Goal: Task Accomplishment & Management: Manage account settings

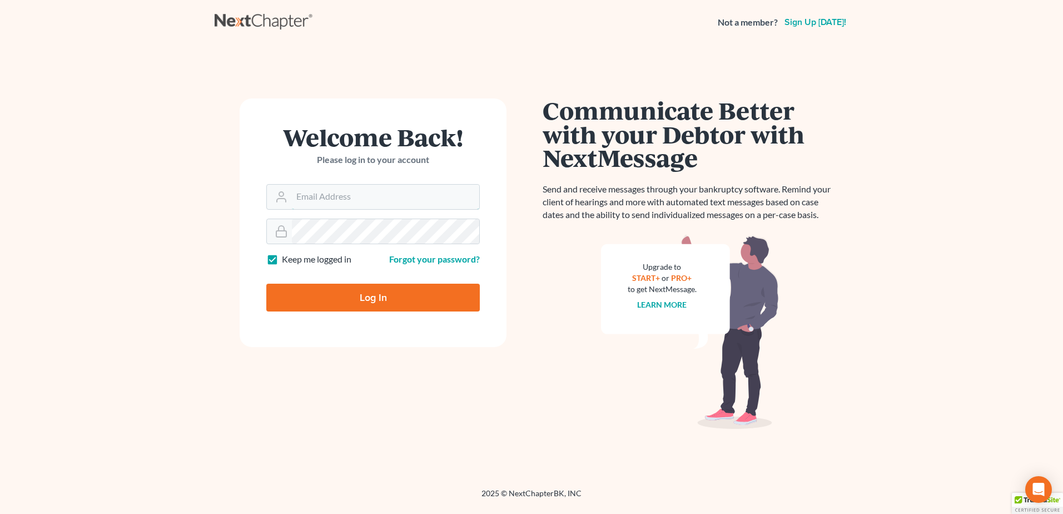
type input "[EMAIL_ADDRESS][DOMAIN_NAME]"
click at [406, 294] on input "Log In" at bounding box center [372, 297] width 213 height 28
type input "Thinking..."
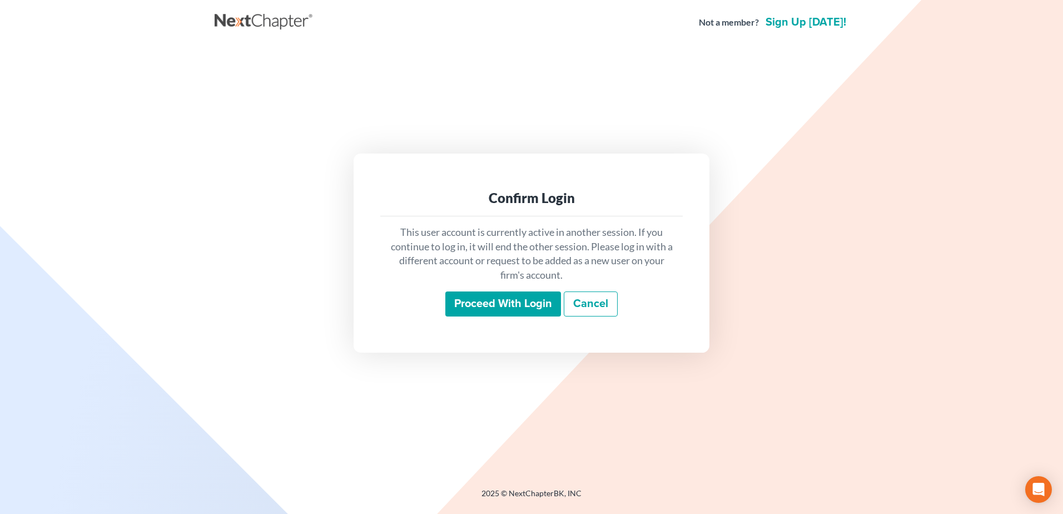
click at [505, 306] on input "Proceed with login" at bounding box center [503, 304] width 116 height 26
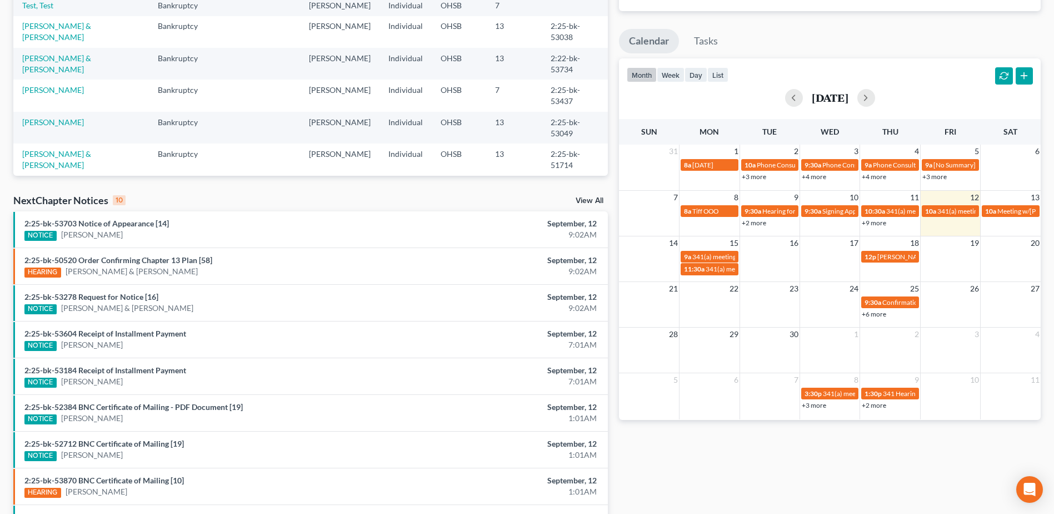
scroll to position [167, 0]
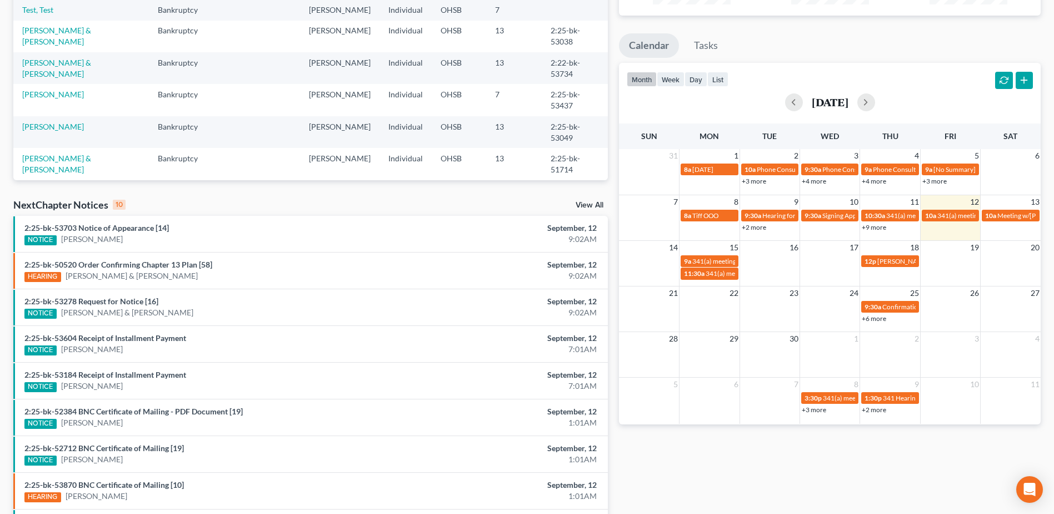
click at [596, 201] on link "View All" at bounding box center [590, 205] width 28 height 8
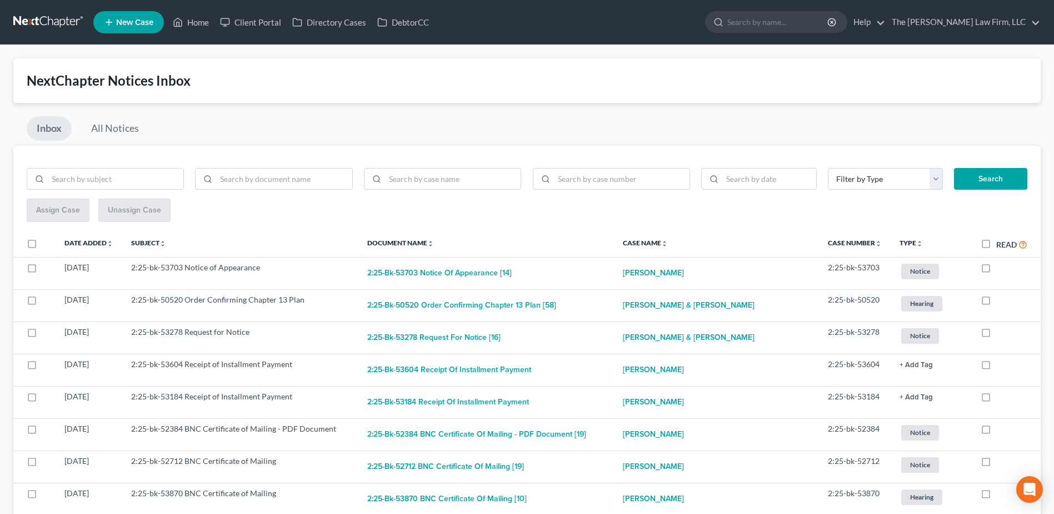
click at [997, 244] on label "Read" at bounding box center [1012, 244] width 31 height 13
click at [1001, 244] on input "Read" at bounding box center [1004, 241] width 7 height 7
checkbox input "true"
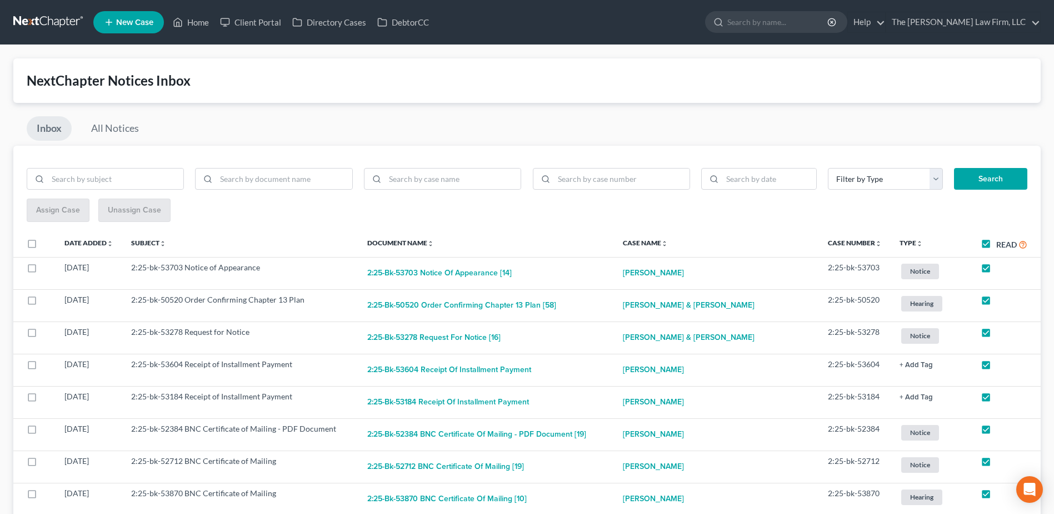
checkbox input "true"
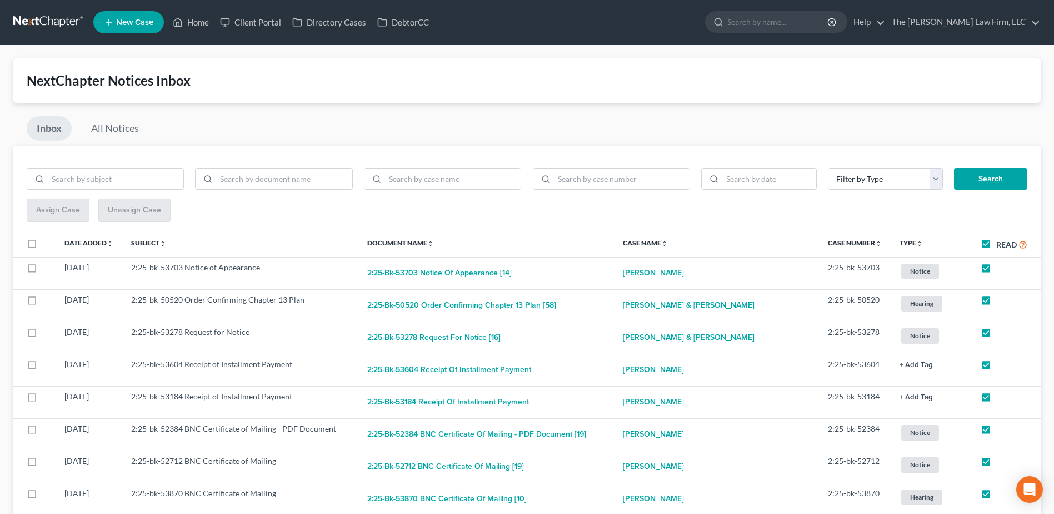
checkbox input "true"
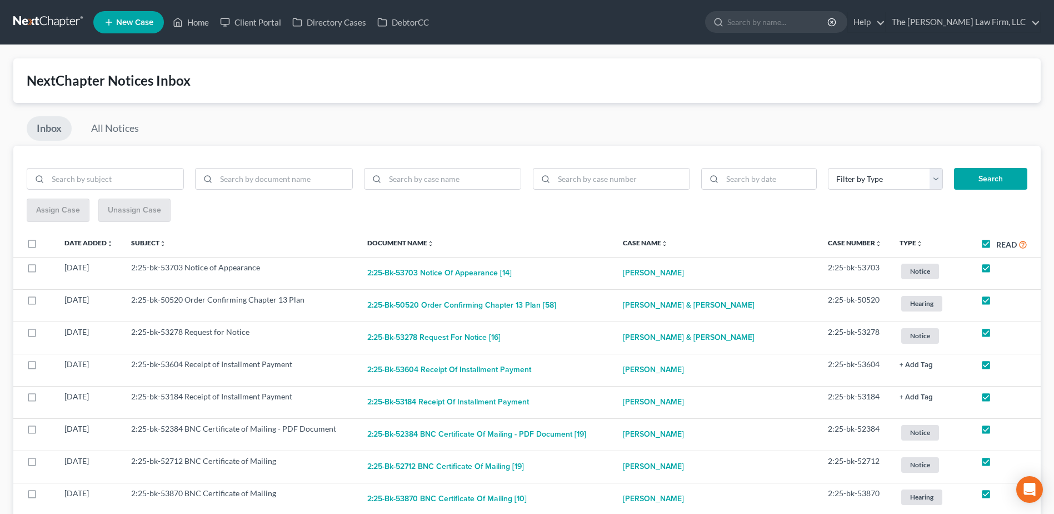
checkbox input "true"
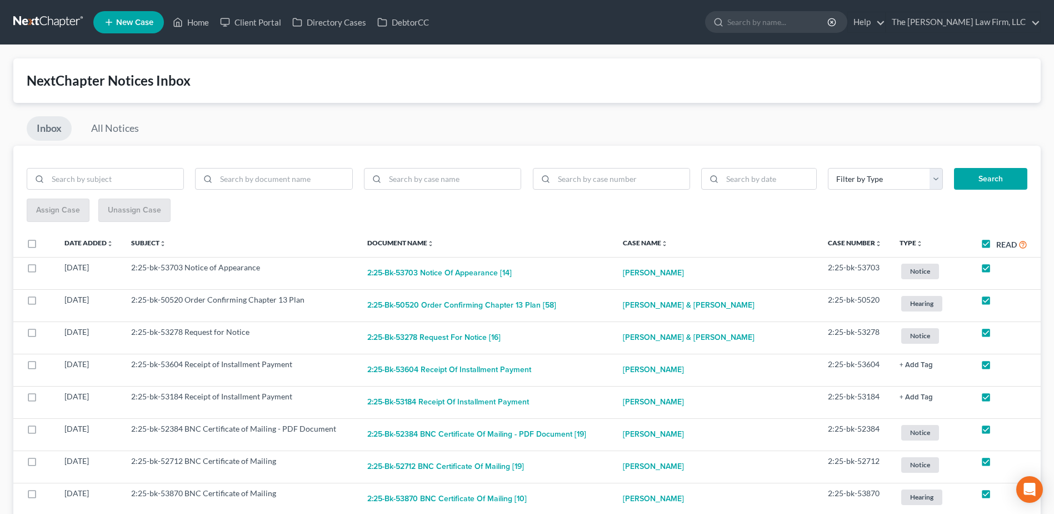
checkbox input "true"
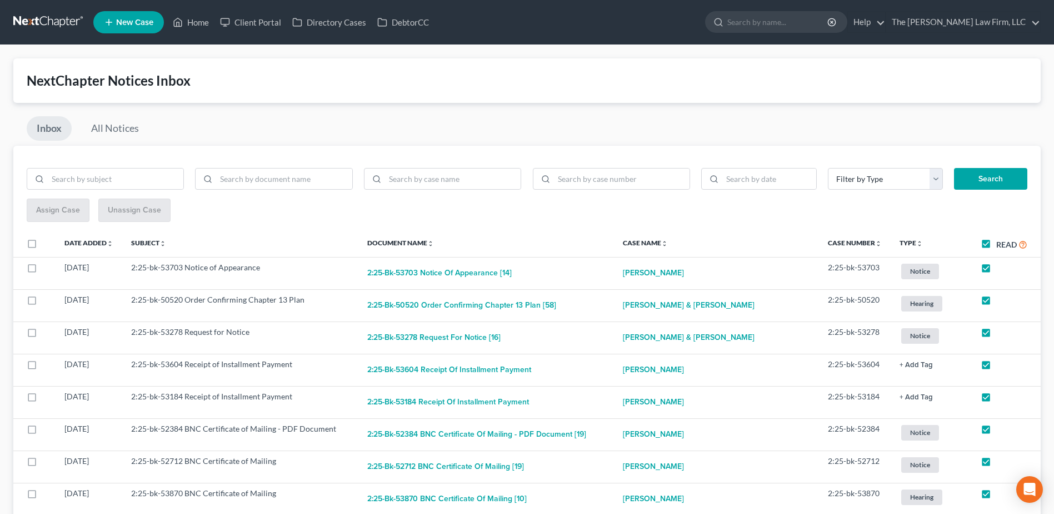
checkbox input "true"
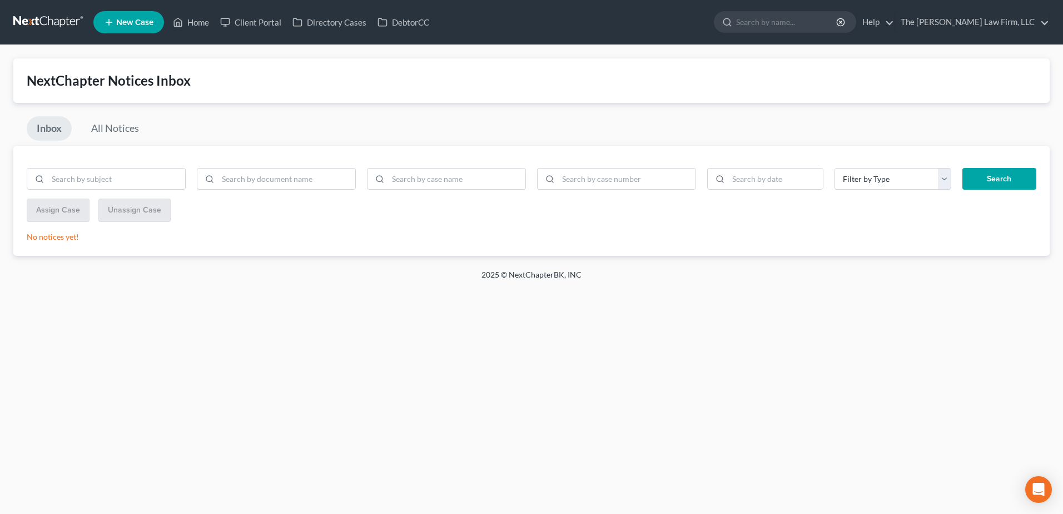
click at [55, 22] on link at bounding box center [48, 22] width 71 height 20
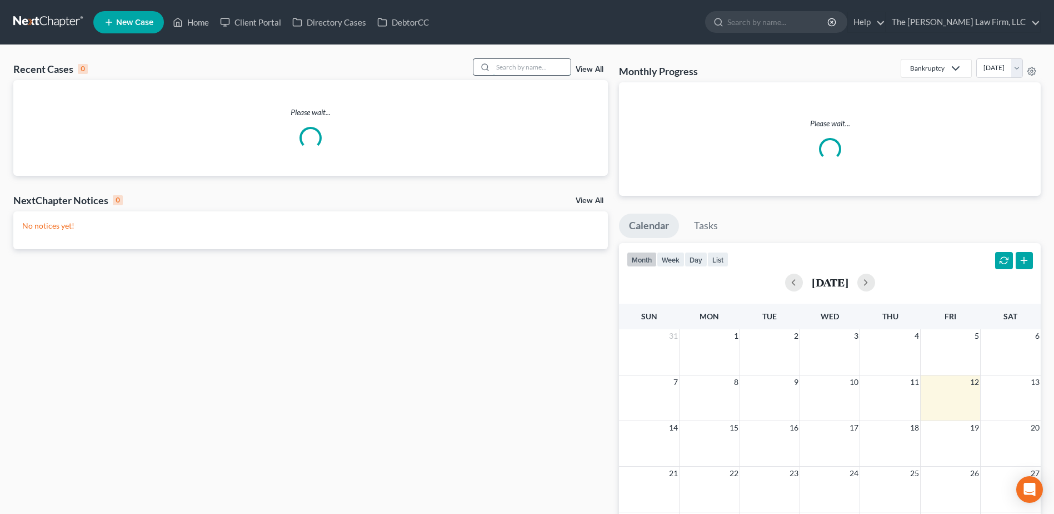
click at [516, 71] on input "search" at bounding box center [532, 67] width 78 height 16
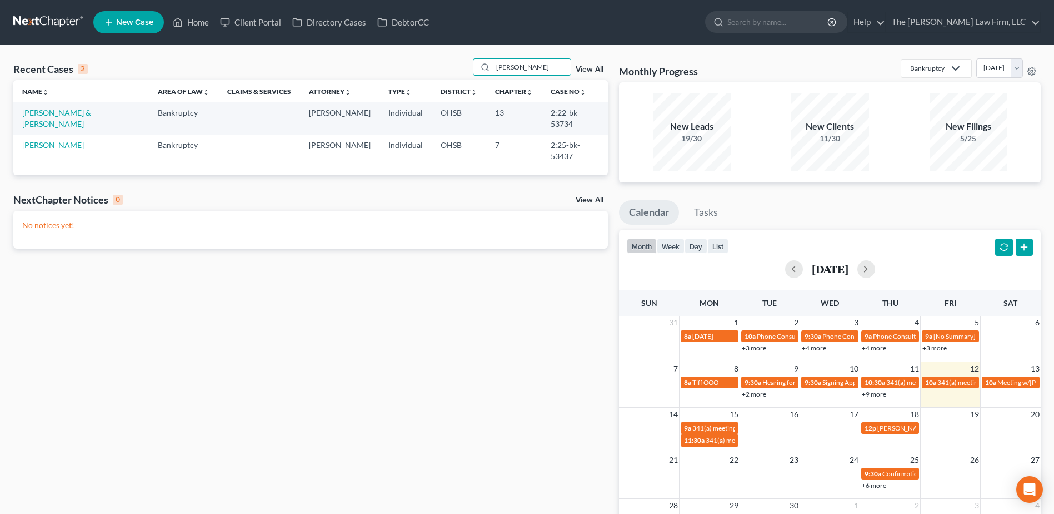
type input "robson"
click at [38, 140] on link "[PERSON_NAME]" at bounding box center [53, 144] width 62 height 9
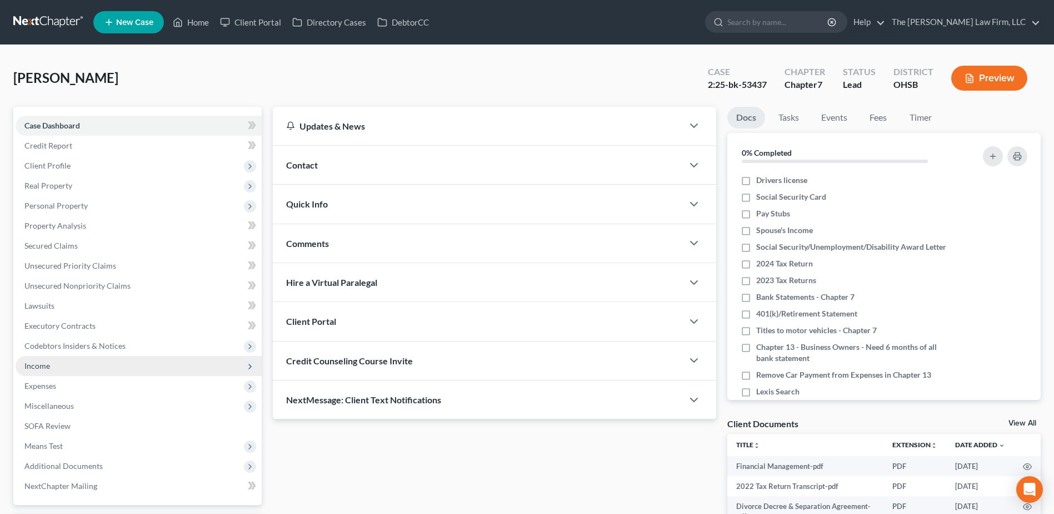
click at [52, 362] on span "Income" at bounding box center [139, 366] width 246 height 20
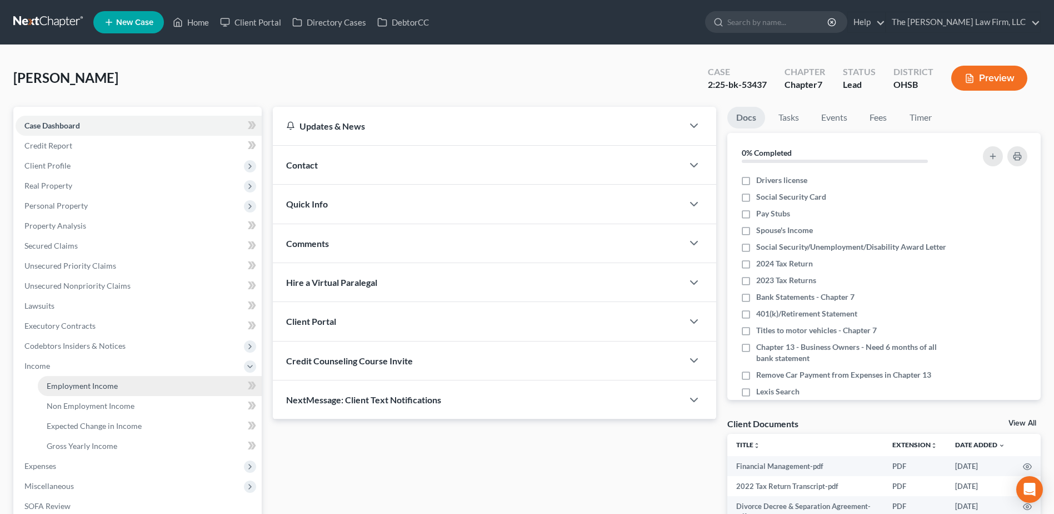
click at [66, 381] on span "Employment Income" at bounding box center [82, 385] width 71 height 9
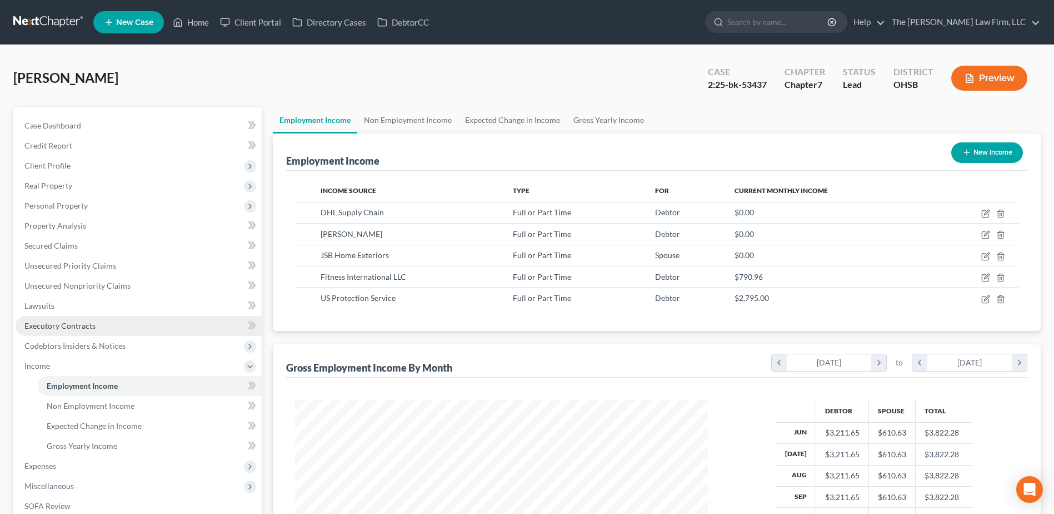
scroll to position [206, 435]
click at [51, 21] on link at bounding box center [48, 22] width 71 height 20
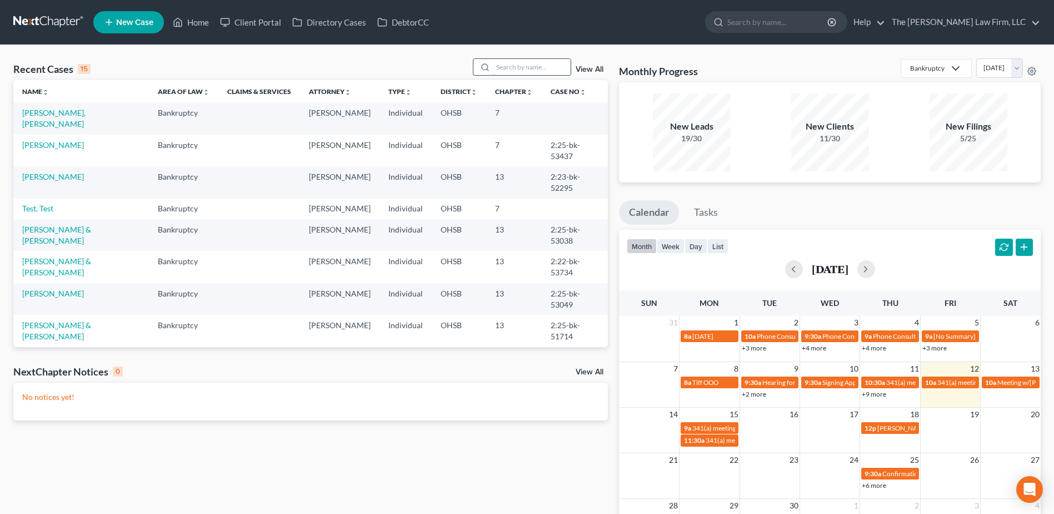
click at [514, 61] on input "search" at bounding box center [532, 67] width 78 height 16
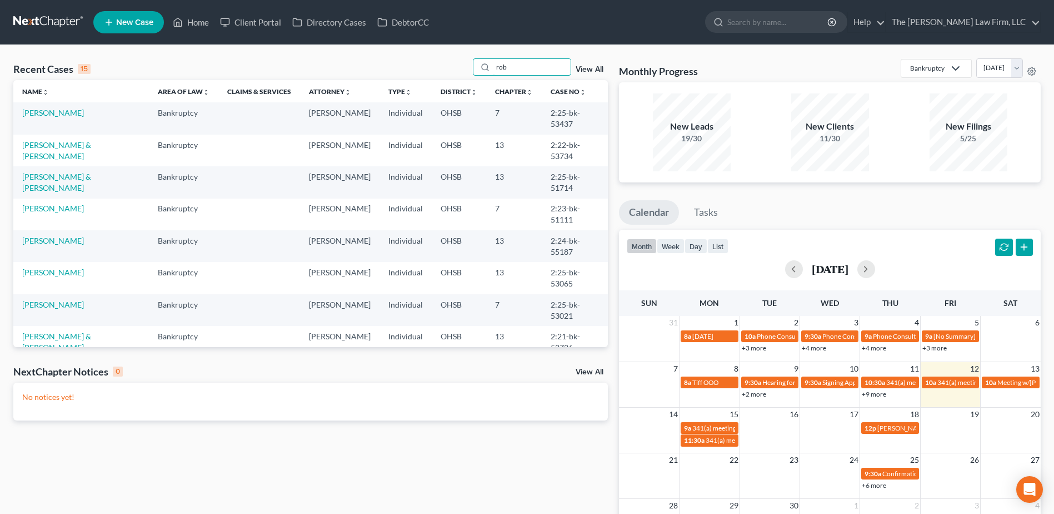
type input "rob"
click at [54, 138] on td "Robson, Nancy & John" at bounding box center [81, 151] width 136 height 32
click at [50, 140] on link "[PERSON_NAME] & [PERSON_NAME]" at bounding box center [56, 150] width 69 height 21
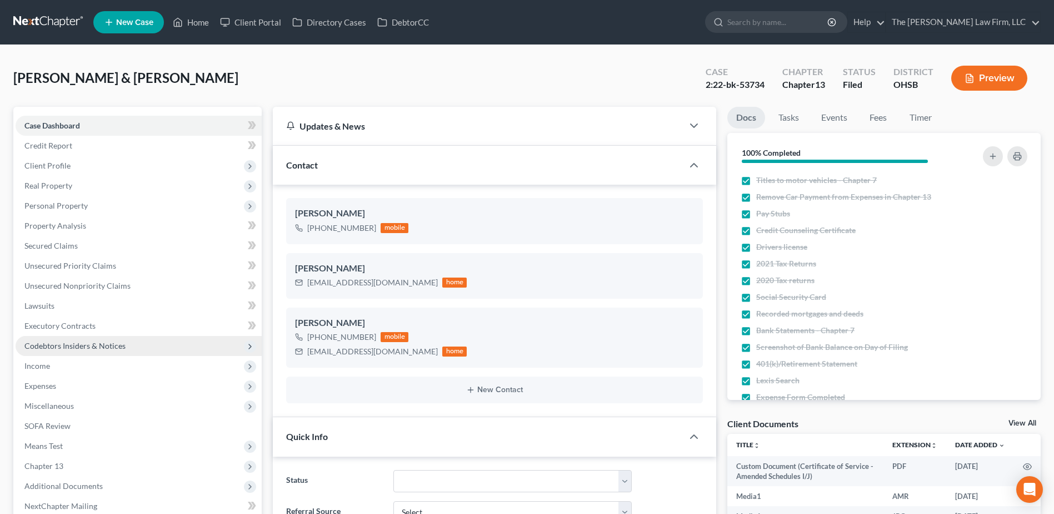
scroll to position [167, 0]
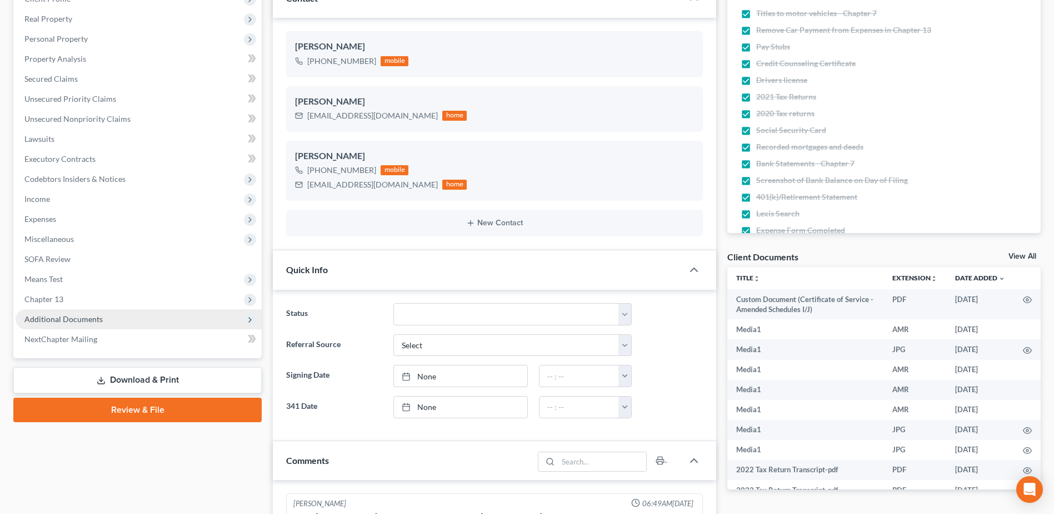
click at [59, 319] on span "Additional Documents" at bounding box center [63, 318] width 78 height 9
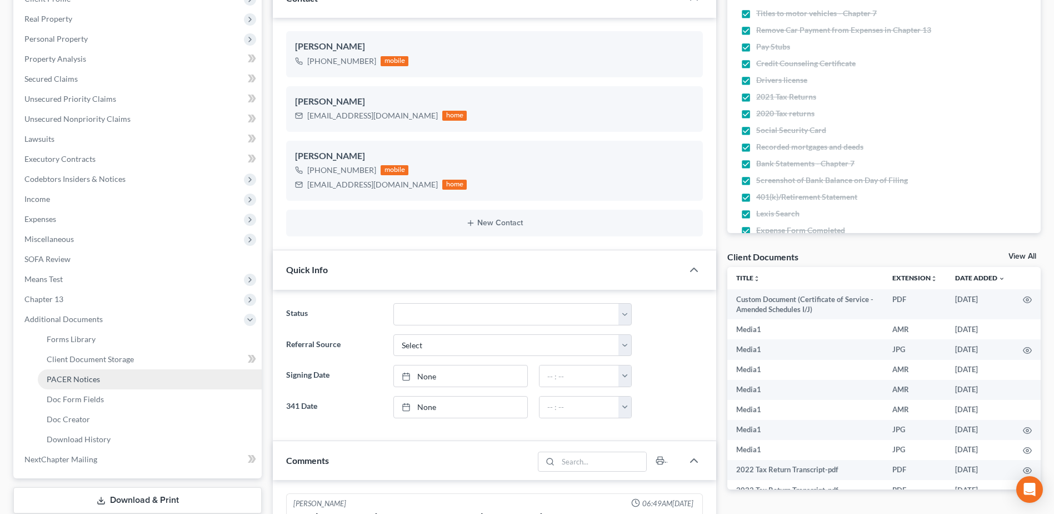
click at [73, 379] on span "PACER Notices" at bounding box center [73, 378] width 53 height 9
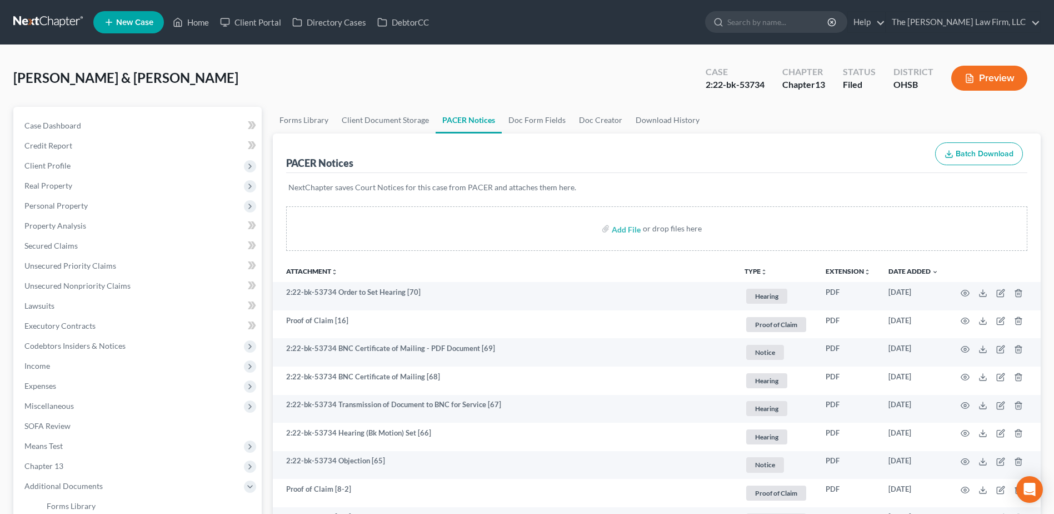
click at [64, 15] on link at bounding box center [48, 22] width 71 height 20
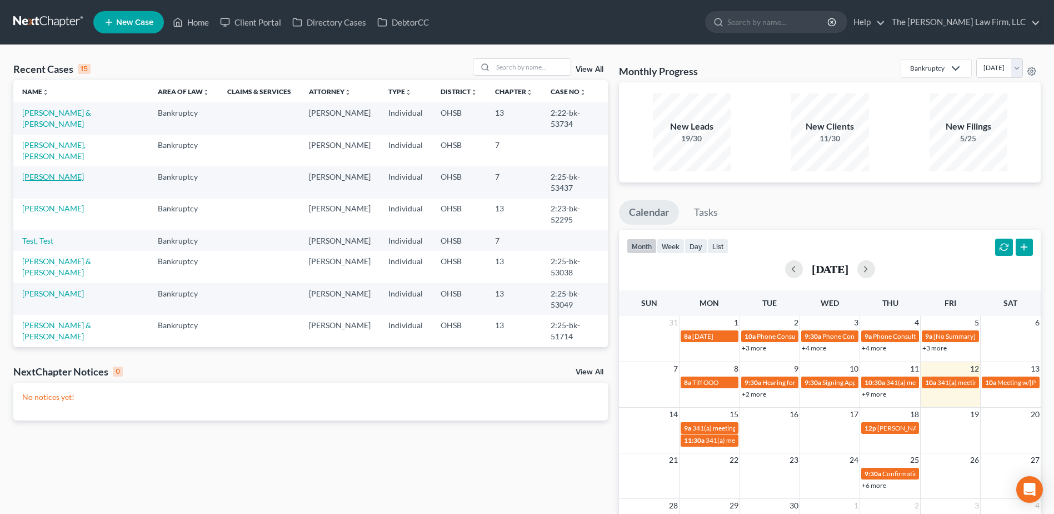
click at [59, 172] on link "[PERSON_NAME]" at bounding box center [53, 176] width 62 height 9
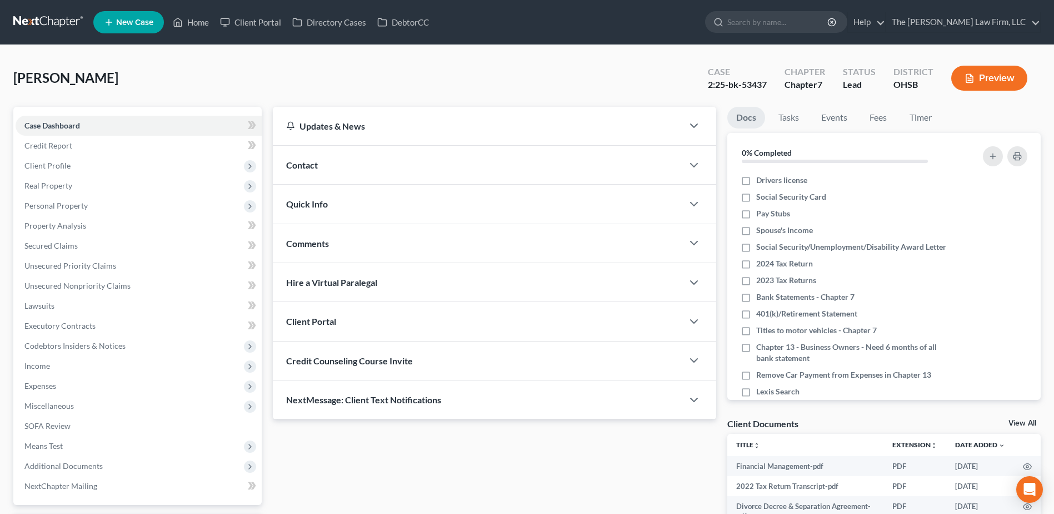
click at [405, 171] on div "Contact" at bounding box center [478, 165] width 410 height 38
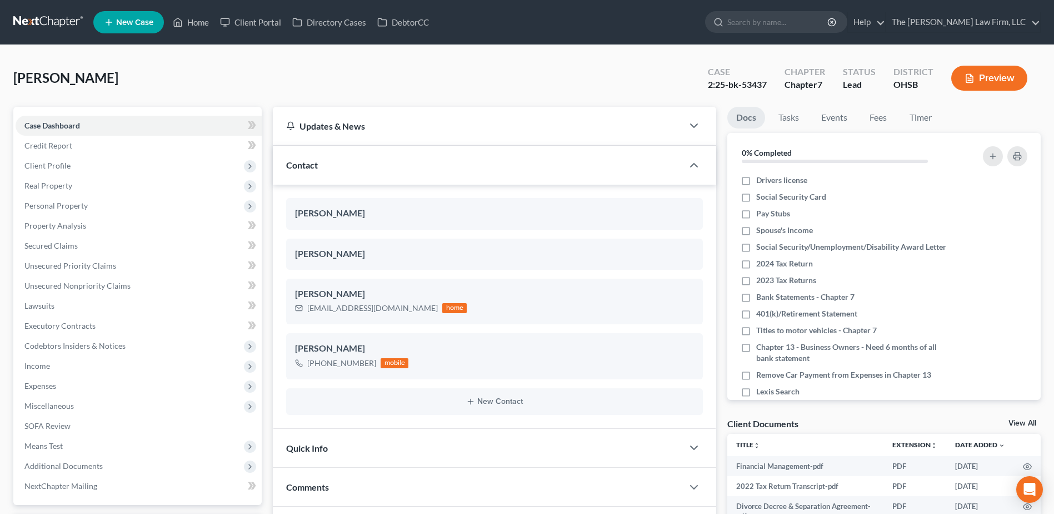
click at [32, 28] on link at bounding box center [48, 22] width 71 height 20
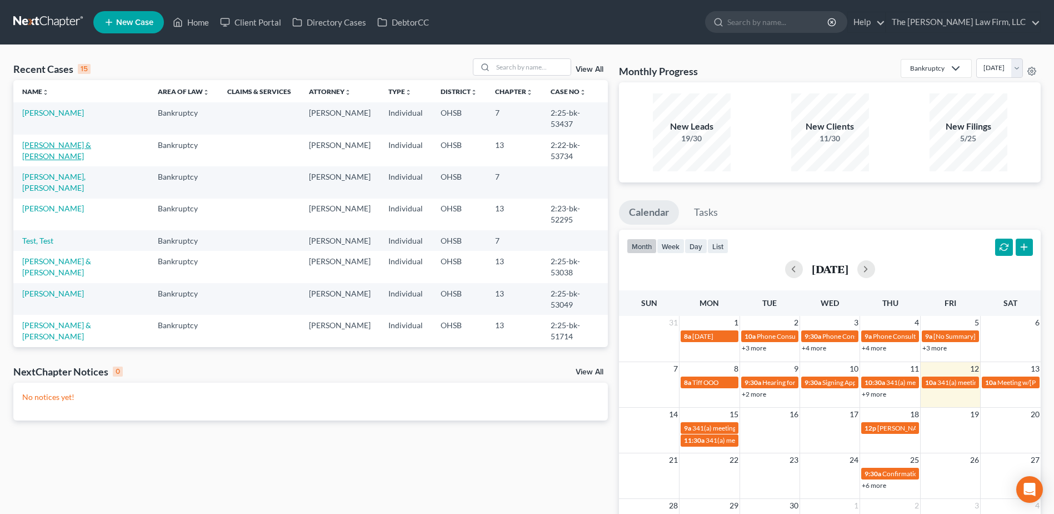
click at [62, 140] on link "[PERSON_NAME] & [PERSON_NAME]" at bounding box center [56, 150] width 69 height 21
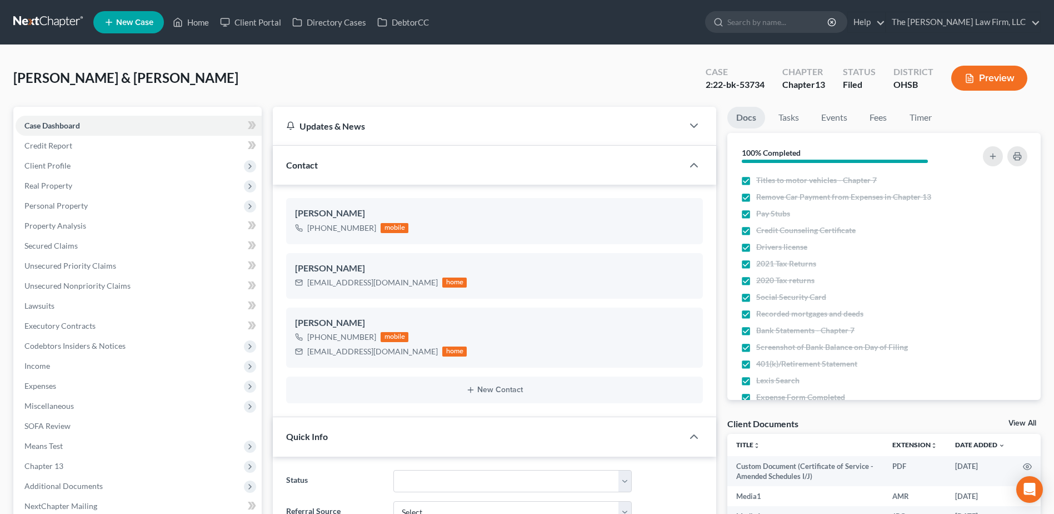
scroll to position [13922, 0]
click at [38, 21] on link at bounding box center [48, 22] width 71 height 20
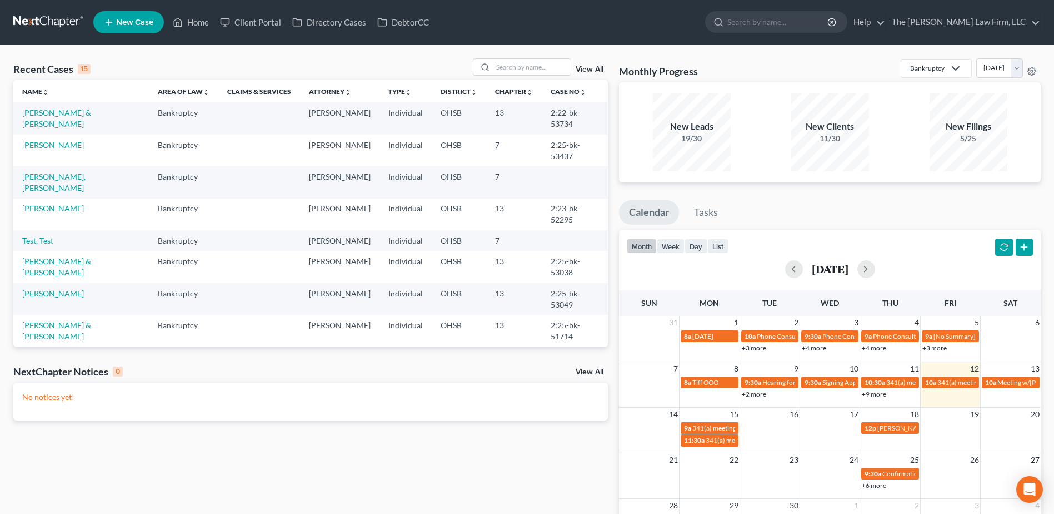
click at [54, 140] on link "[PERSON_NAME]" at bounding box center [53, 144] width 62 height 9
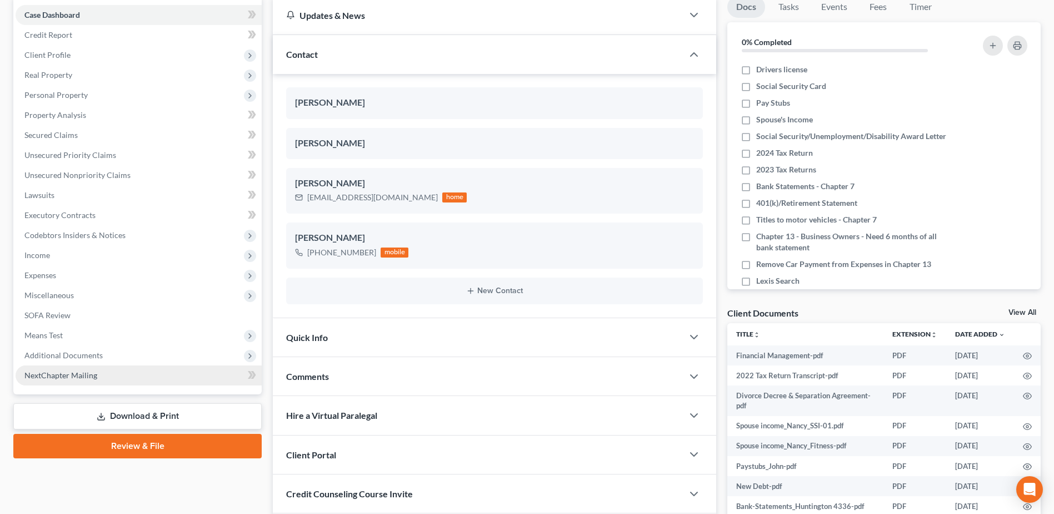
scroll to position [111, 0]
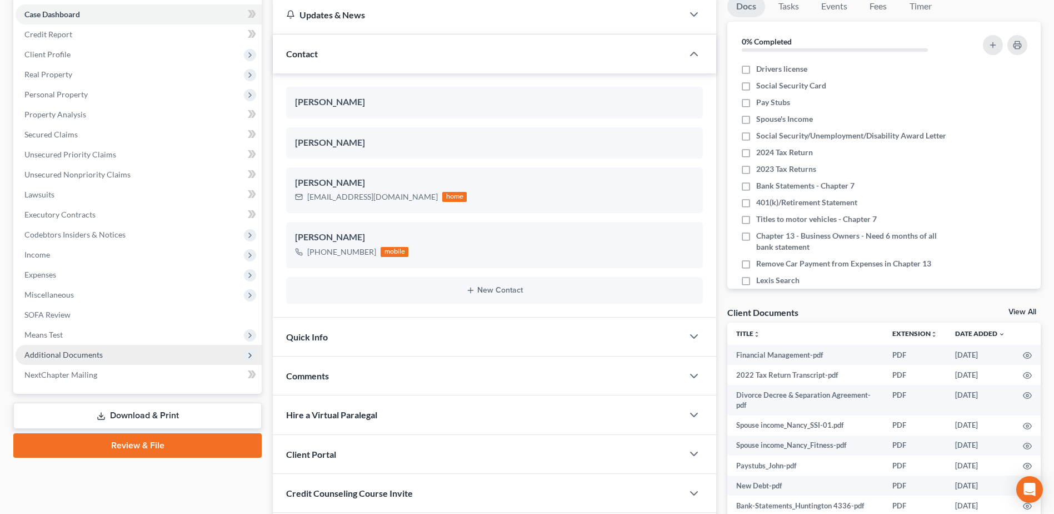
click at [78, 355] on span "Additional Documents" at bounding box center [63, 354] width 78 height 9
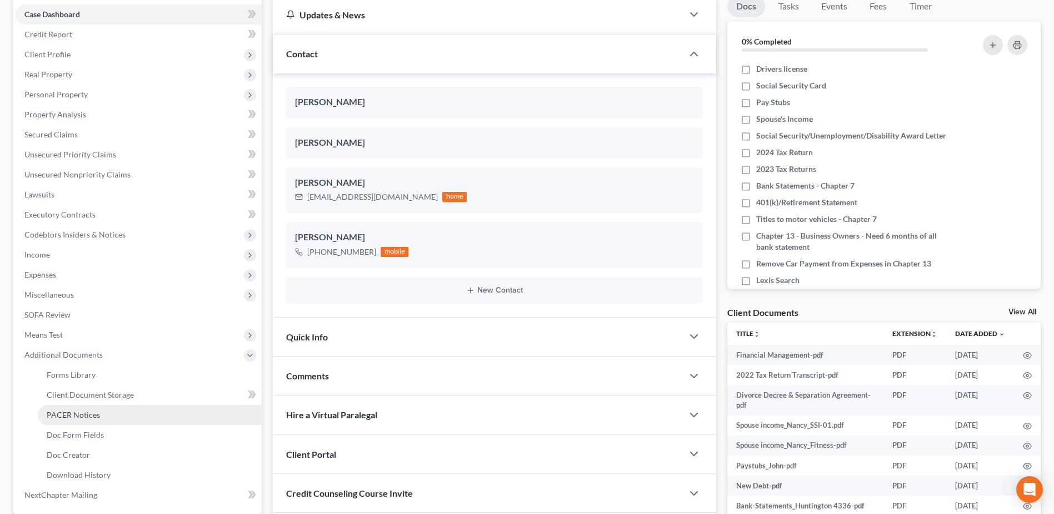
click at [82, 417] on span "PACER Notices" at bounding box center [73, 414] width 53 height 9
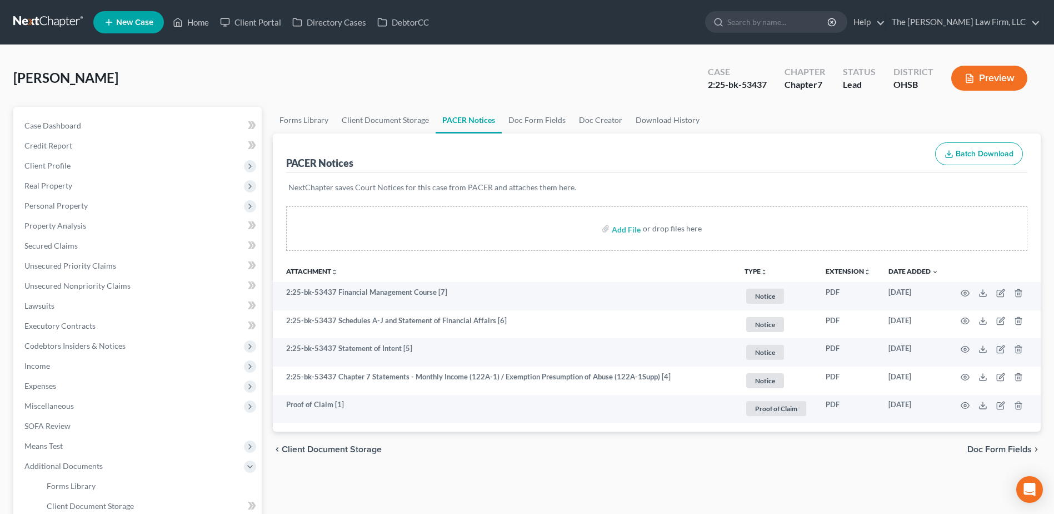
drag, startPoint x: 33, startPoint y: 32, endPoint x: 38, endPoint y: 24, distance: 9.4
click at [34, 30] on nav "Home New Case Client Portal Directory Cases DebtorCC The Jones Law Firm, LLC mj…" at bounding box center [527, 22] width 1054 height 44
click at [38, 24] on link at bounding box center [48, 22] width 71 height 20
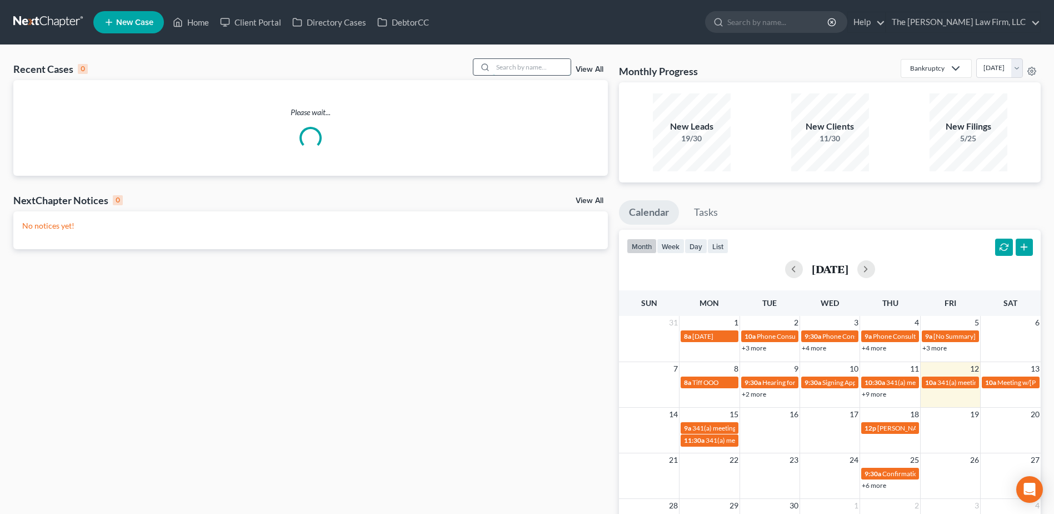
click at [519, 71] on input "search" at bounding box center [532, 67] width 78 height 16
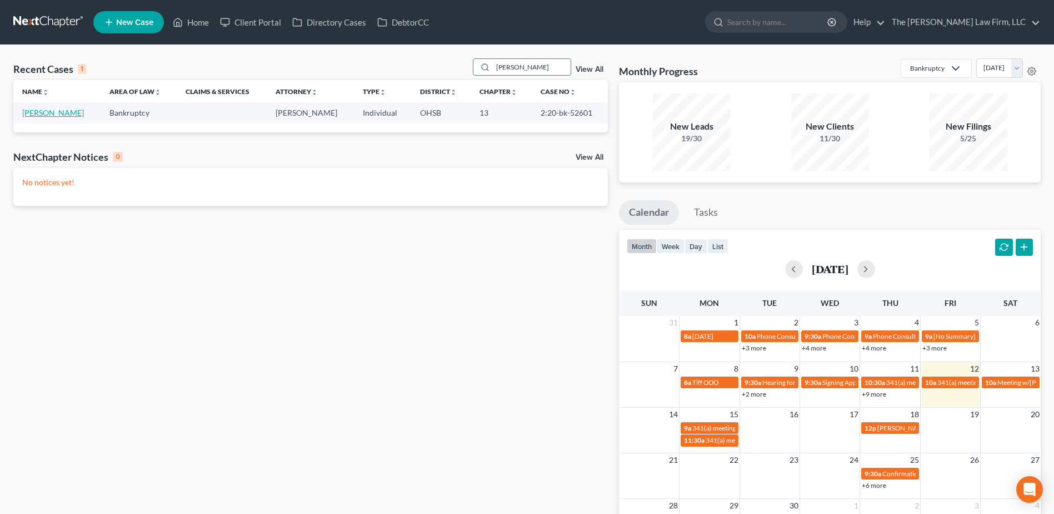
type input "[PERSON_NAME]"
click at [27, 112] on link "[PERSON_NAME]" at bounding box center [53, 112] width 62 height 9
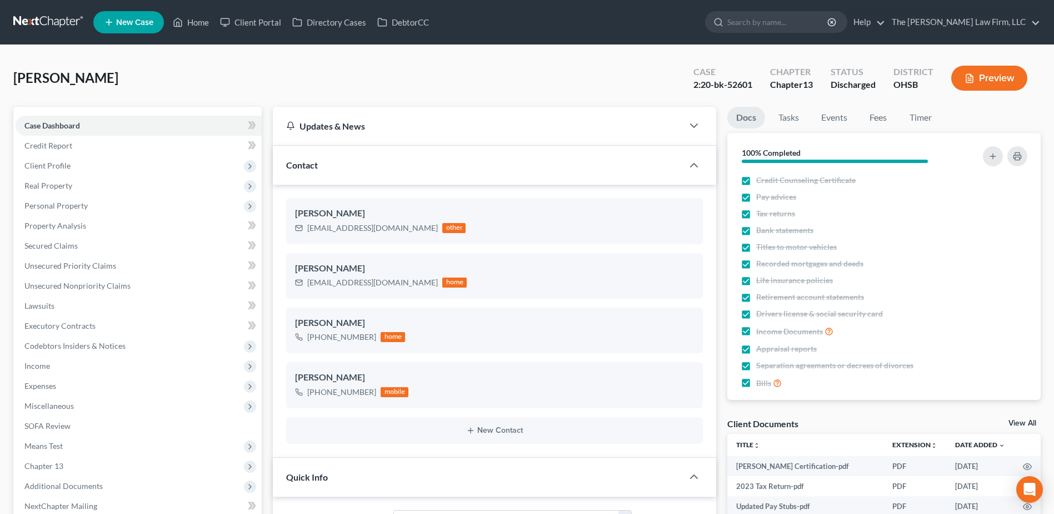
click at [51, 20] on link at bounding box center [48, 22] width 71 height 20
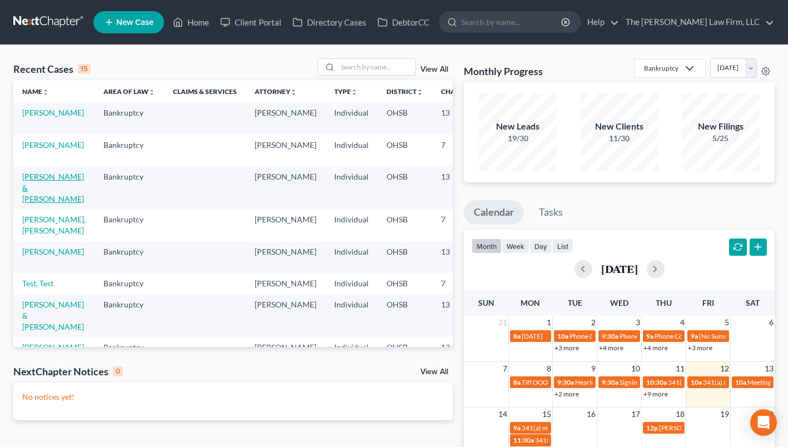
click at [34, 190] on link "[PERSON_NAME] & [PERSON_NAME]" at bounding box center [53, 188] width 62 height 32
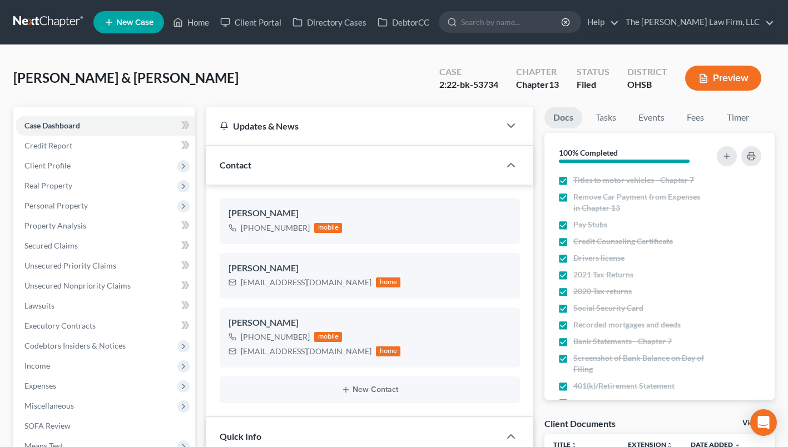
click at [49, 20] on link at bounding box center [48, 22] width 71 height 20
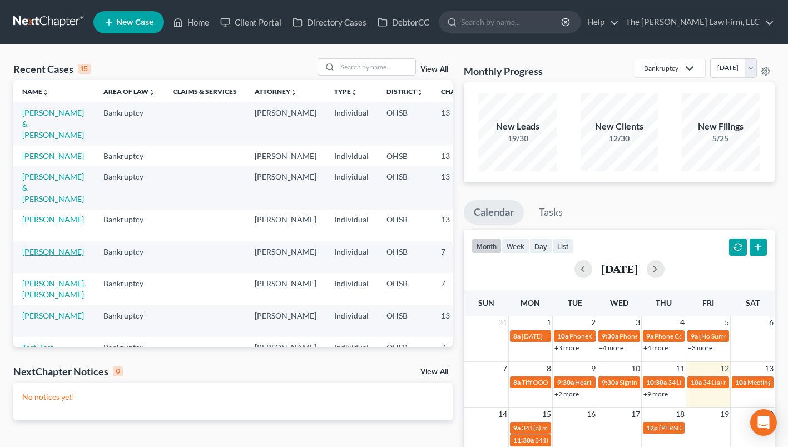
click at [33, 256] on link "[PERSON_NAME]" at bounding box center [53, 251] width 62 height 9
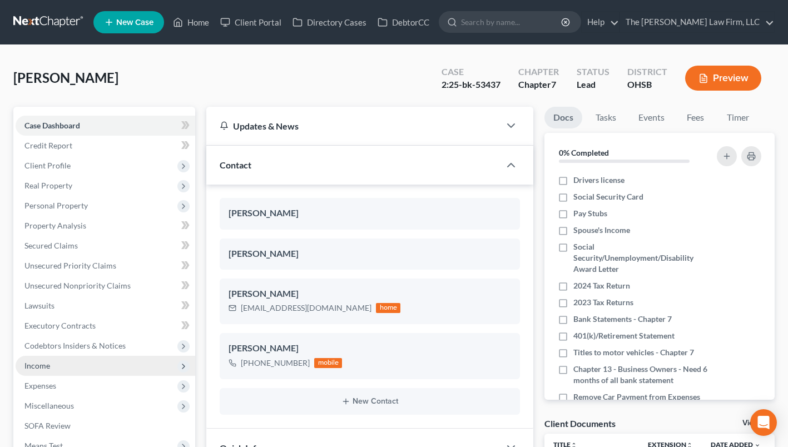
click at [49, 364] on span "Income" at bounding box center [106, 366] width 180 height 20
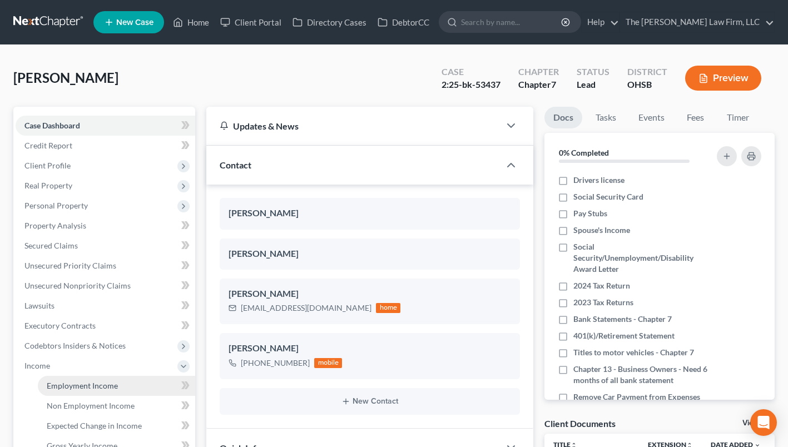
click at [57, 380] on link "Employment Income" at bounding box center [116, 386] width 157 height 20
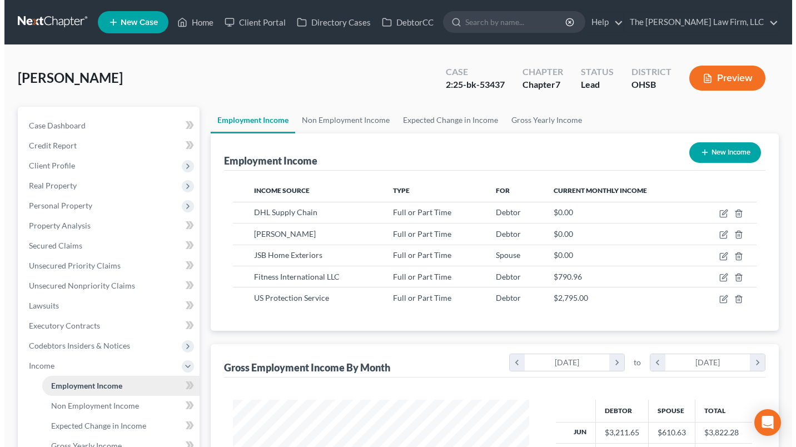
scroll to position [199, 318]
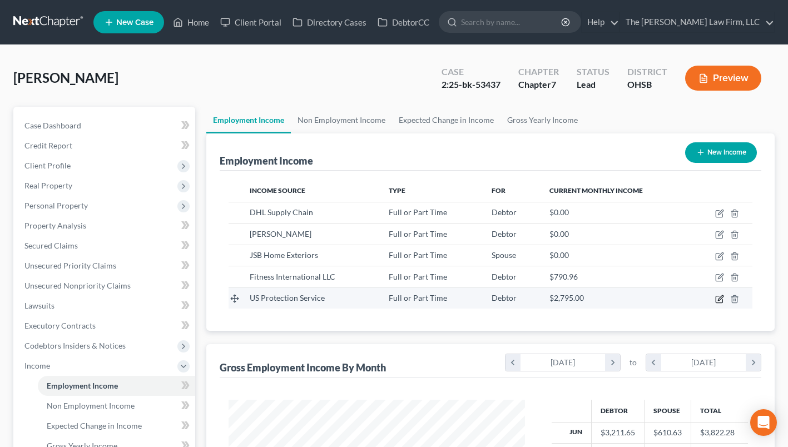
click at [720, 297] on icon "button" at bounding box center [719, 299] width 9 height 9
select select "0"
select select "36"
select select "2"
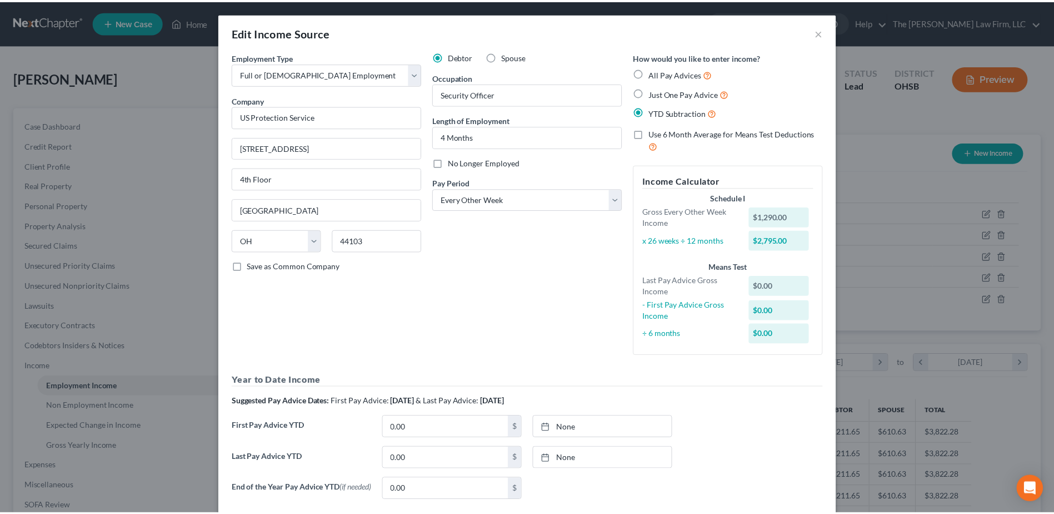
scroll to position [208, 439]
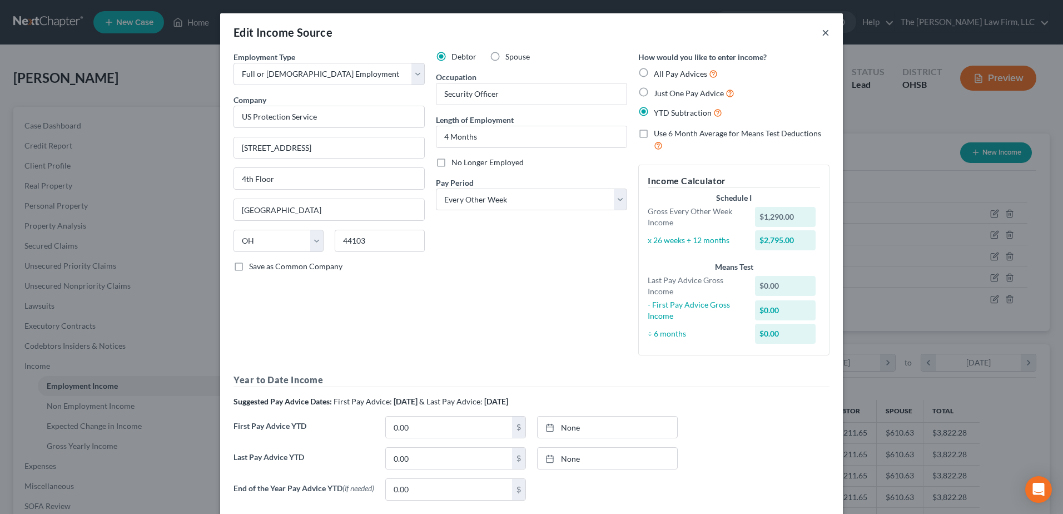
click at [795, 36] on button "×" at bounding box center [825, 32] width 8 height 13
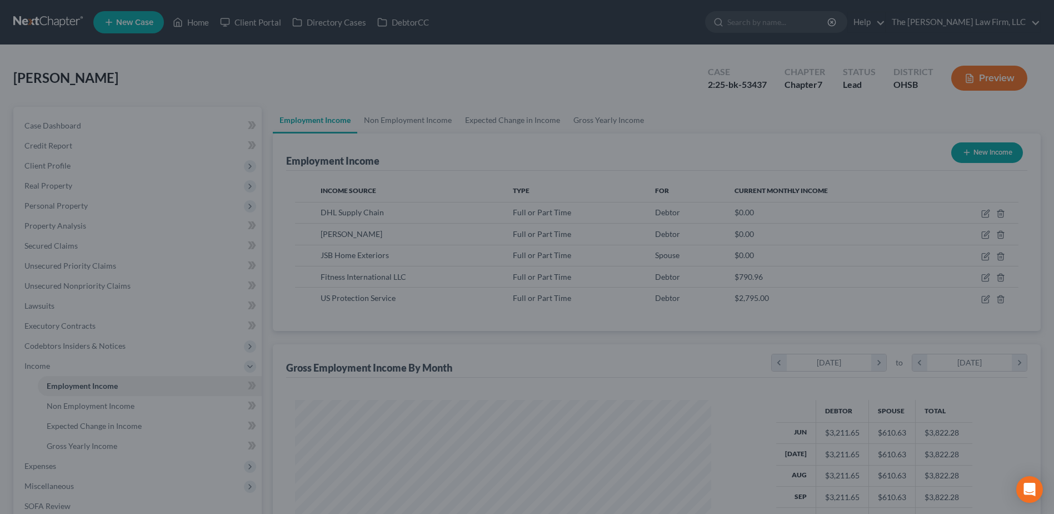
scroll to position [555612, 555383]
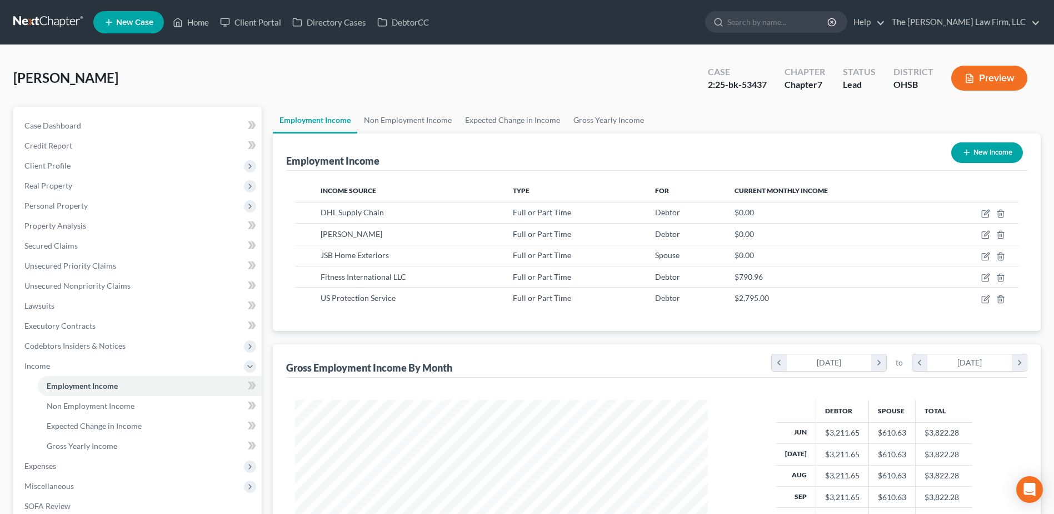
click at [40, 19] on link at bounding box center [48, 22] width 71 height 20
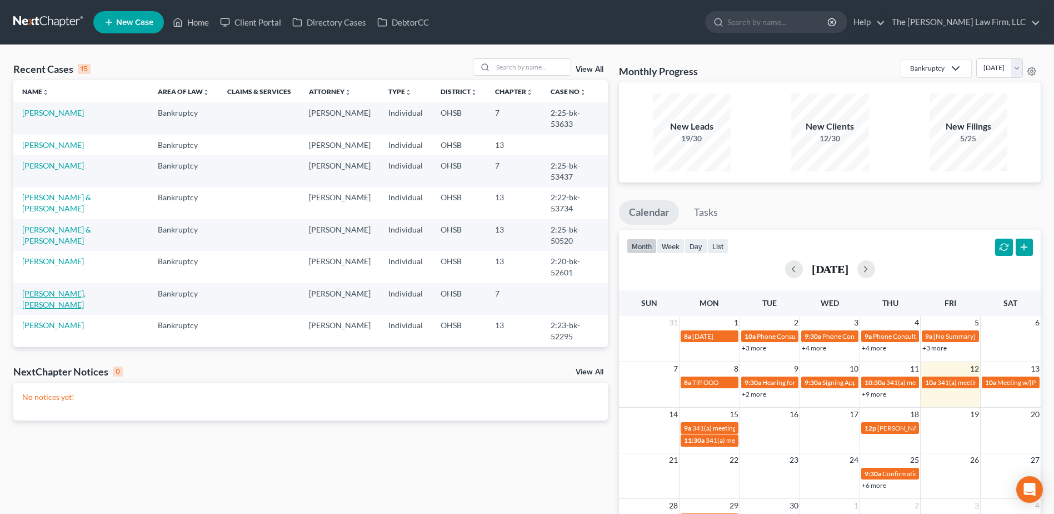
click at [57, 288] on link "Brown, Akon" at bounding box center [53, 298] width 63 height 21
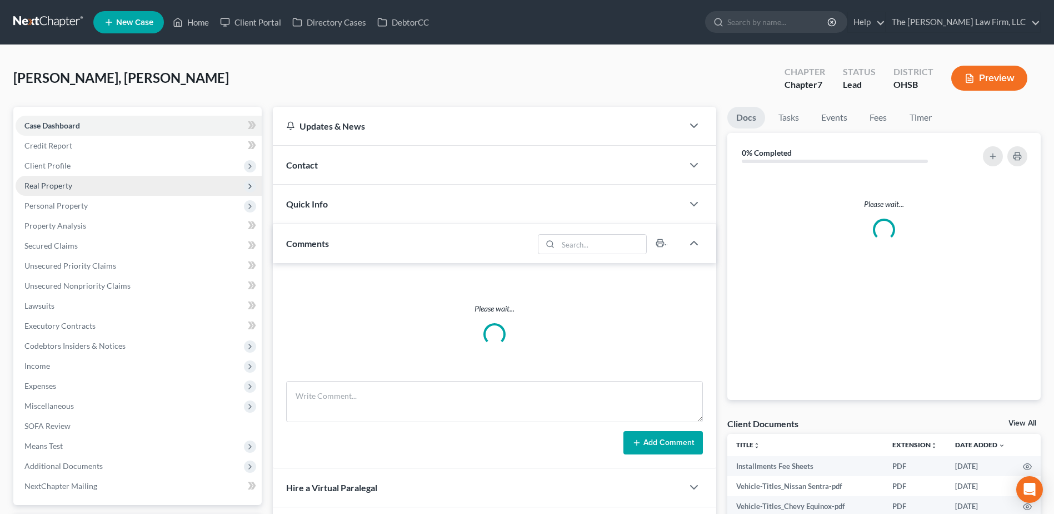
click at [47, 181] on span "Real Property" at bounding box center [48, 185] width 48 height 9
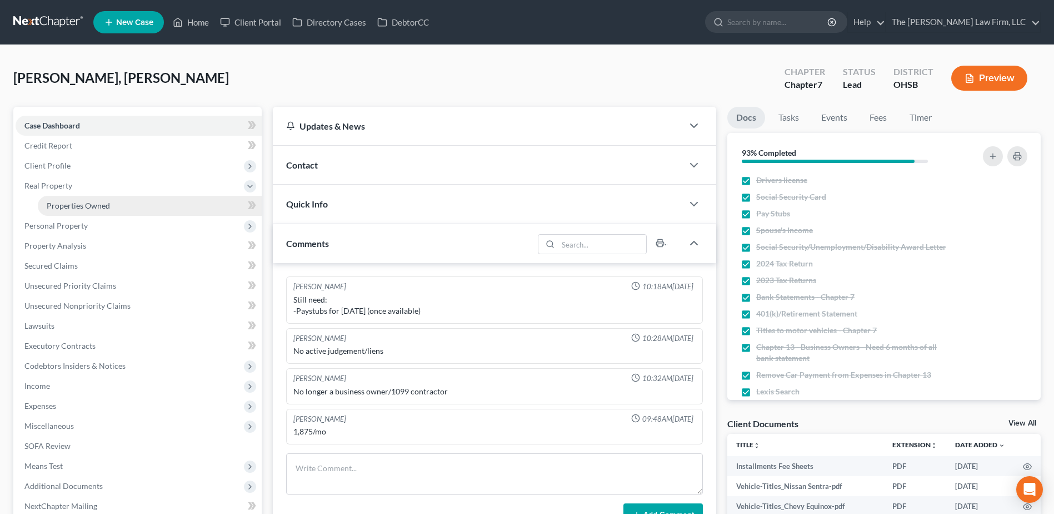
click at [68, 208] on span "Properties Owned" at bounding box center [78, 205] width 63 height 9
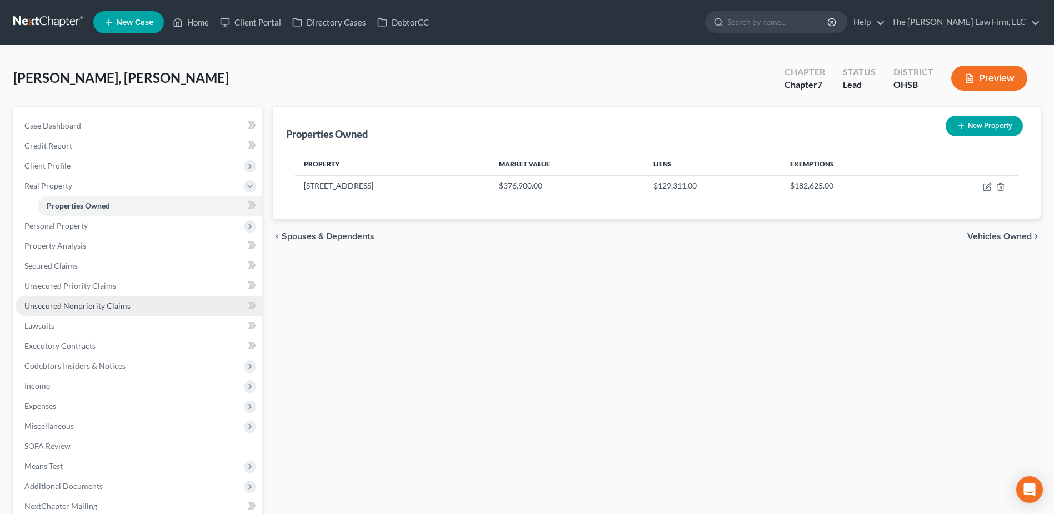
click at [72, 304] on span "Unsecured Nonpriority Claims" at bounding box center [77, 305] width 106 height 9
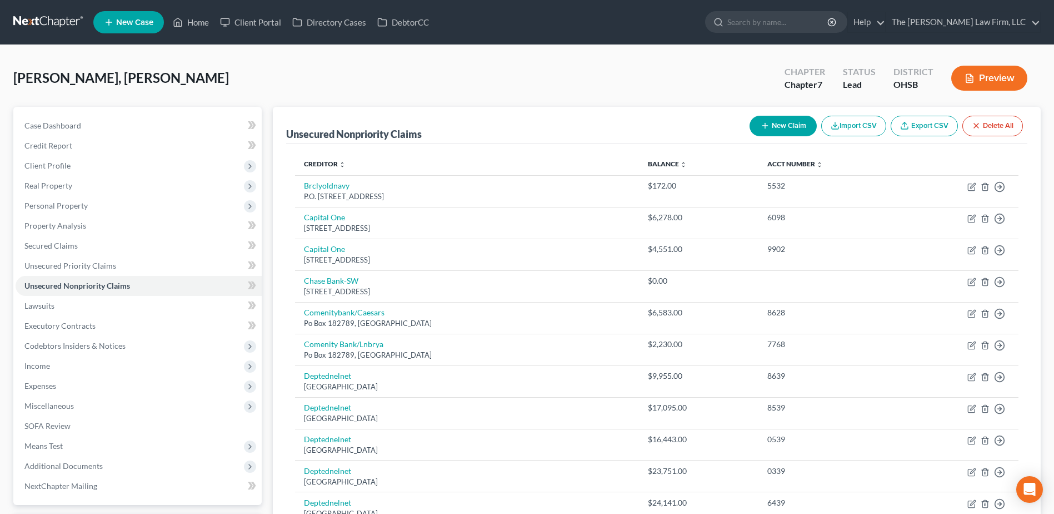
click at [44, 24] on link at bounding box center [48, 22] width 71 height 20
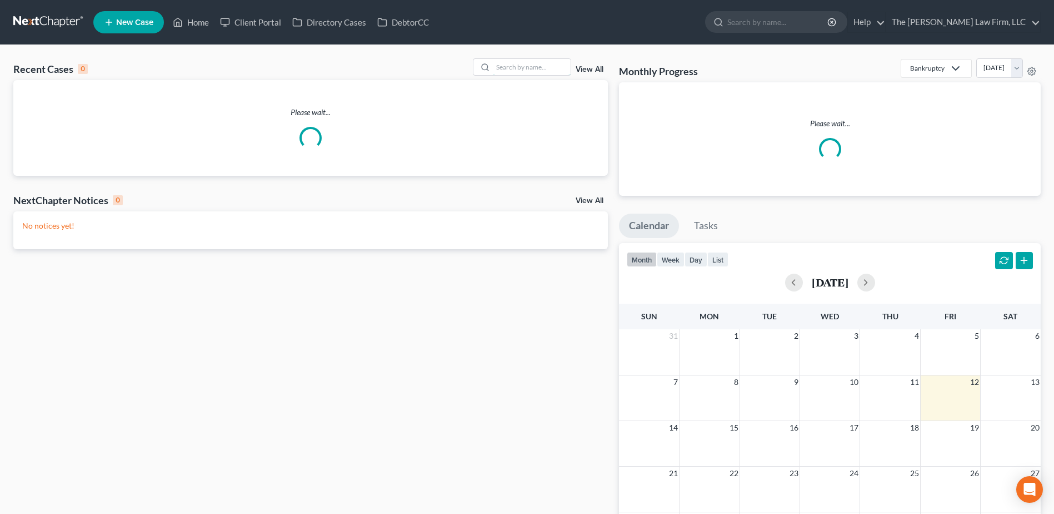
click at [521, 71] on input "search" at bounding box center [532, 67] width 78 height 16
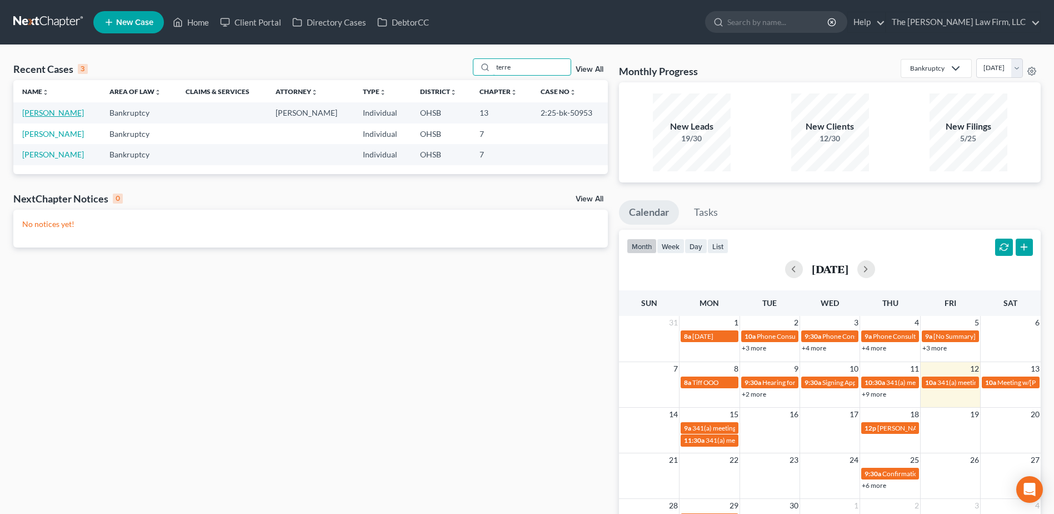
type input "terre"
click at [72, 116] on link "[PERSON_NAME]" at bounding box center [53, 112] width 62 height 9
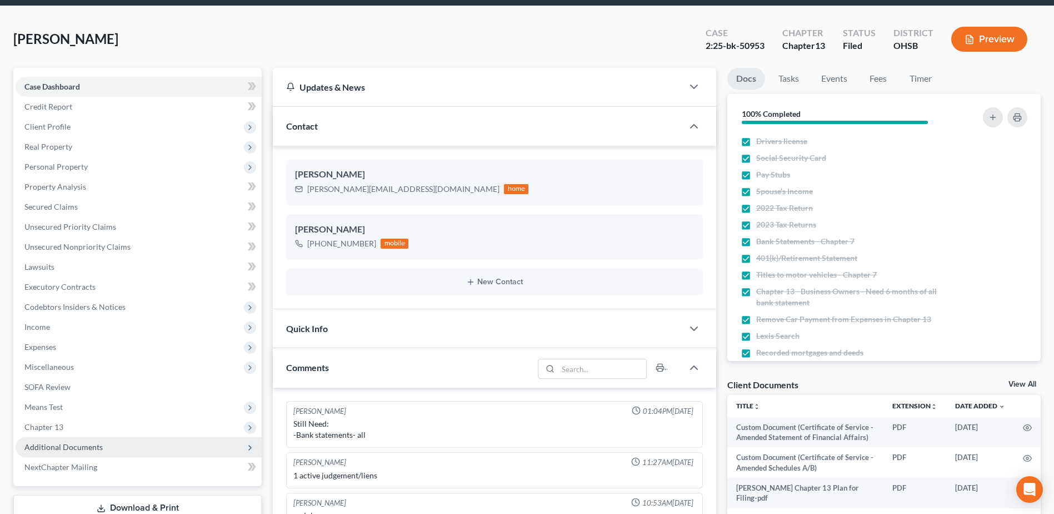
scroll to position [222, 0]
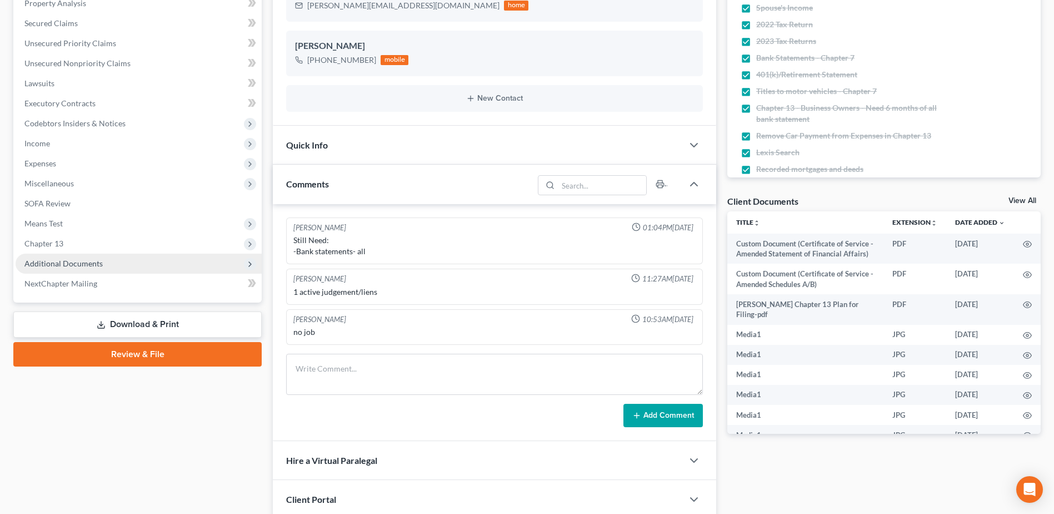
click at [96, 258] on span "Additional Documents" at bounding box center [63, 262] width 78 height 9
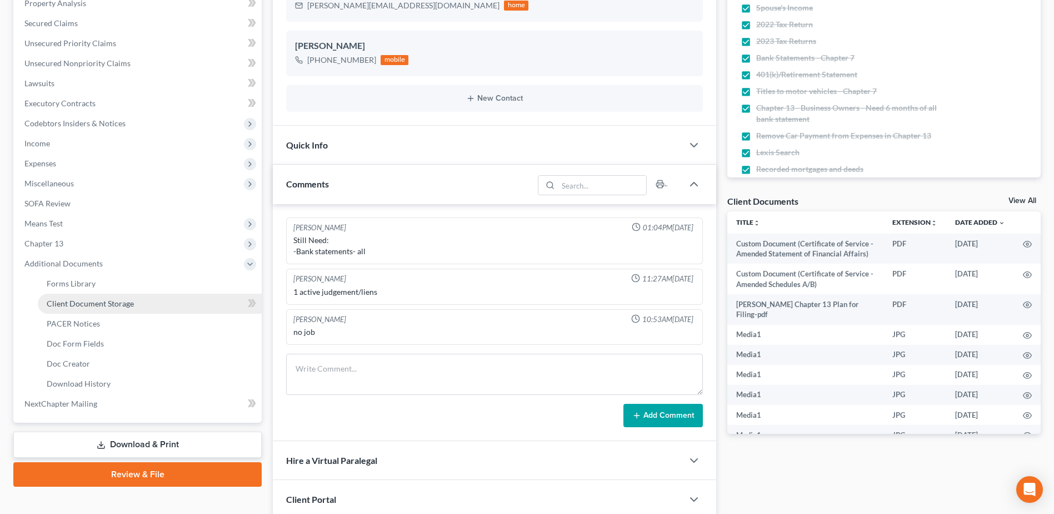
scroll to position [1177, 0]
click at [86, 325] on span "PACER Notices" at bounding box center [73, 322] width 53 height 9
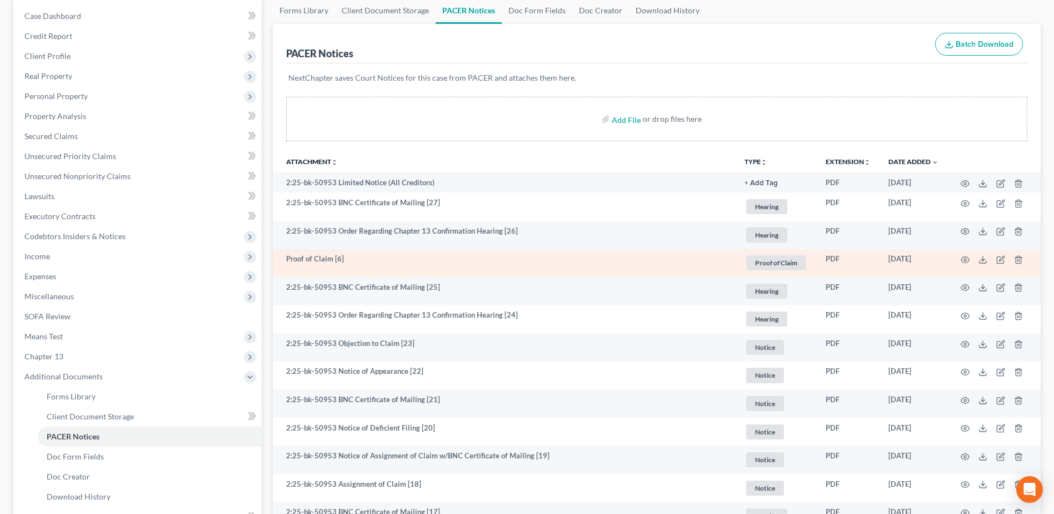
scroll to position [111, 0]
click at [965, 260] on icon "button" at bounding box center [965, 257] width 9 height 9
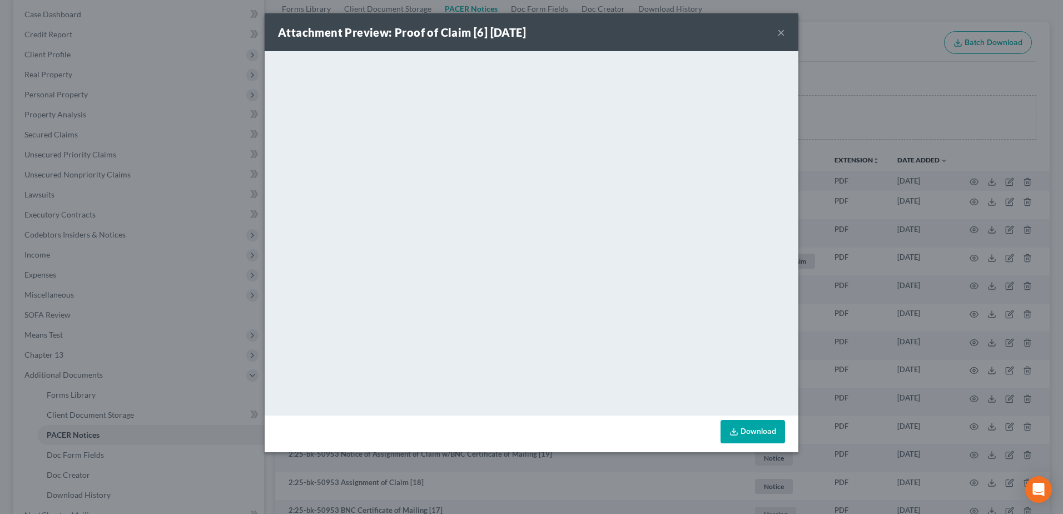
click at [780, 33] on button "×" at bounding box center [781, 32] width 8 height 13
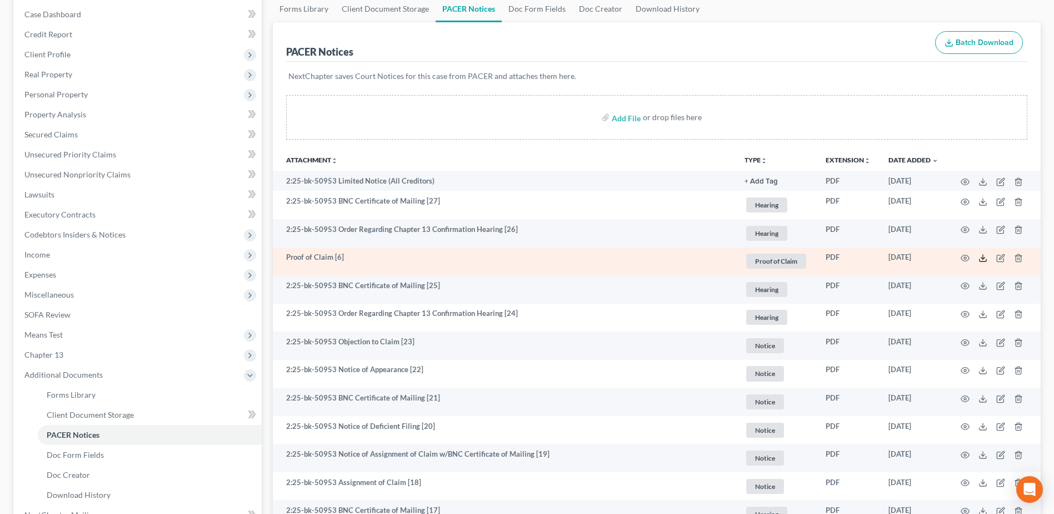
click at [982, 258] on icon at bounding box center [983, 257] width 9 height 9
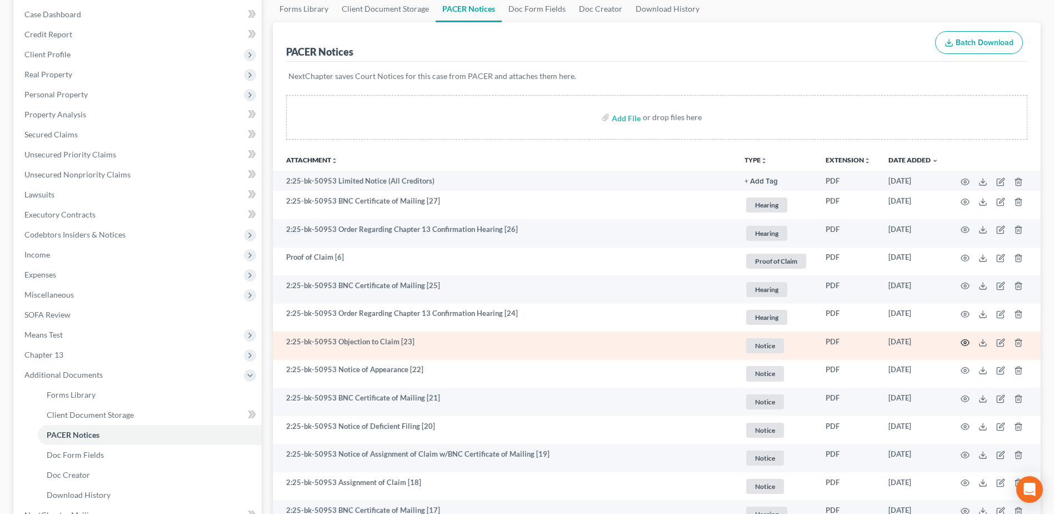
click at [966, 342] on icon "button" at bounding box center [965, 342] width 9 height 9
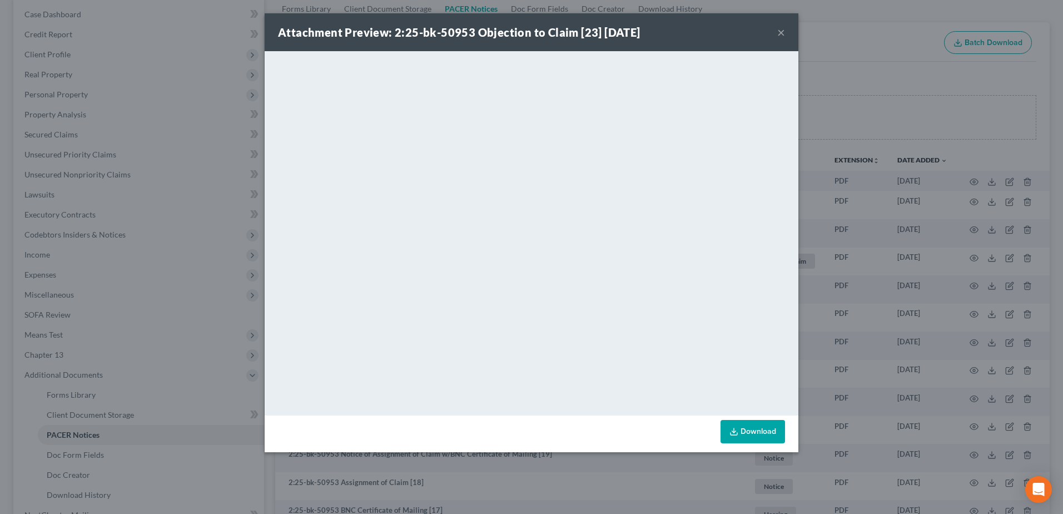
click at [783, 30] on button "×" at bounding box center [781, 32] width 8 height 13
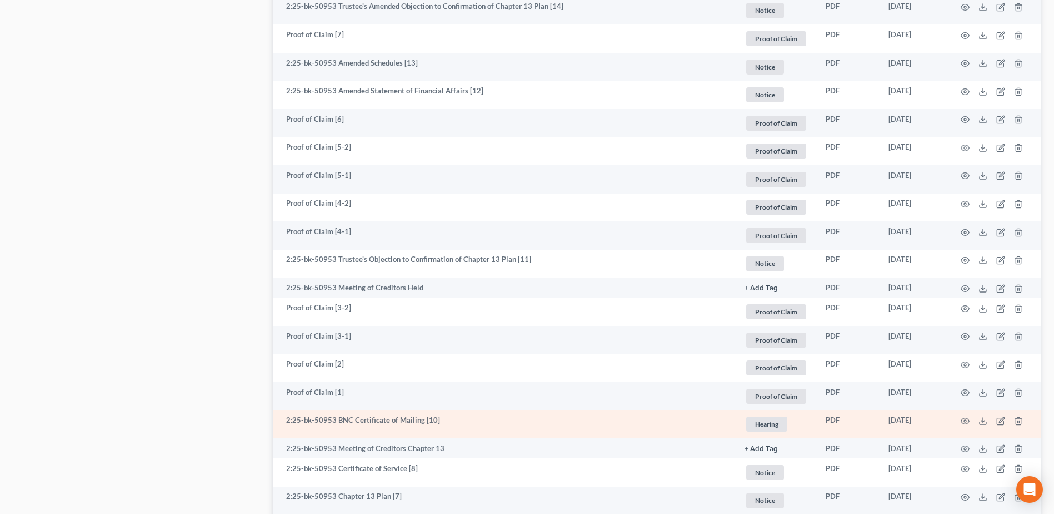
scroll to position [834, 0]
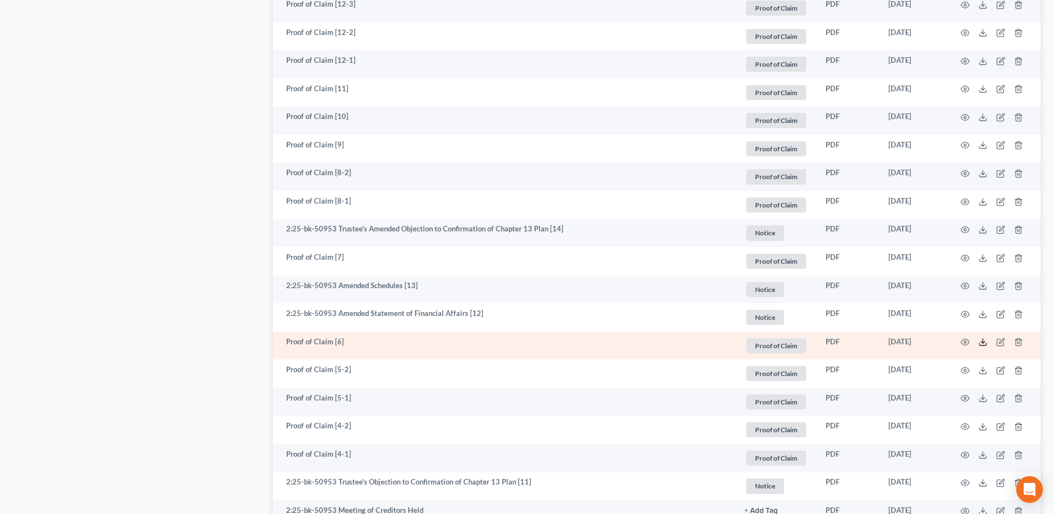
click at [983, 342] on line at bounding box center [983, 340] width 0 height 4
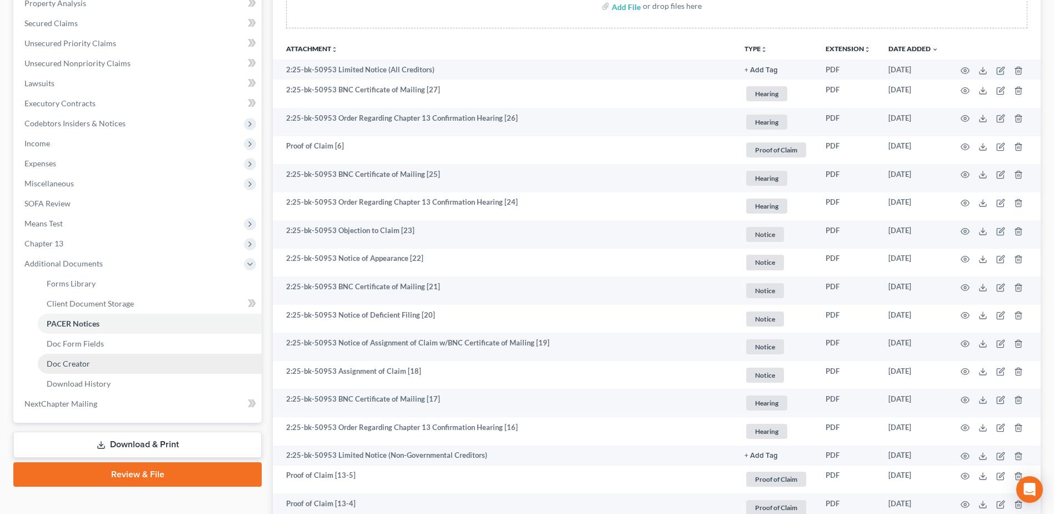
scroll to position [0, 0]
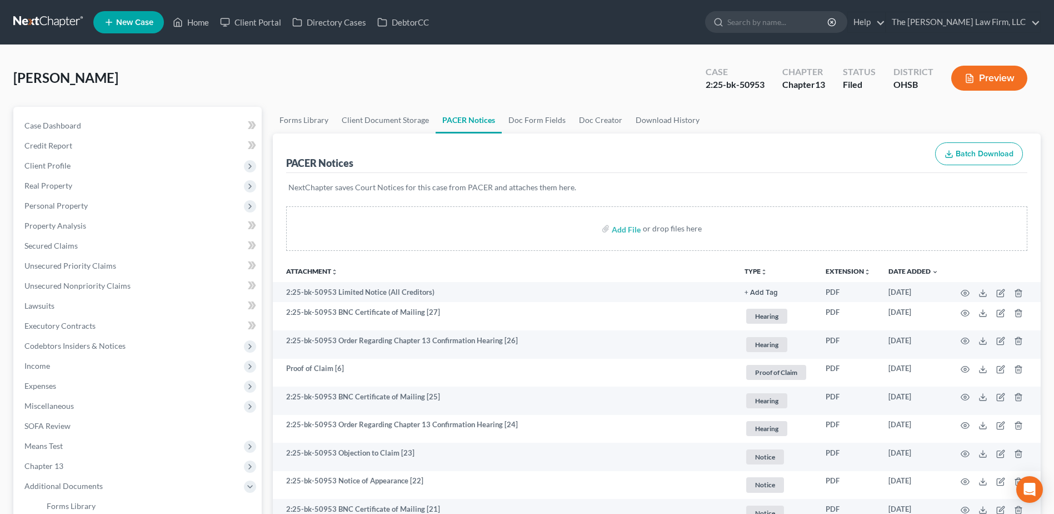
click at [53, 17] on link at bounding box center [48, 22] width 71 height 20
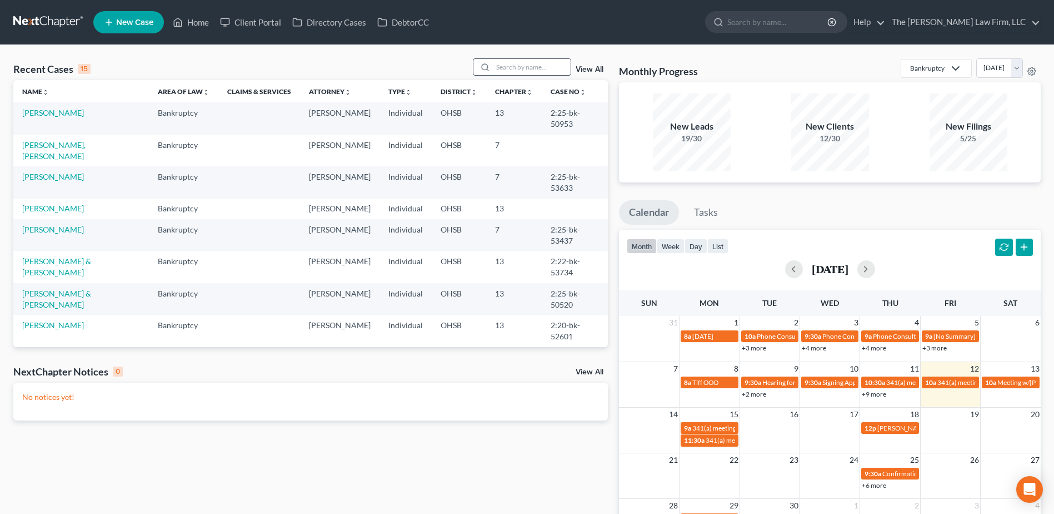
click at [529, 70] on input "search" at bounding box center [532, 67] width 78 height 16
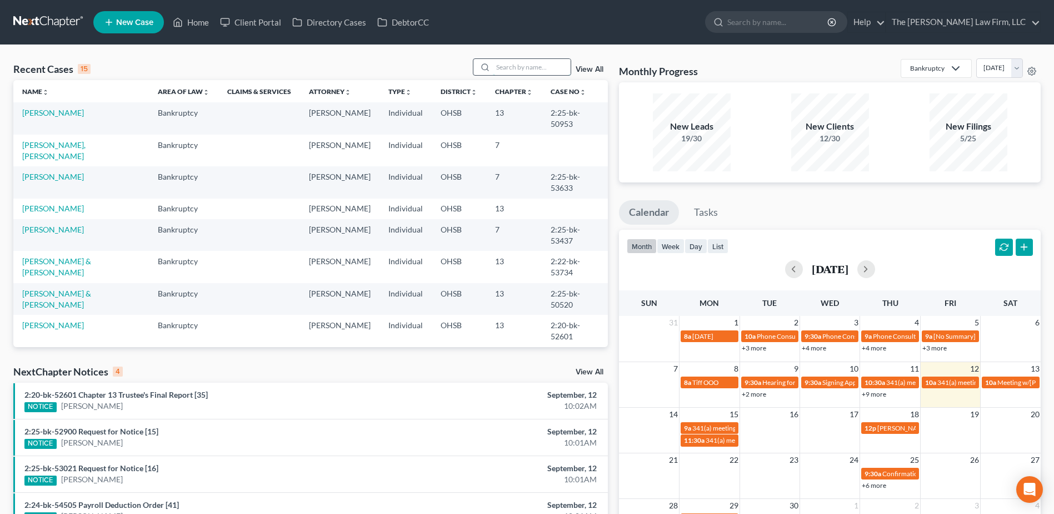
click at [532, 60] on input "search" at bounding box center [532, 67] width 78 height 16
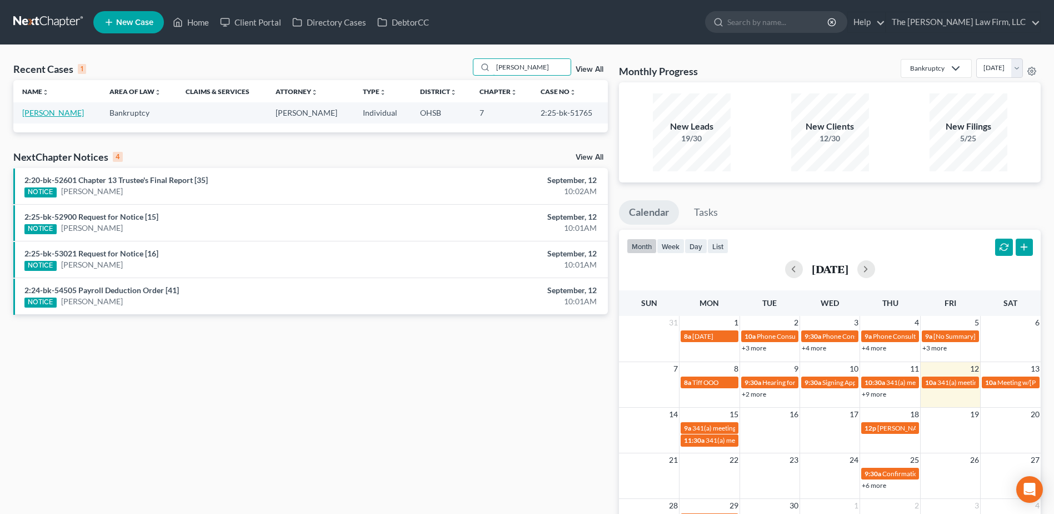
type input "[PERSON_NAME]"
click at [46, 114] on link "[PERSON_NAME]" at bounding box center [53, 112] width 62 height 9
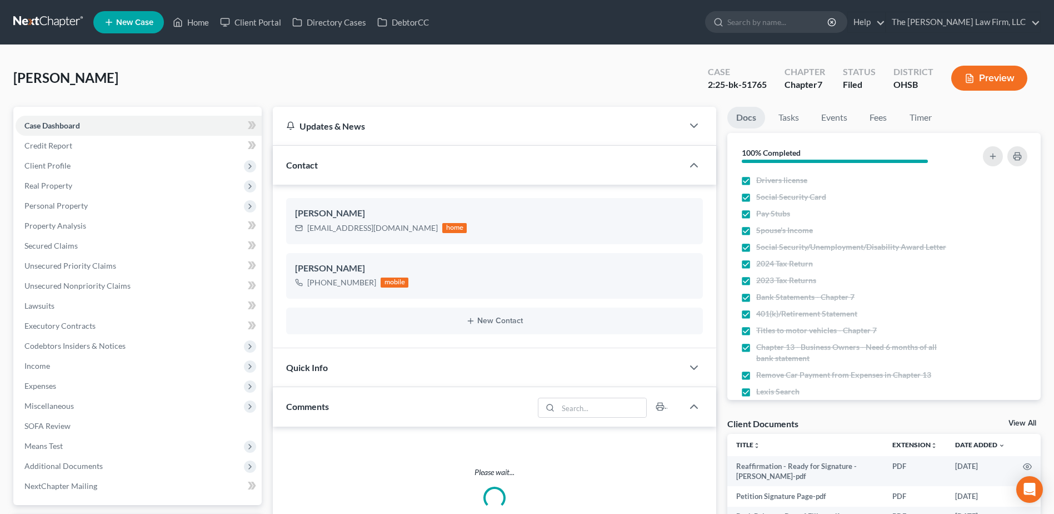
scroll to position [256, 0]
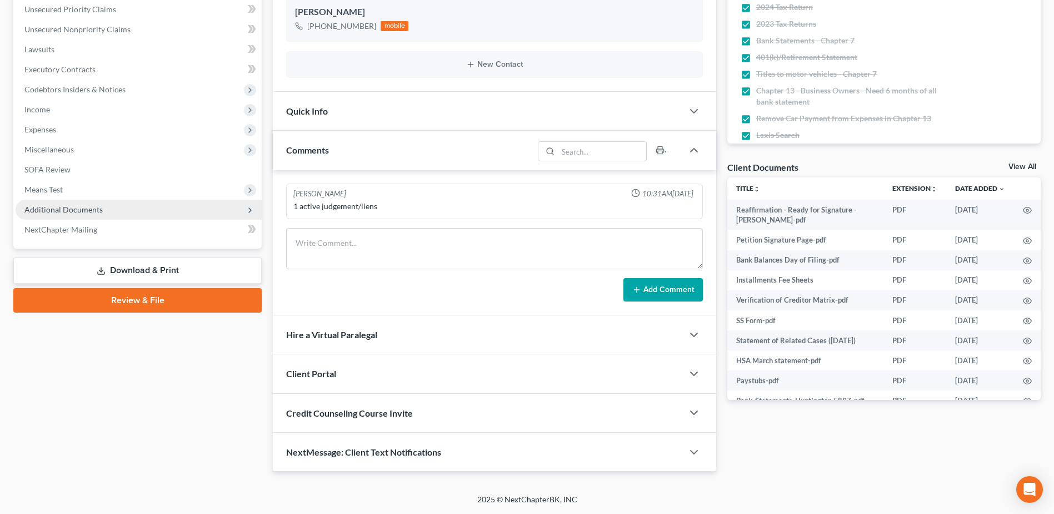
click at [69, 205] on span "Additional Documents" at bounding box center [63, 209] width 78 height 9
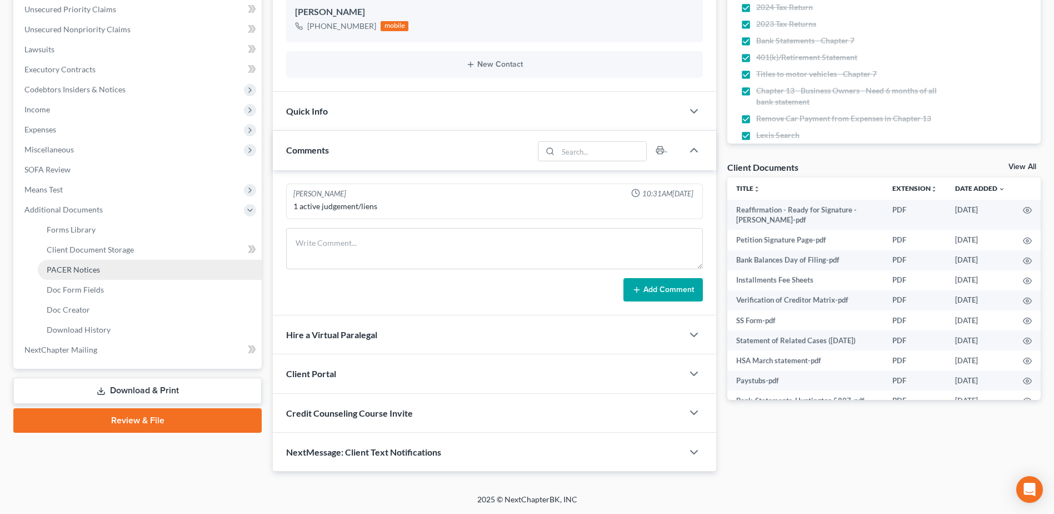
click at [74, 271] on span "PACER Notices" at bounding box center [73, 269] width 53 height 9
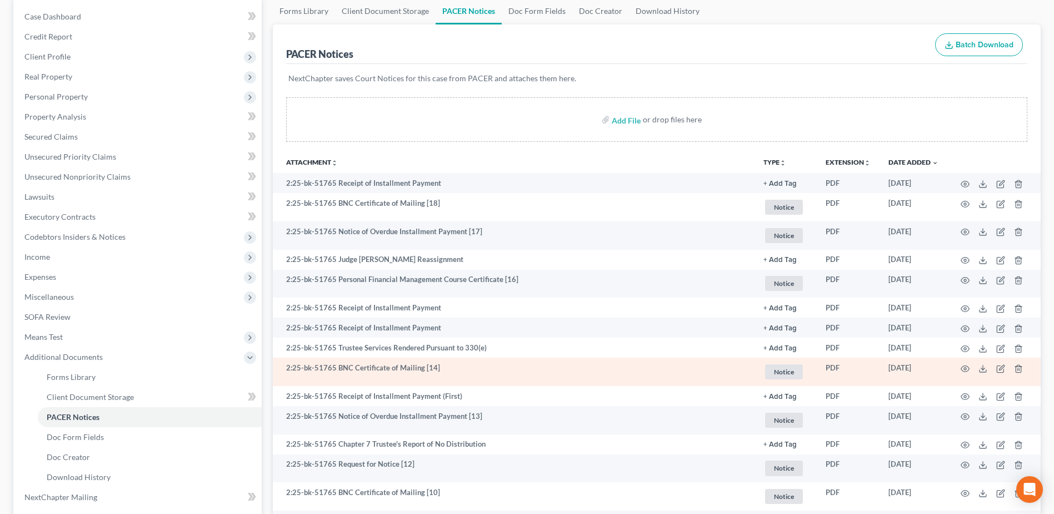
scroll to position [111, 0]
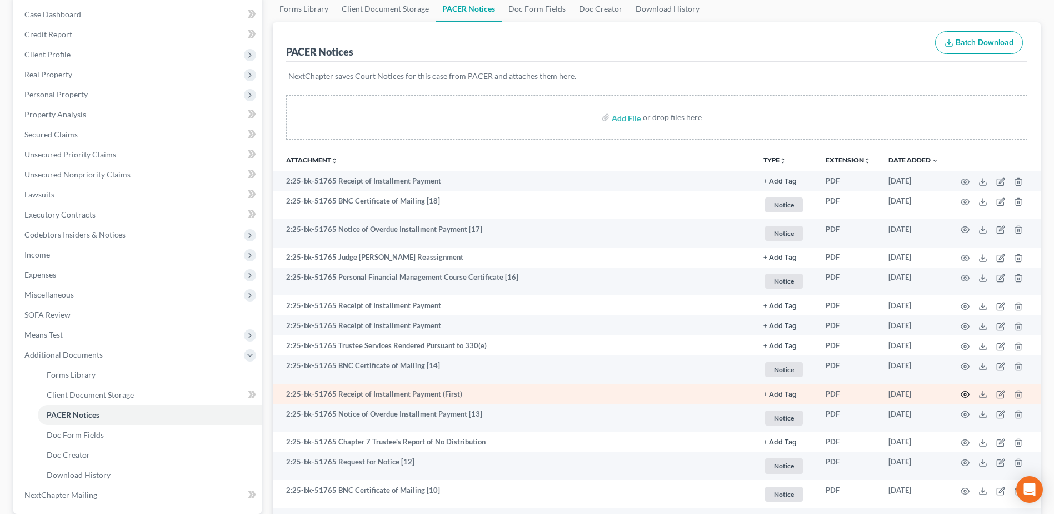
click at [965, 391] on icon "button" at bounding box center [966, 394] width 8 height 6
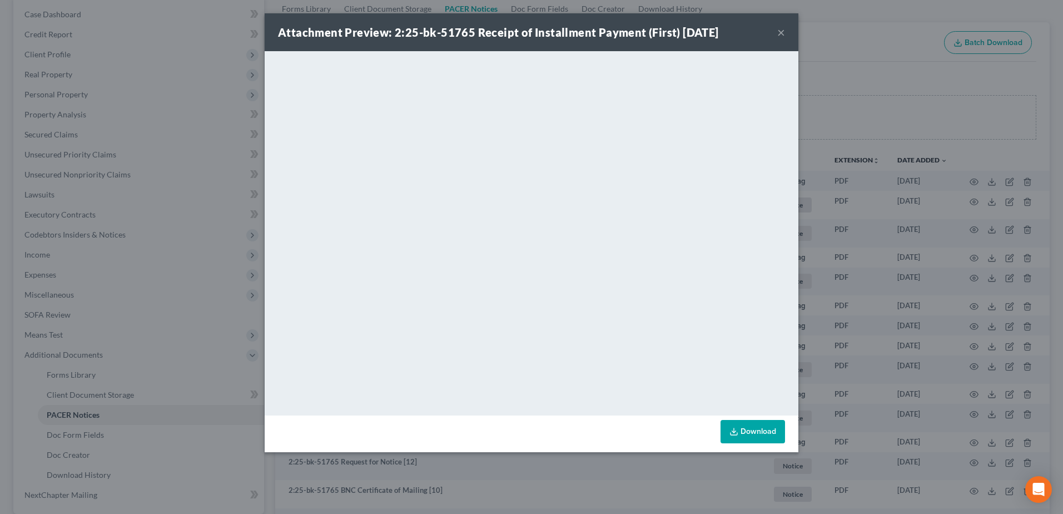
click at [781, 31] on button "×" at bounding box center [781, 32] width 8 height 13
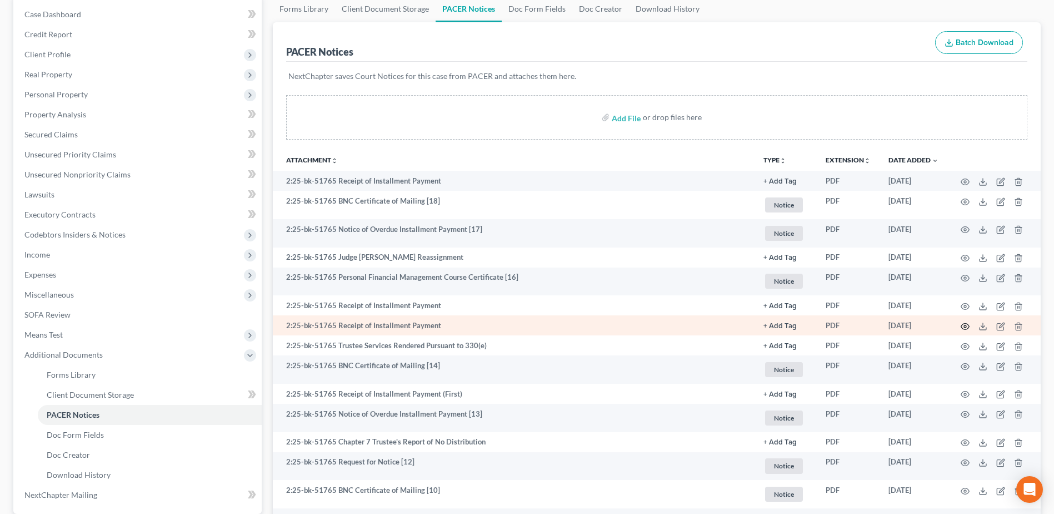
click at [965, 325] on circle "button" at bounding box center [965, 326] width 2 height 2
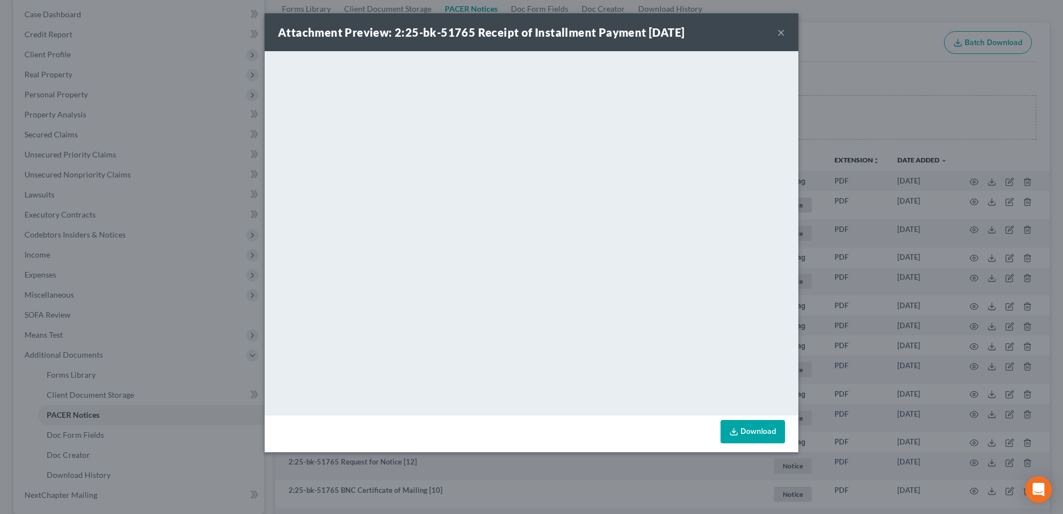
click at [784, 34] on button "×" at bounding box center [781, 32] width 8 height 13
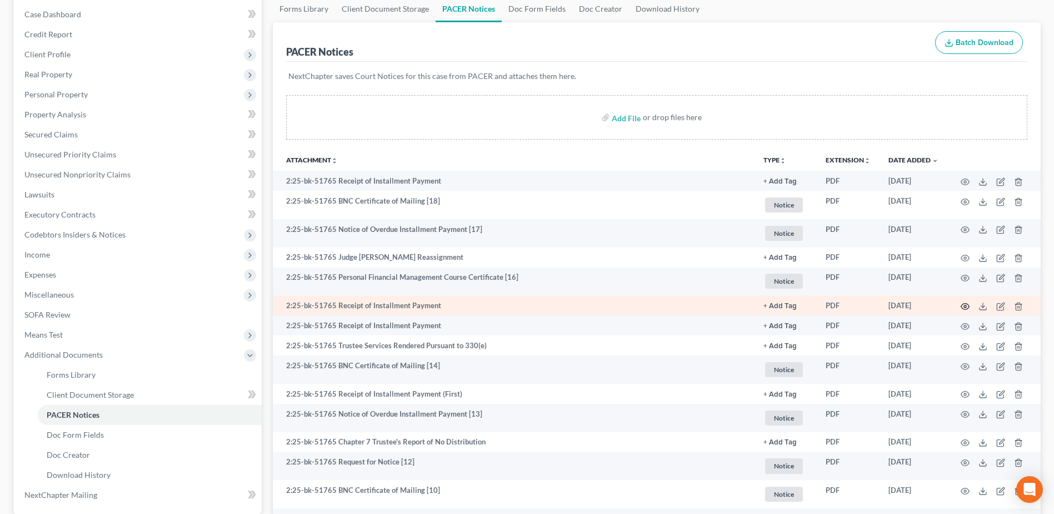
click at [965, 306] on icon "button" at bounding box center [965, 306] width 9 height 9
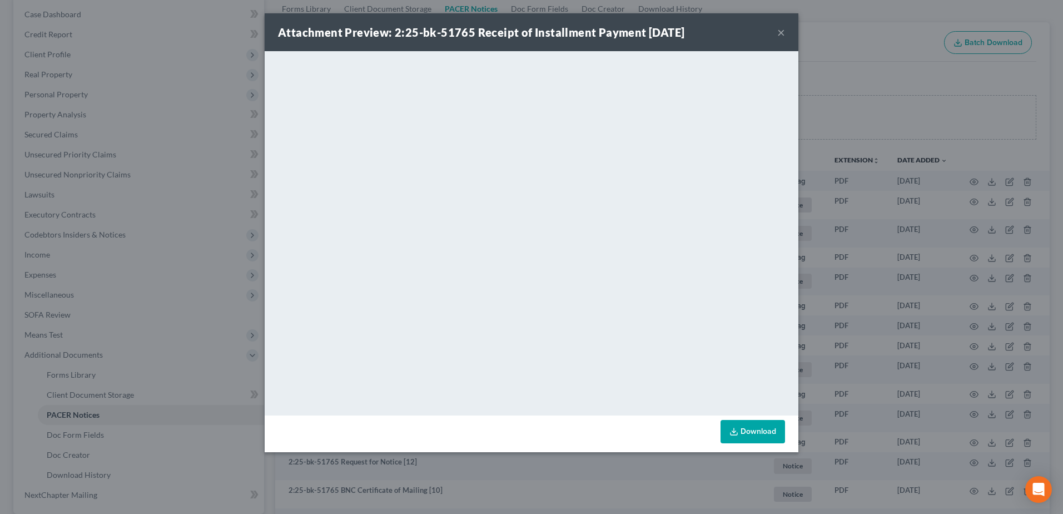
click at [781, 33] on button "×" at bounding box center [781, 32] width 8 height 13
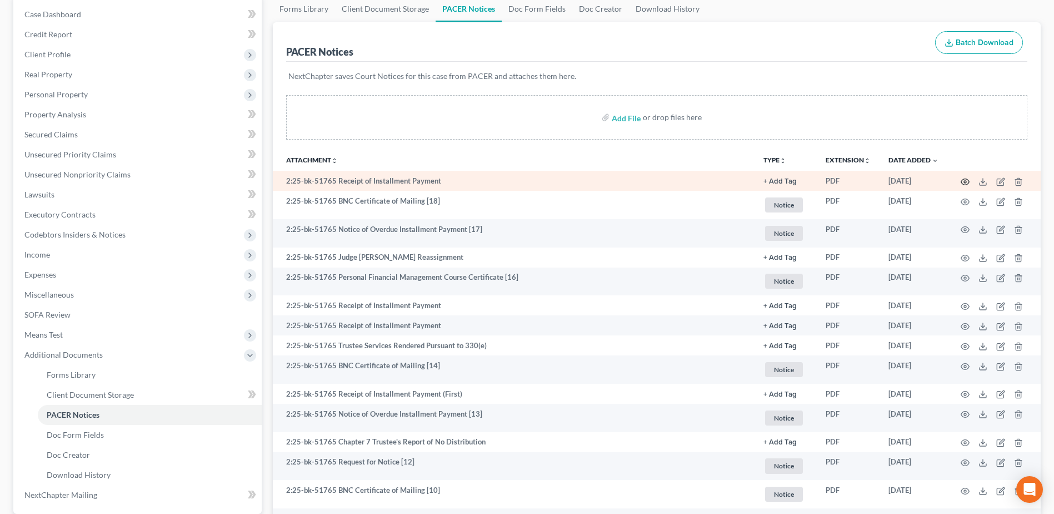
click at [966, 183] on icon "button" at bounding box center [965, 181] width 9 height 9
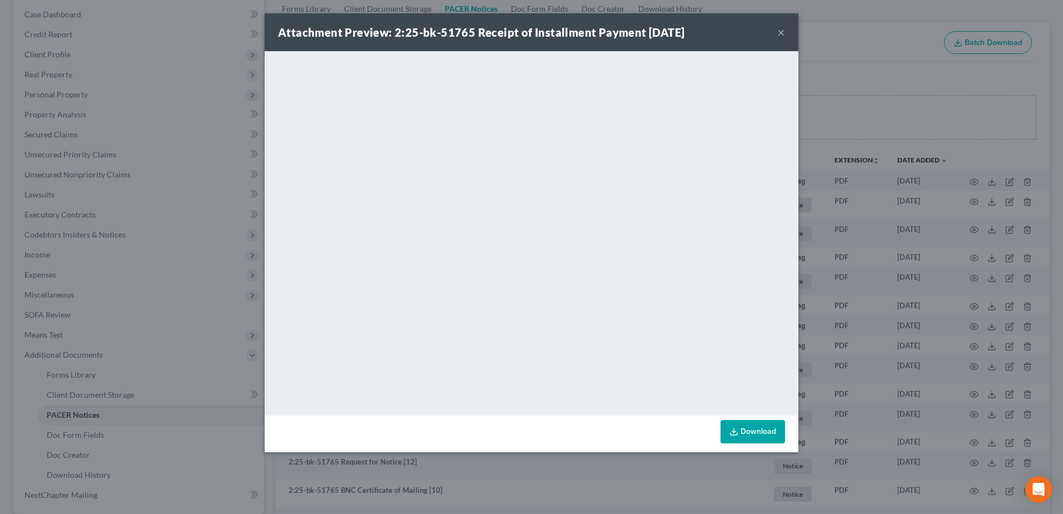
click at [780, 32] on button "×" at bounding box center [781, 32] width 8 height 13
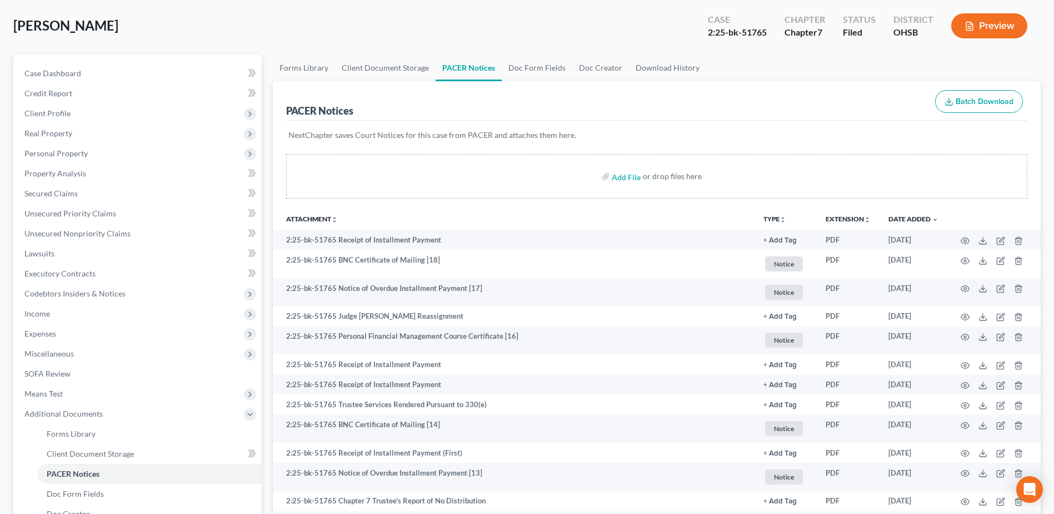
scroll to position [0, 0]
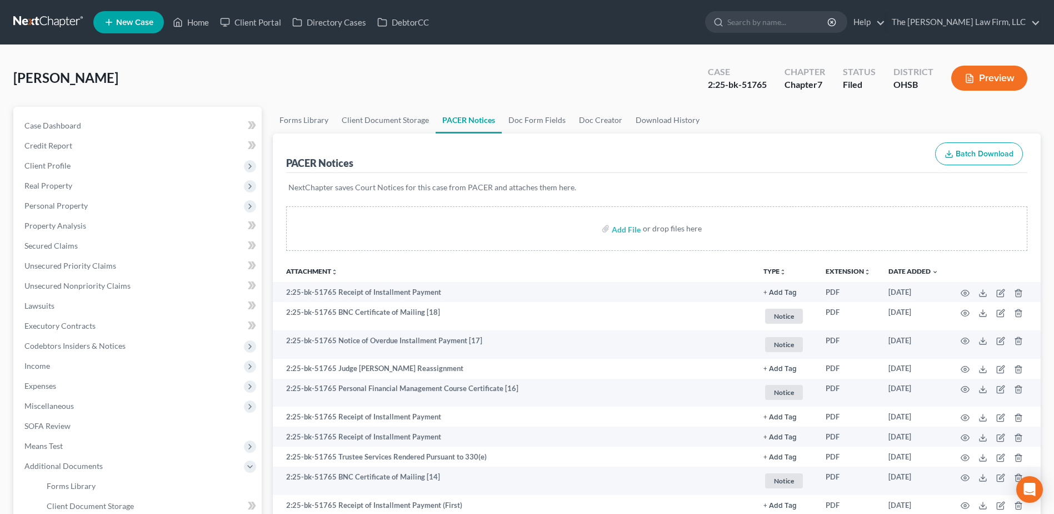
click at [29, 22] on link at bounding box center [48, 22] width 71 height 20
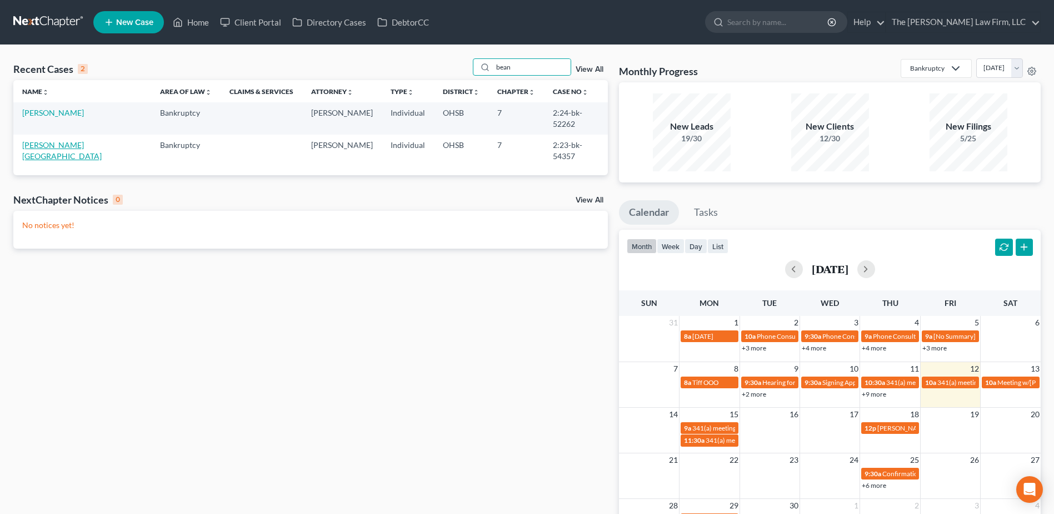
type input "bean"
click at [36, 140] on link "[PERSON_NAME][GEOGRAPHIC_DATA]" at bounding box center [61, 150] width 79 height 21
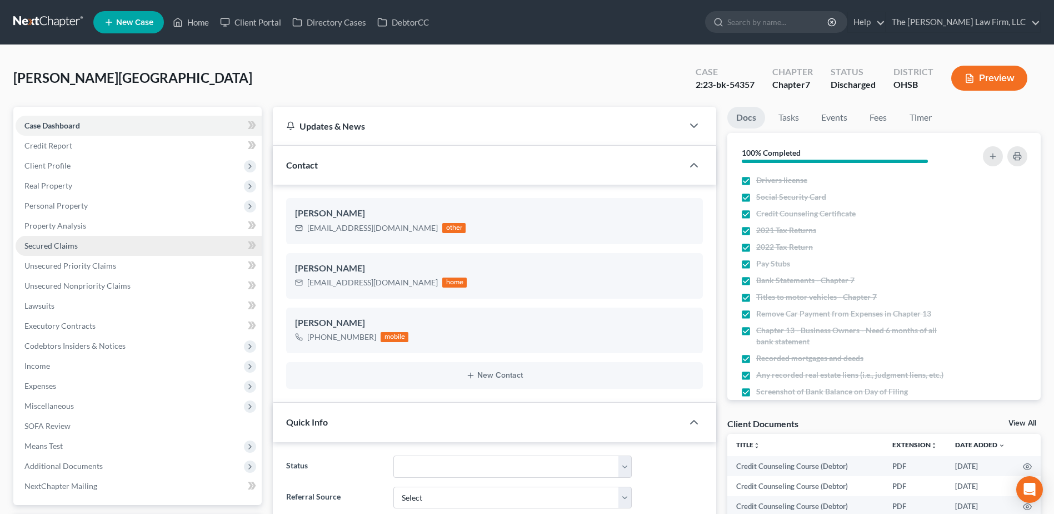
scroll to position [337, 0]
click at [53, 225] on span "Property Analysis" at bounding box center [55, 225] width 62 height 9
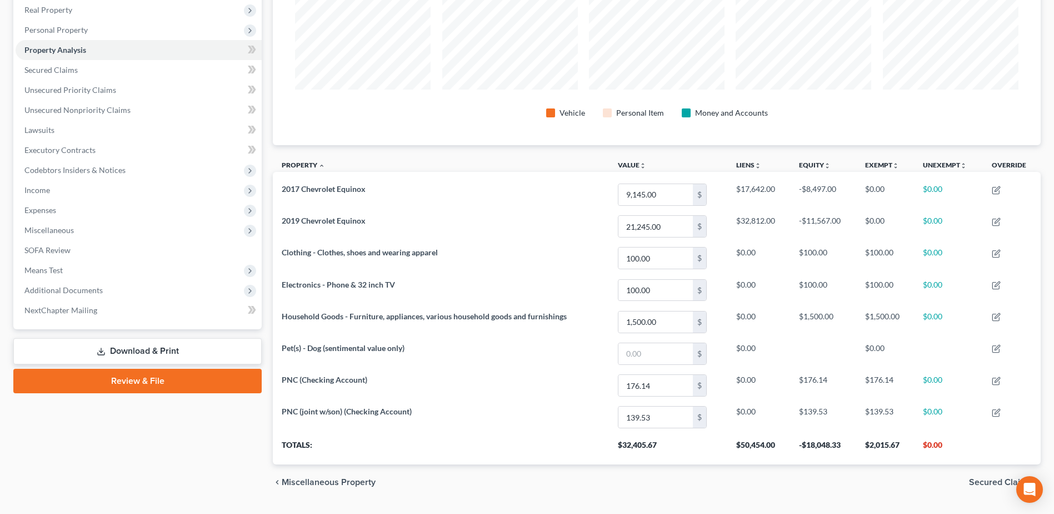
scroll to position [148, 0]
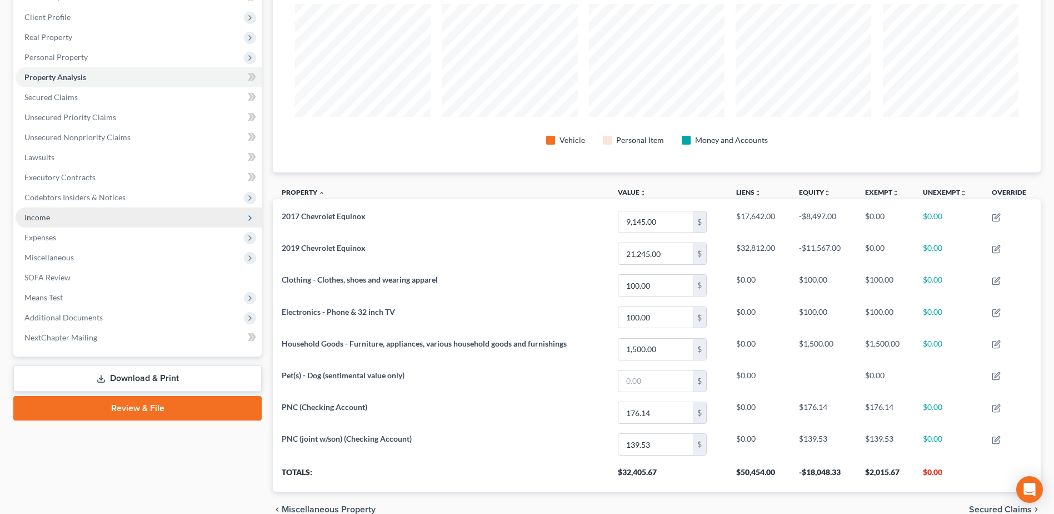
click at [52, 221] on span "Income" at bounding box center [139, 217] width 246 height 20
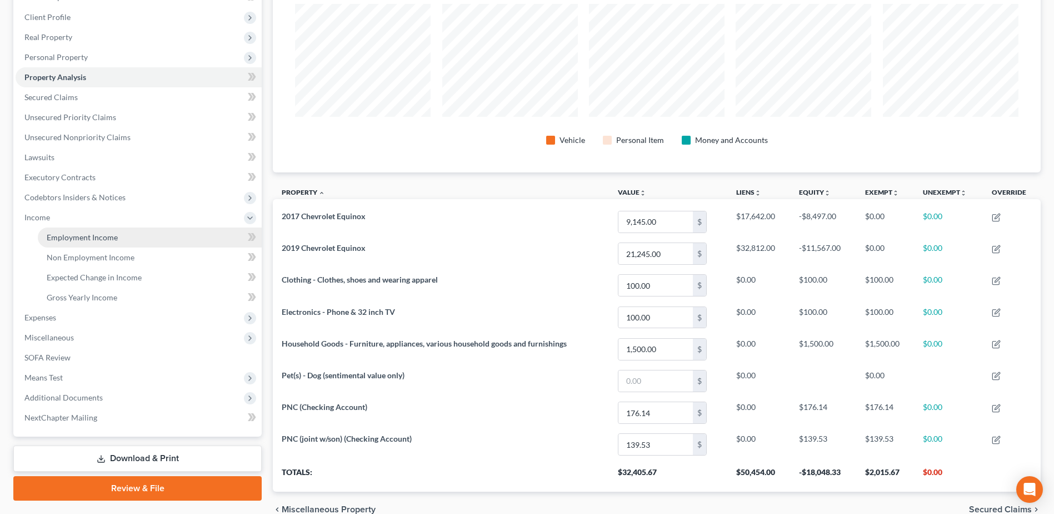
click at [69, 238] on span "Employment Income" at bounding box center [82, 236] width 71 height 9
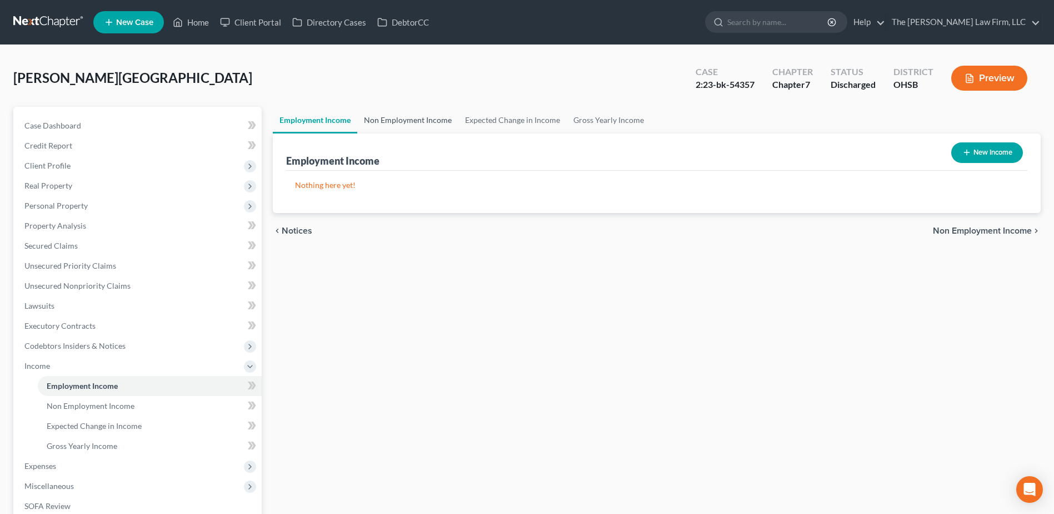
click at [415, 123] on link "Non Employment Income" at bounding box center [407, 120] width 101 height 27
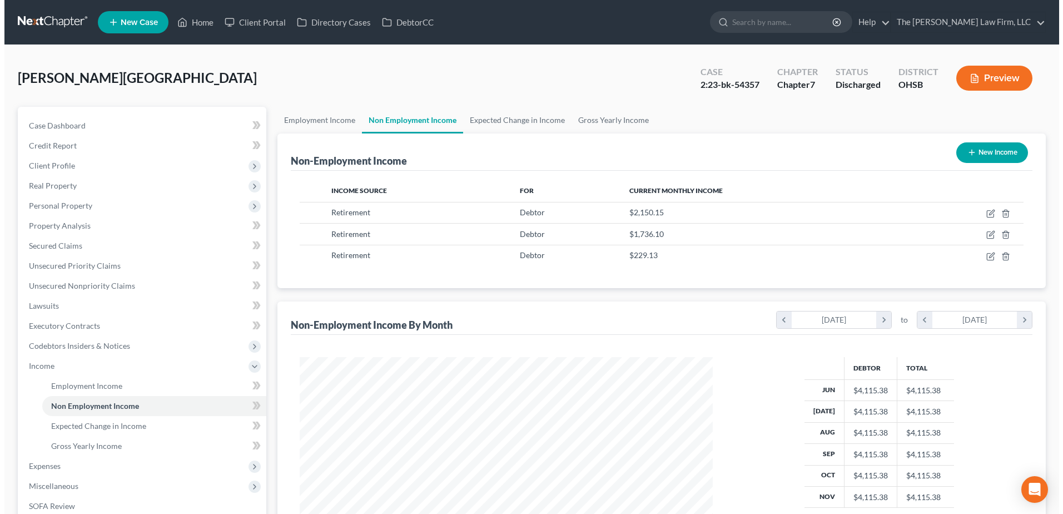
scroll to position [206, 435]
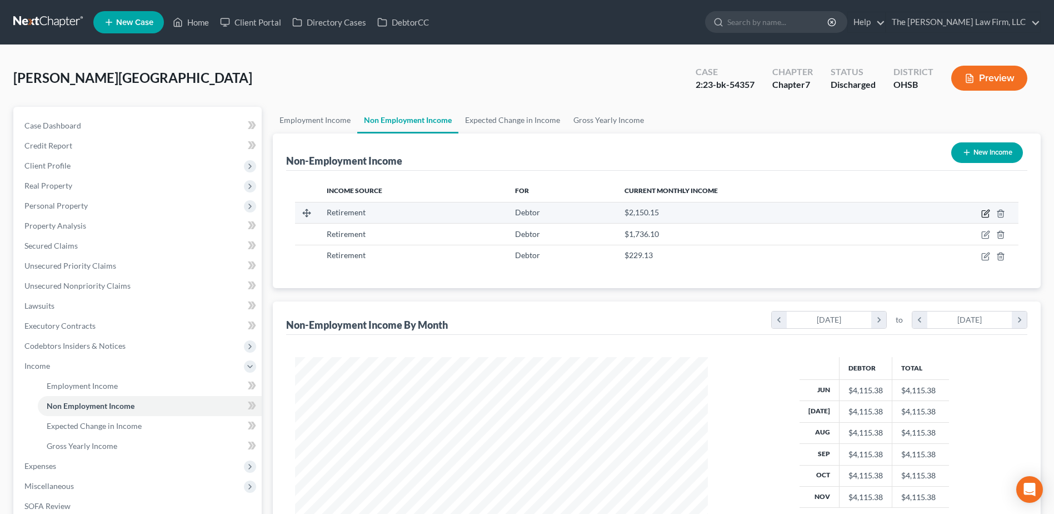
click at [985, 214] on icon "button" at bounding box center [986, 212] width 5 height 5
select select "3"
select select "0"
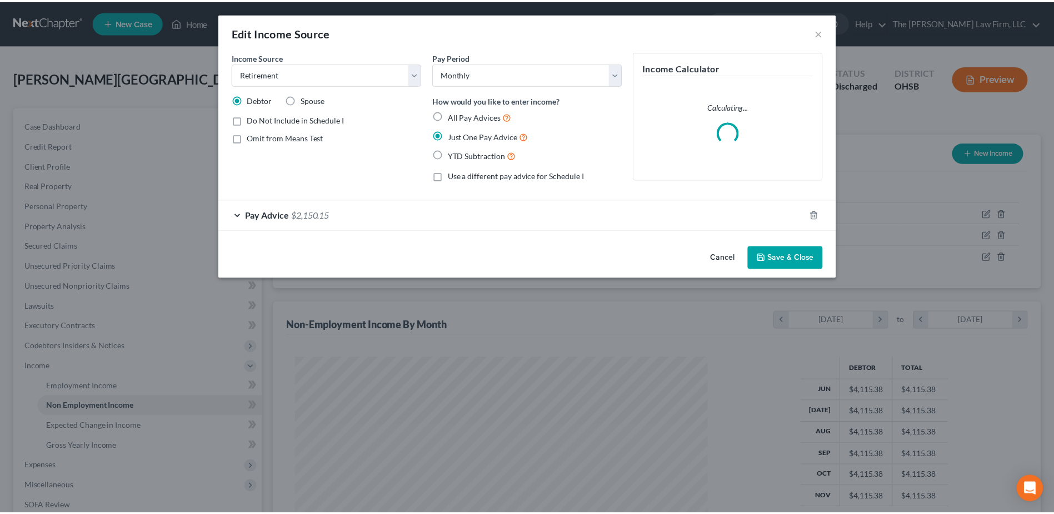
scroll to position [208, 439]
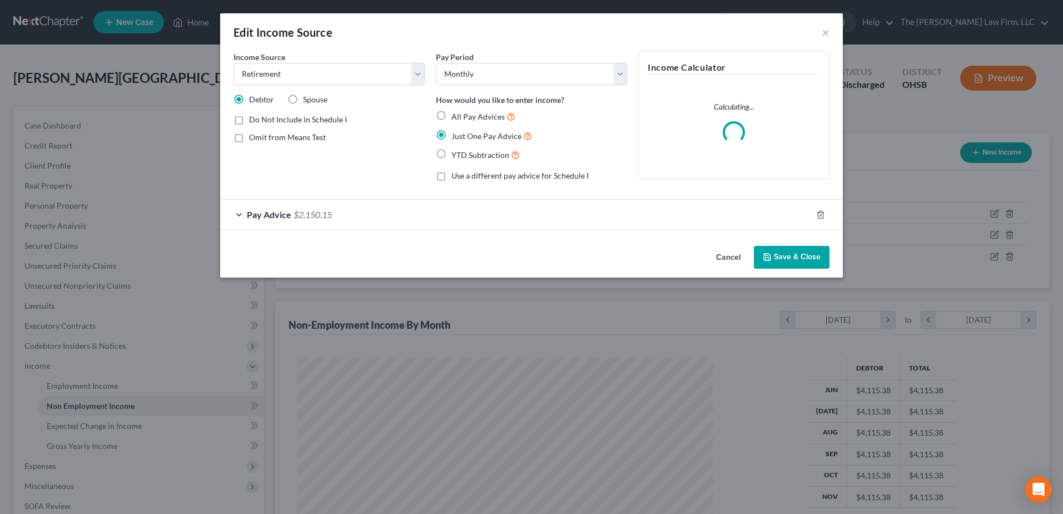
click at [829, 28] on div "Edit Income Source ×" at bounding box center [531, 32] width 623 height 38
click at [825, 38] on button "×" at bounding box center [825, 32] width 8 height 13
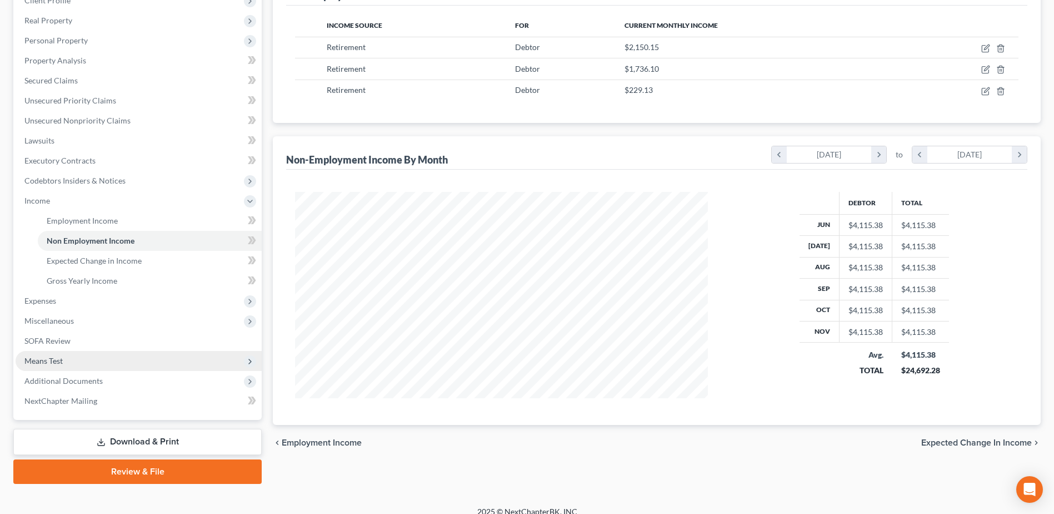
scroll to position [167, 0]
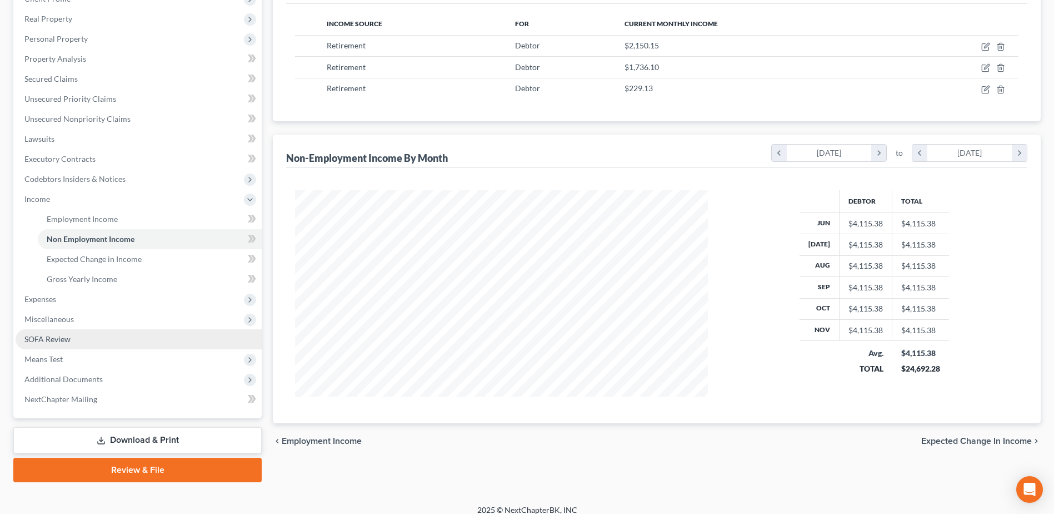
click at [83, 348] on link "SOFA Review" at bounding box center [139, 339] width 246 height 20
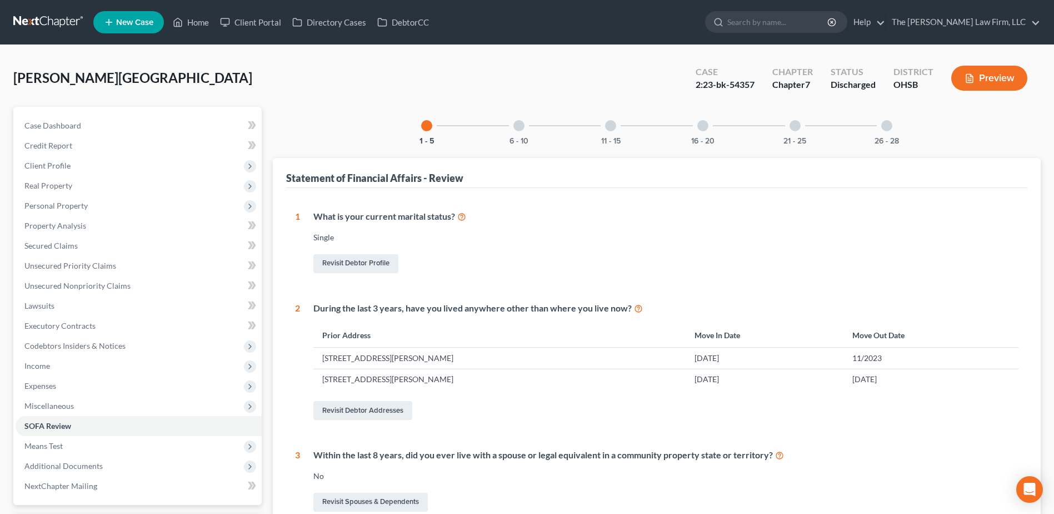
click at [514, 131] on div "6 - 10" at bounding box center [519, 126] width 38 height 38
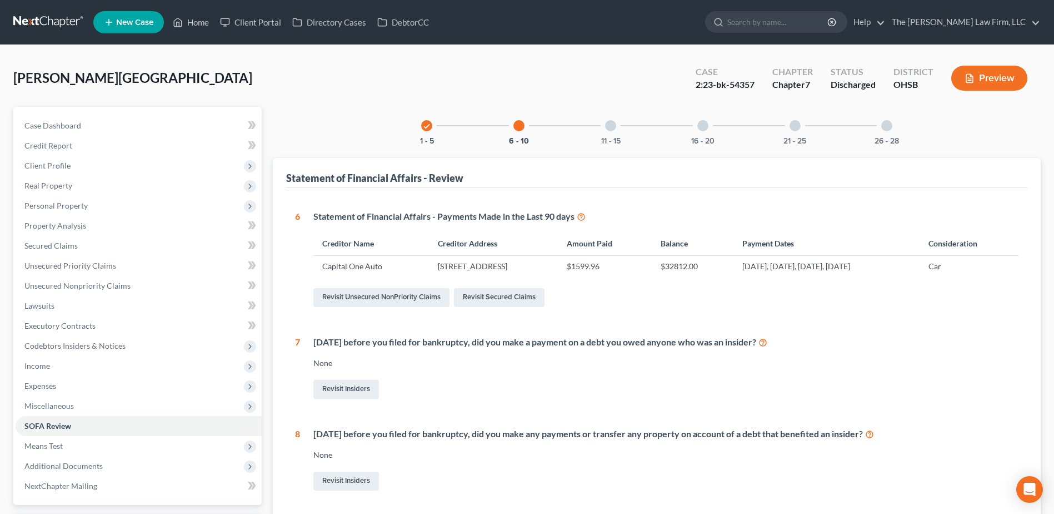
click at [42, 19] on link at bounding box center [48, 22] width 71 height 20
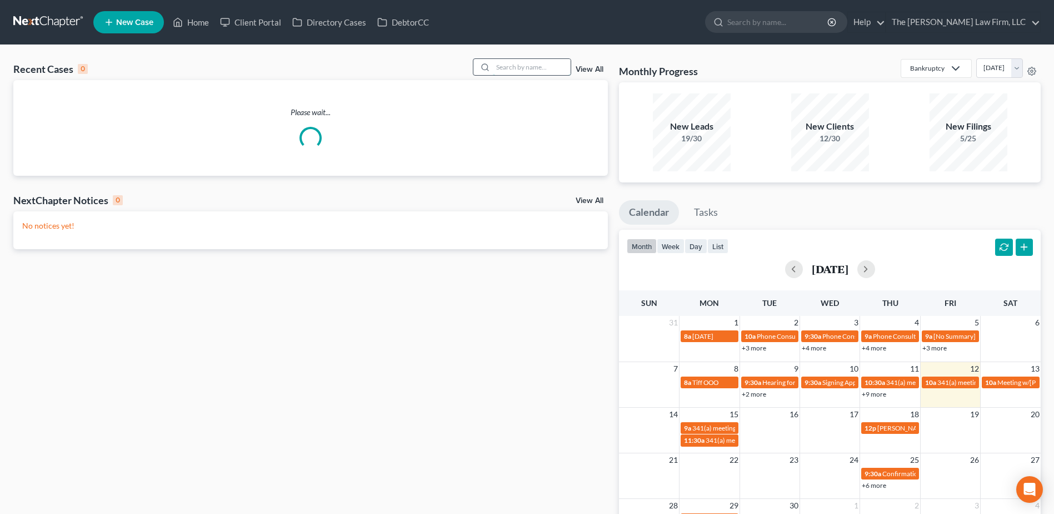
click at [528, 63] on input "search" at bounding box center [532, 67] width 78 height 16
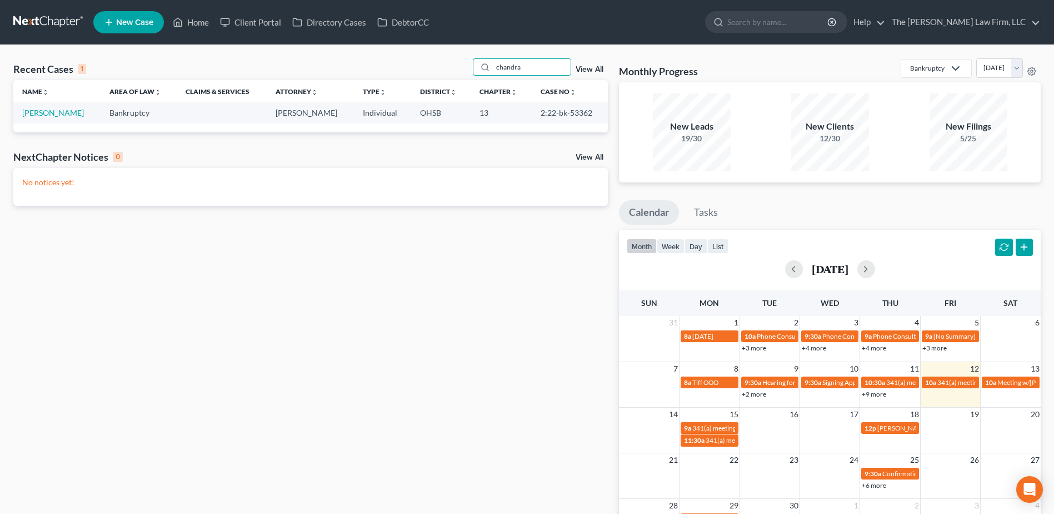
type input "chandra"
click at [36, 106] on td "[PERSON_NAME]" at bounding box center [56, 112] width 87 height 21
click at [41, 108] on link "[PERSON_NAME]" at bounding box center [53, 112] width 62 height 9
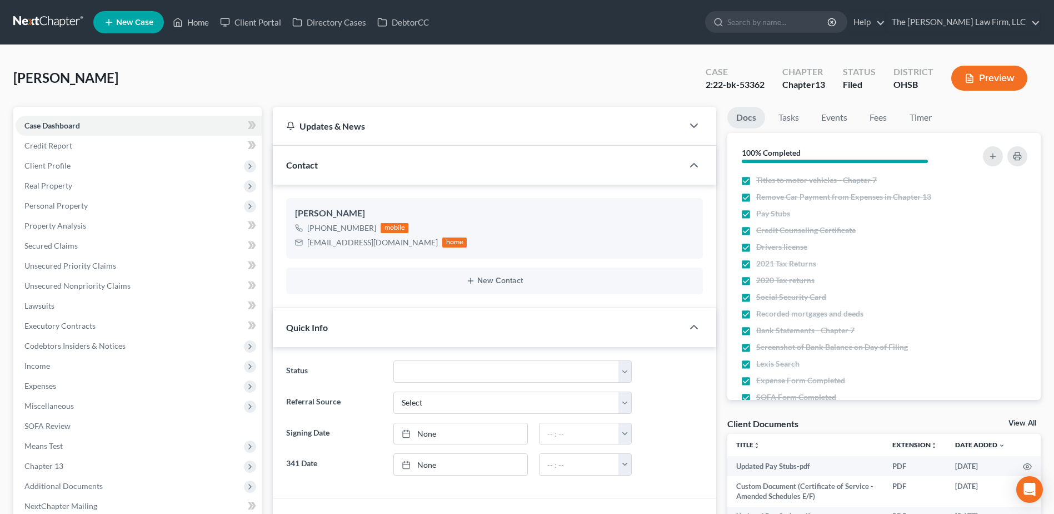
scroll to position [3006, 0]
click at [49, 21] on link at bounding box center [48, 22] width 71 height 20
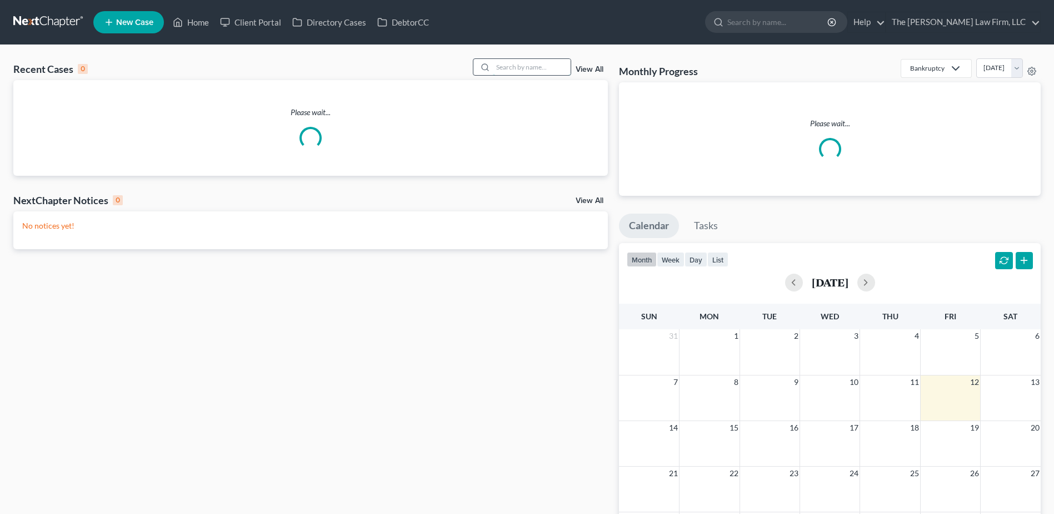
click at [543, 68] on input "search" at bounding box center [532, 67] width 78 height 16
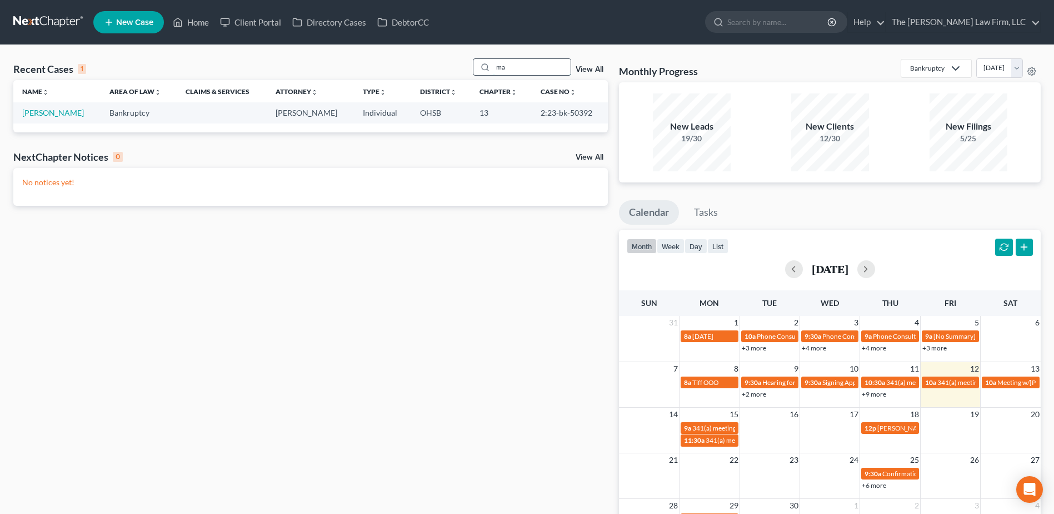
type input "m"
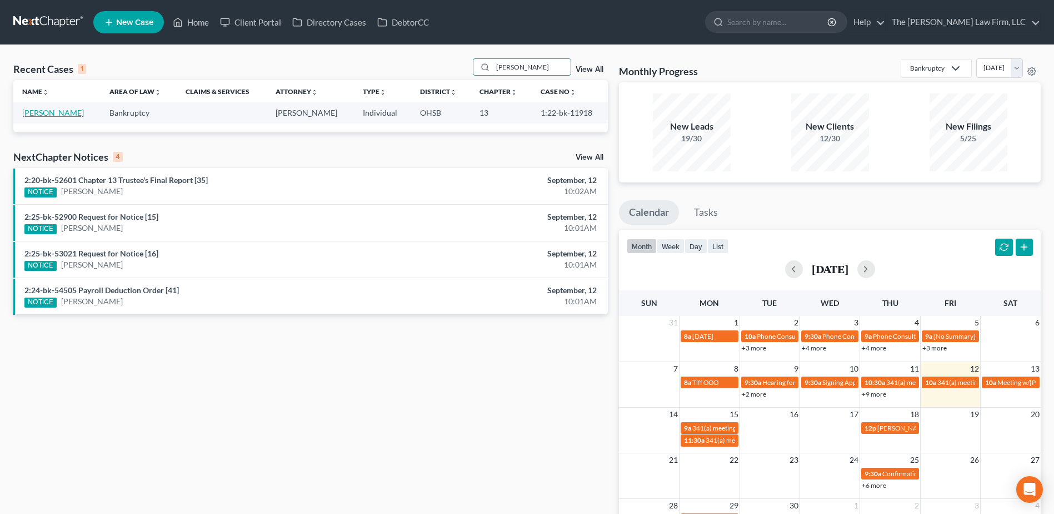
type input "[PERSON_NAME]"
click at [44, 112] on link "[PERSON_NAME]" at bounding box center [53, 112] width 62 height 9
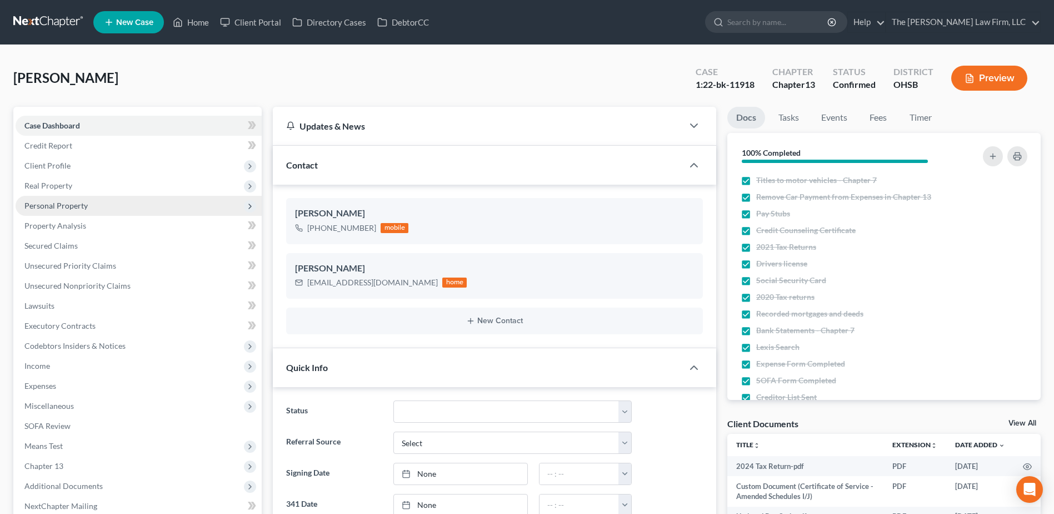
scroll to position [6296, 0]
click at [43, 21] on link at bounding box center [48, 22] width 71 height 20
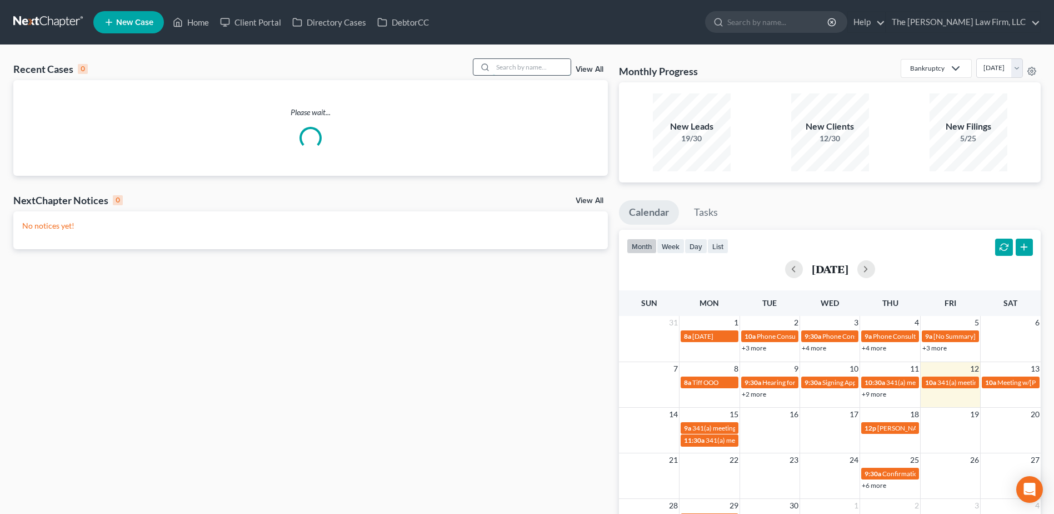
click at [527, 67] on input "search" at bounding box center [532, 67] width 78 height 16
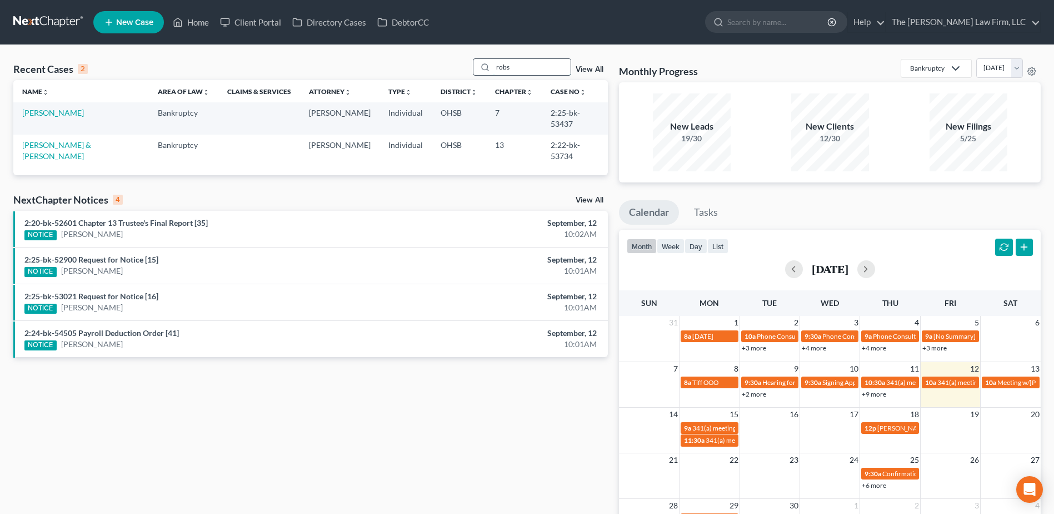
click at [516, 70] on input "robs" at bounding box center [532, 67] width 78 height 16
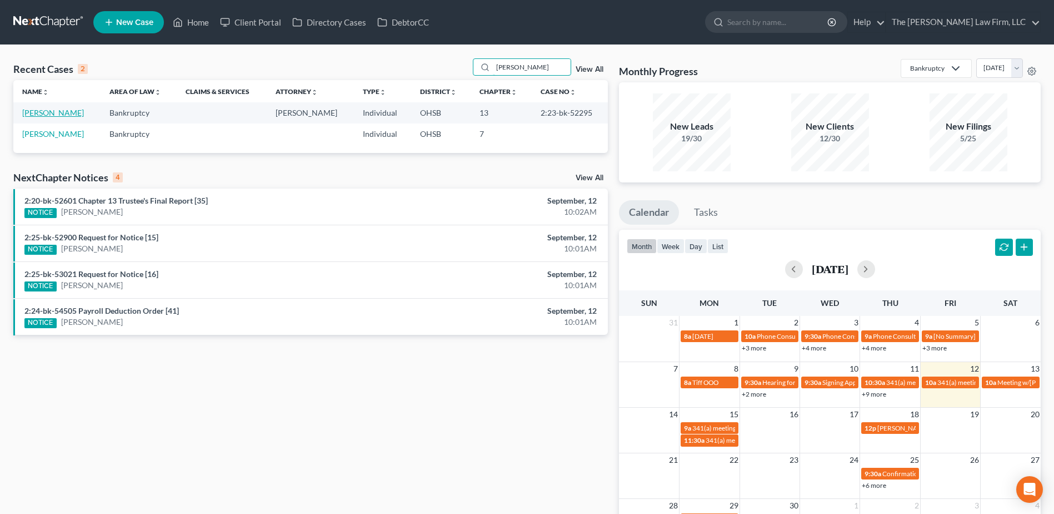
type input "hanna"
click at [62, 110] on link "Hanna, William" at bounding box center [53, 112] width 62 height 9
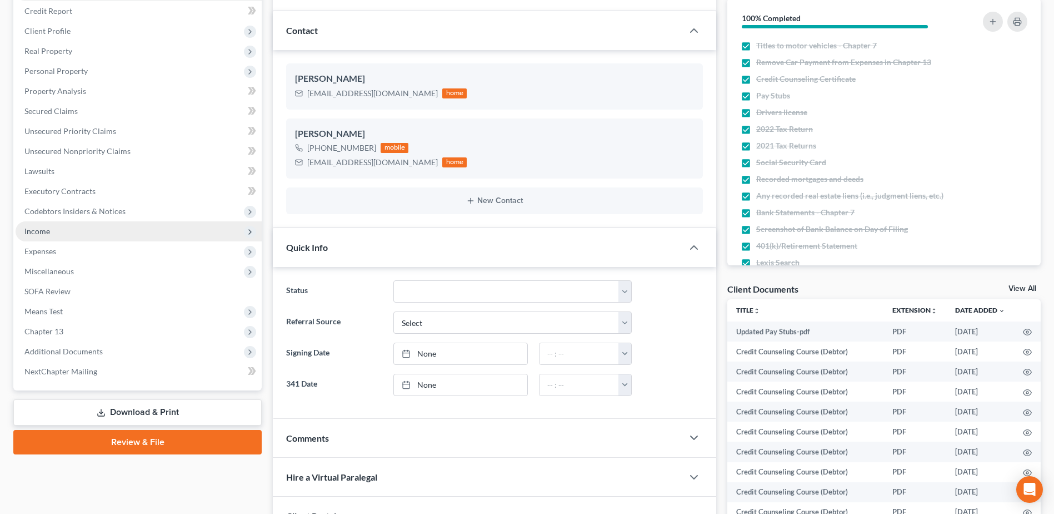
scroll to position [167, 0]
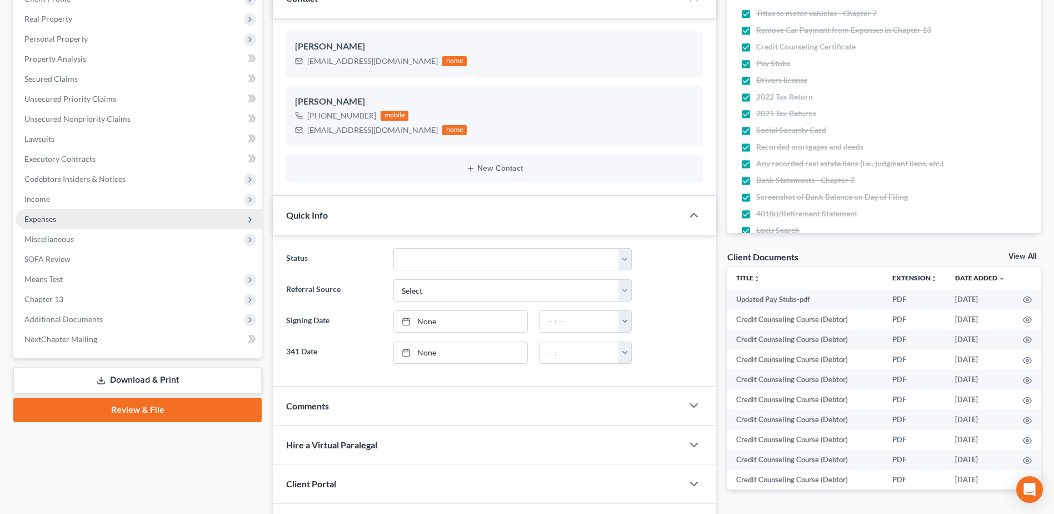
click at [44, 221] on span "Expenses" at bounding box center [40, 218] width 32 height 9
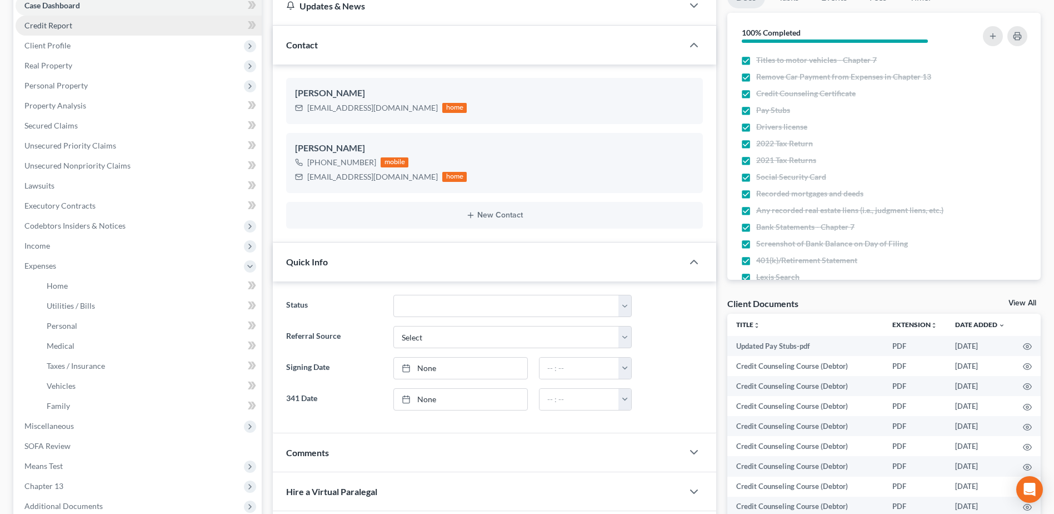
scroll to position [0, 0]
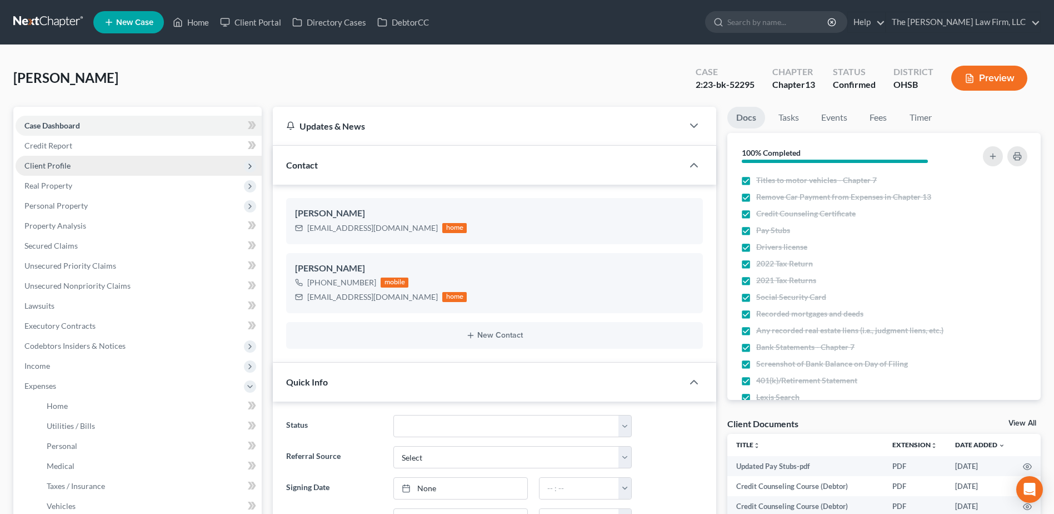
click at [43, 166] on span "Client Profile" at bounding box center [47, 165] width 46 height 9
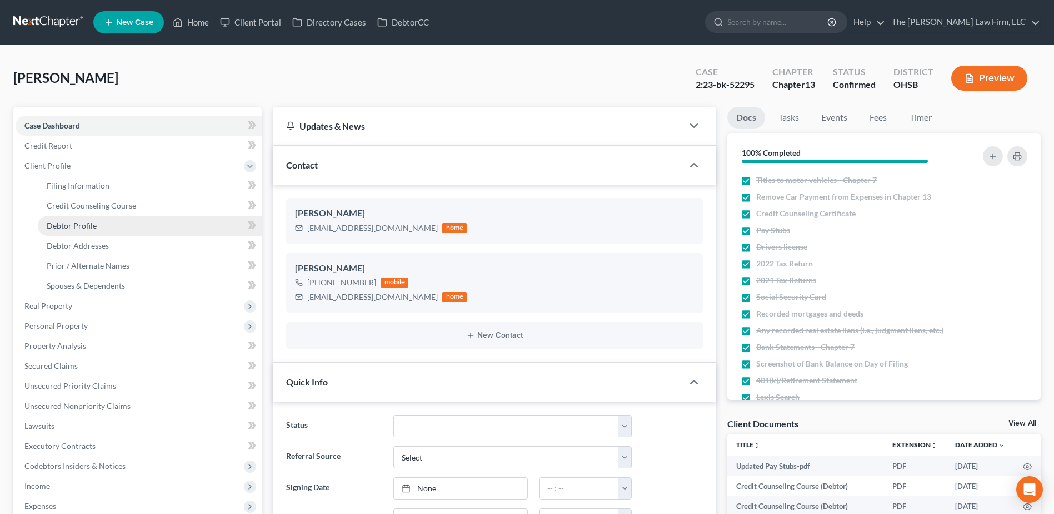
click at [75, 225] on span "Debtor Profile" at bounding box center [72, 225] width 50 height 9
select select "1"
select select "3"
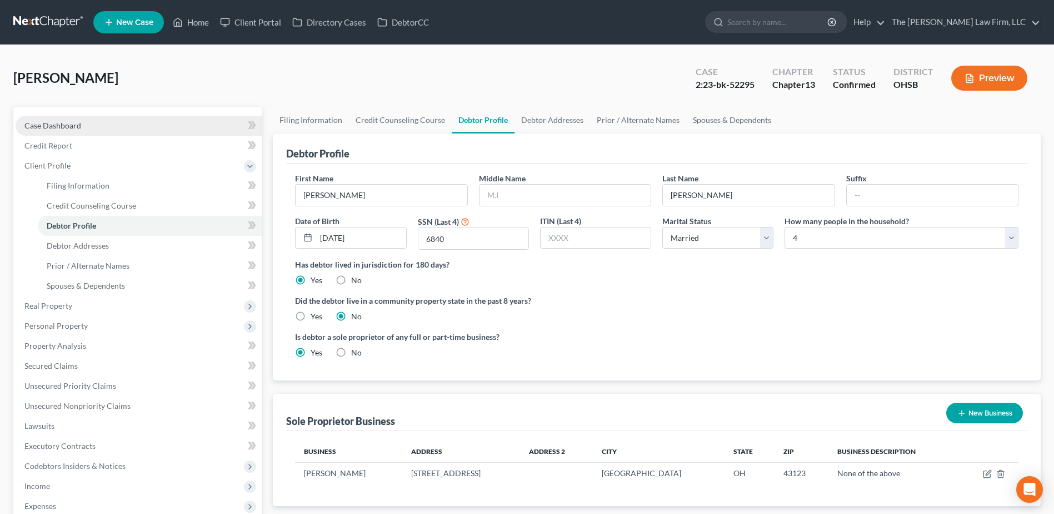
click at [36, 128] on span "Case Dashboard" at bounding box center [52, 125] width 57 height 9
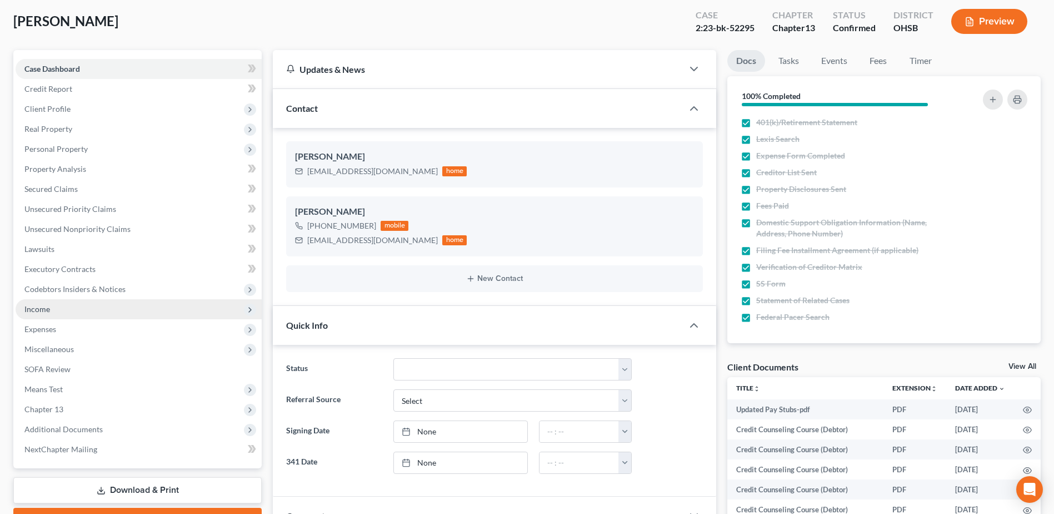
scroll to position [167, 0]
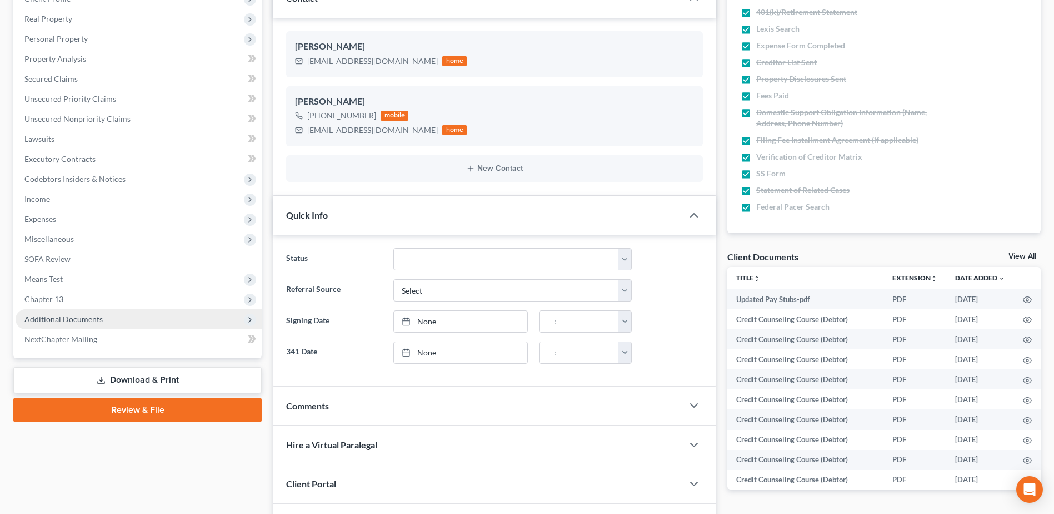
drag, startPoint x: 86, startPoint y: 311, endPoint x: 98, endPoint y: 321, distance: 15.5
click at [86, 311] on span "Additional Documents" at bounding box center [139, 319] width 246 height 20
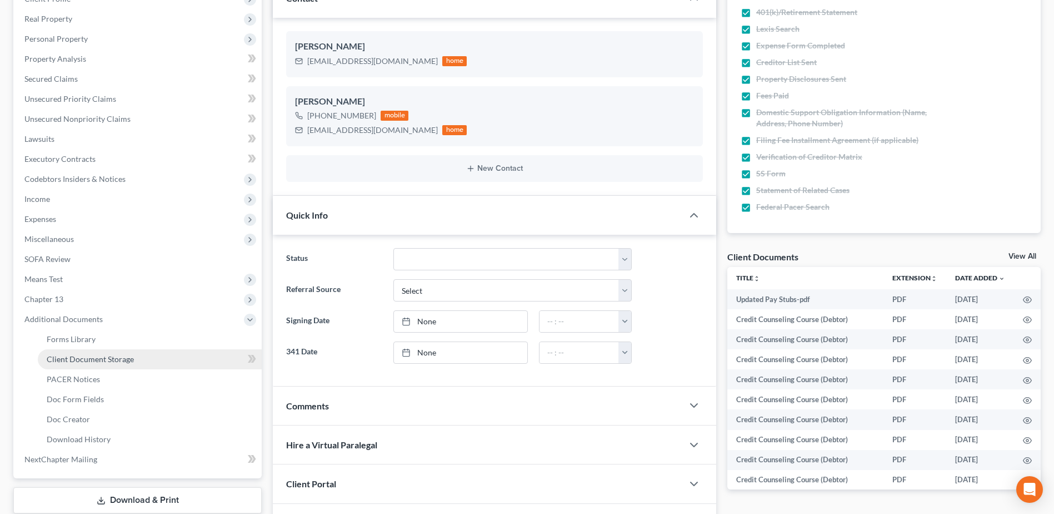
click at [104, 356] on span "Client Document Storage" at bounding box center [90, 358] width 87 height 9
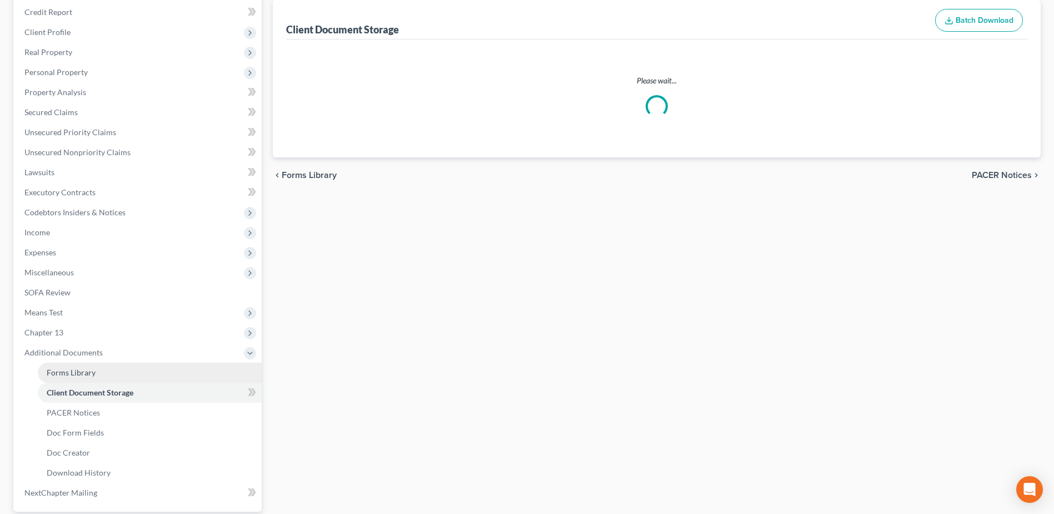
select select "7"
select select "61"
select select "52"
select select "7"
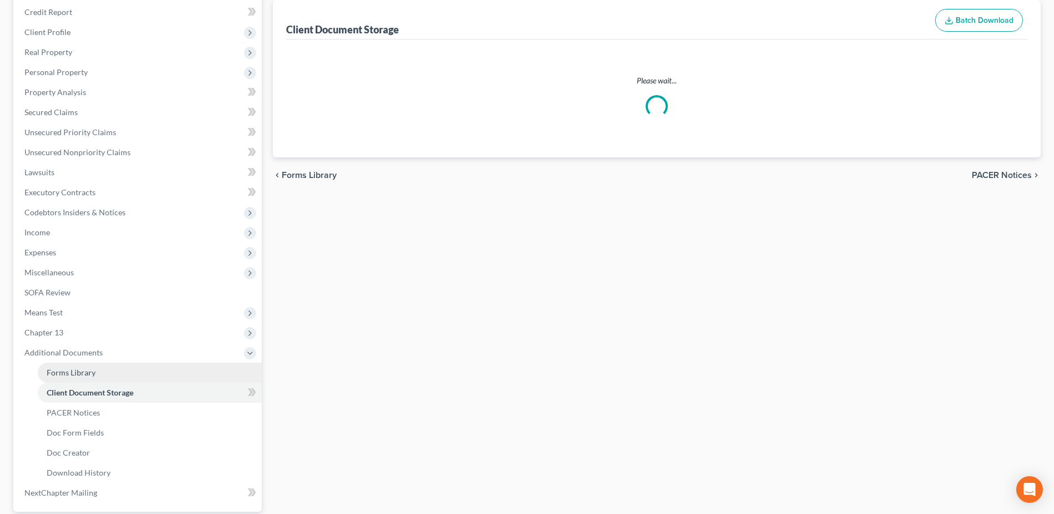
select select "7"
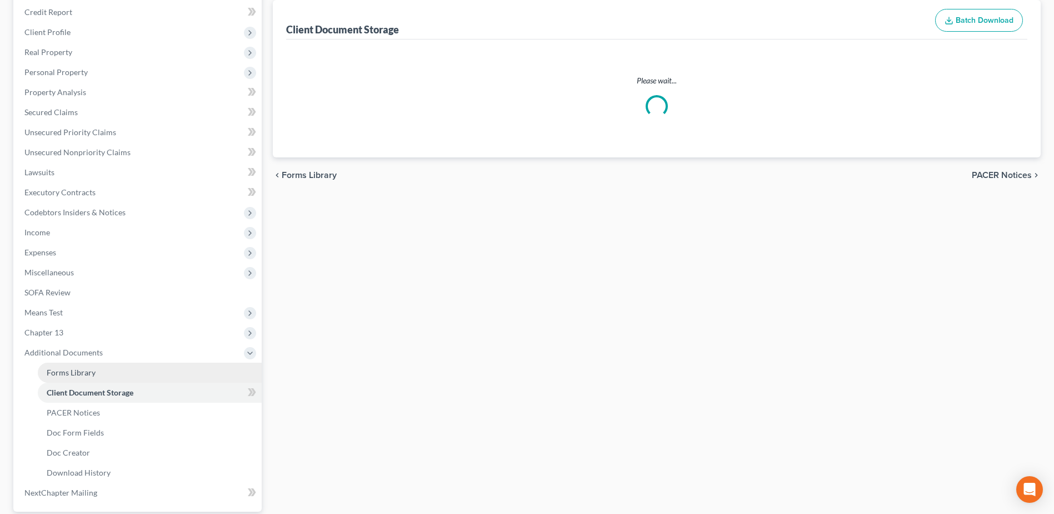
select select "7"
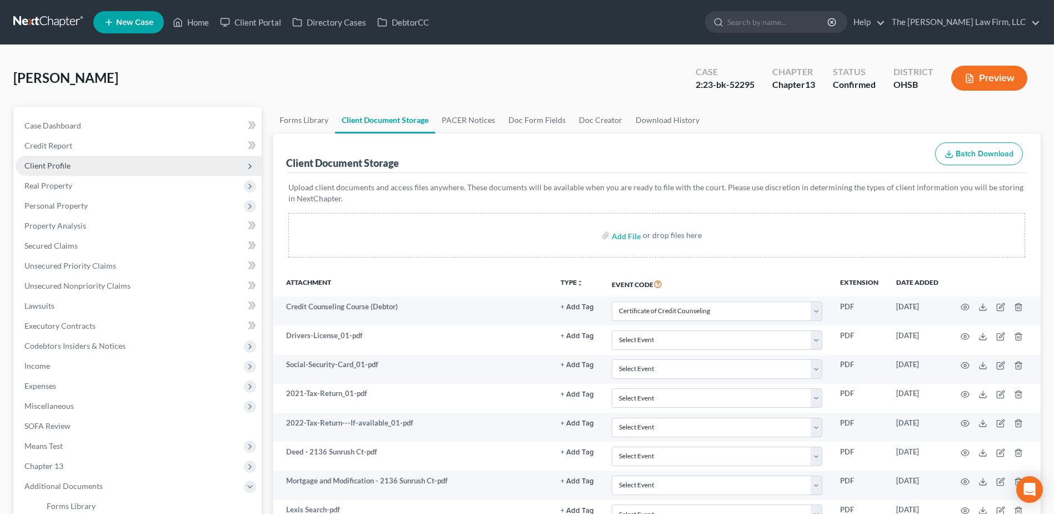
click at [54, 169] on span "Client Profile" at bounding box center [47, 165] width 46 height 9
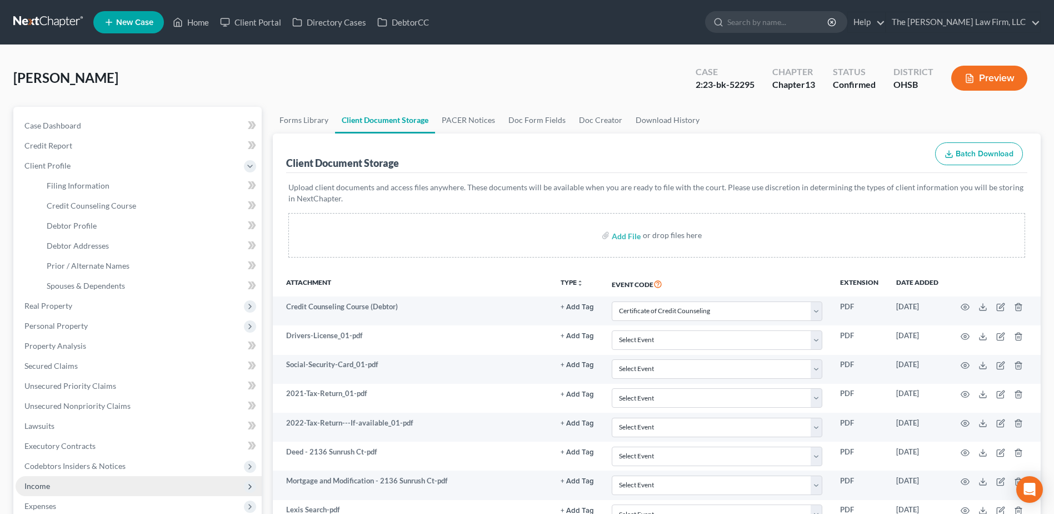
click at [56, 493] on span "Income" at bounding box center [139, 486] width 246 height 20
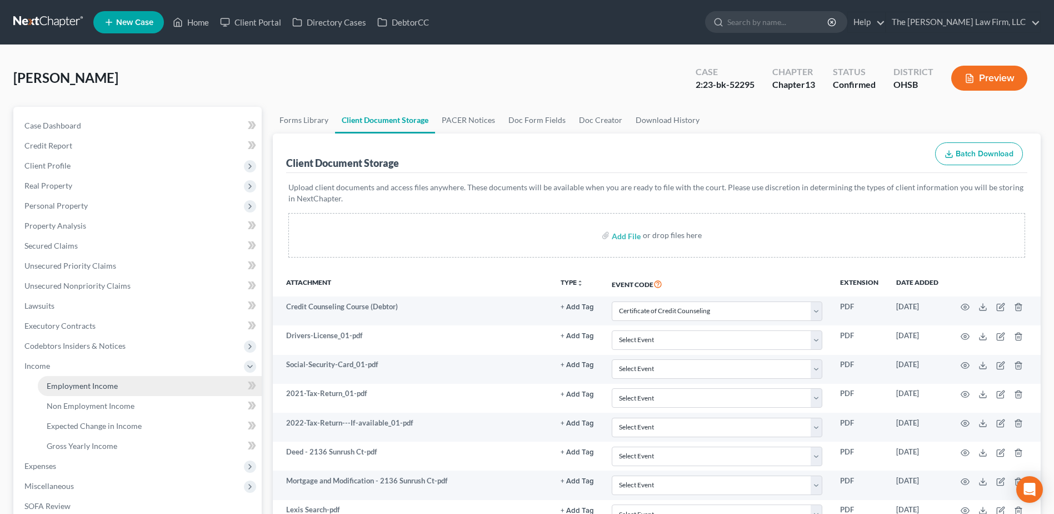
click at [86, 382] on span "Employment Income" at bounding box center [82, 385] width 71 height 9
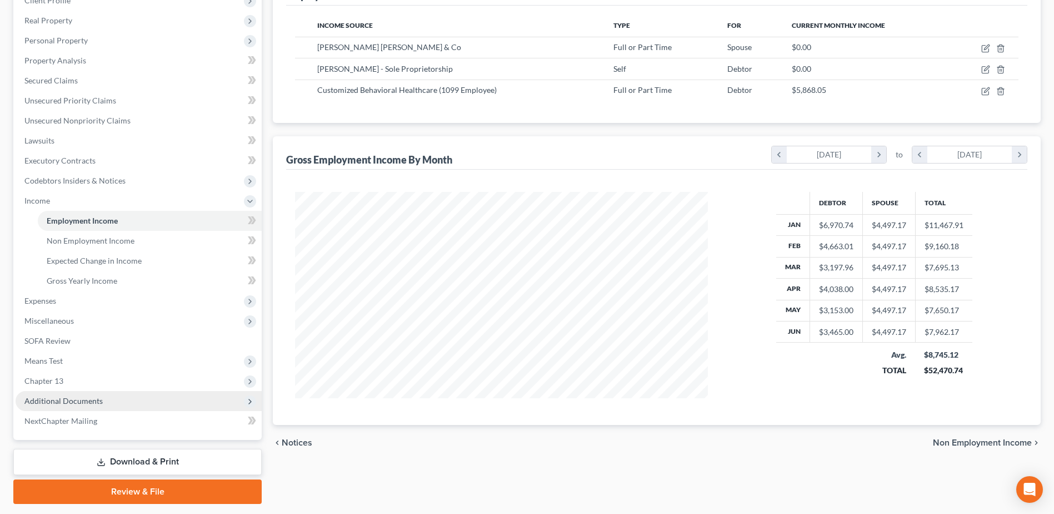
scroll to position [167, 0]
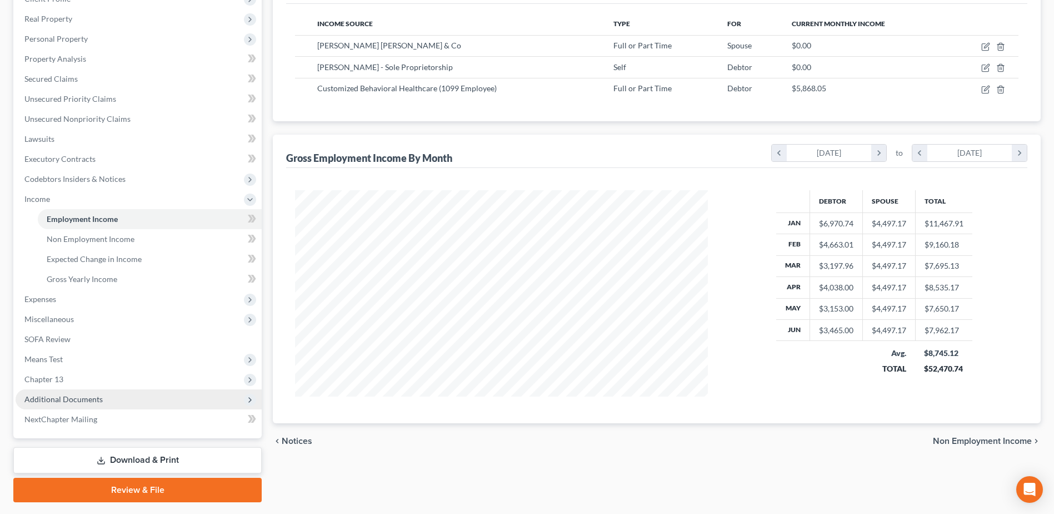
click at [99, 398] on span "Additional Documents" at bounding box center [63, 398] width 78 height 9
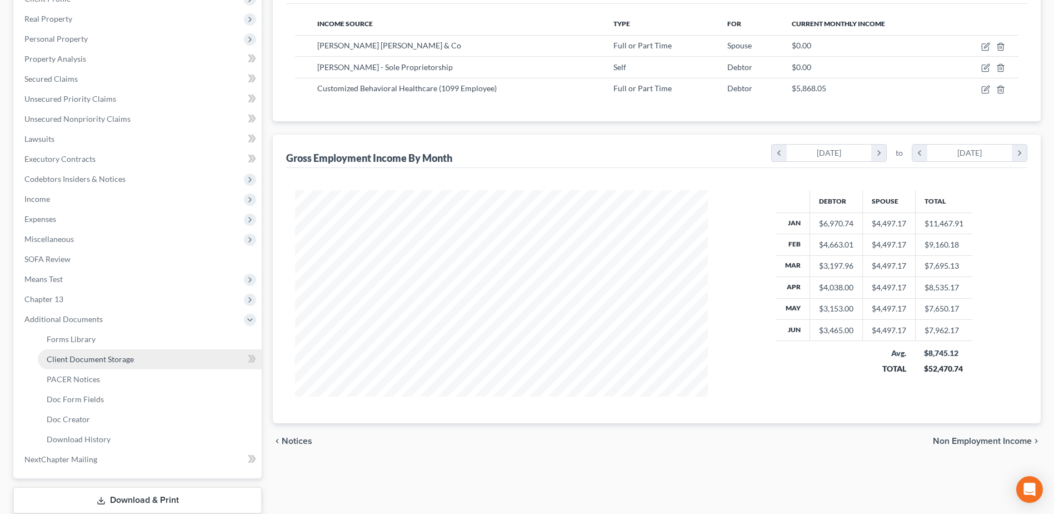
click at [99, 357] on span "Client Document Storage" at bounding box center [90, 358] width 87 height 9
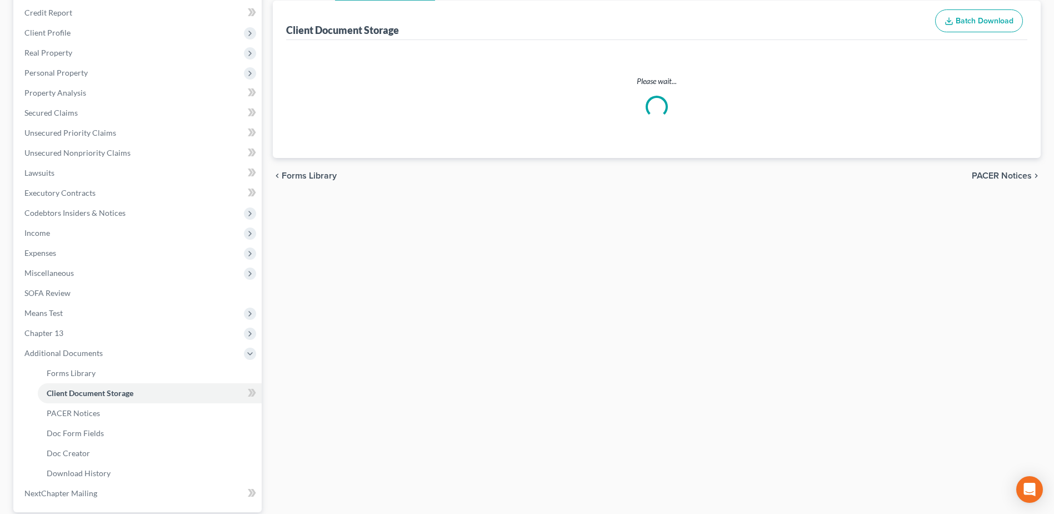
scroll to position [41, 0]
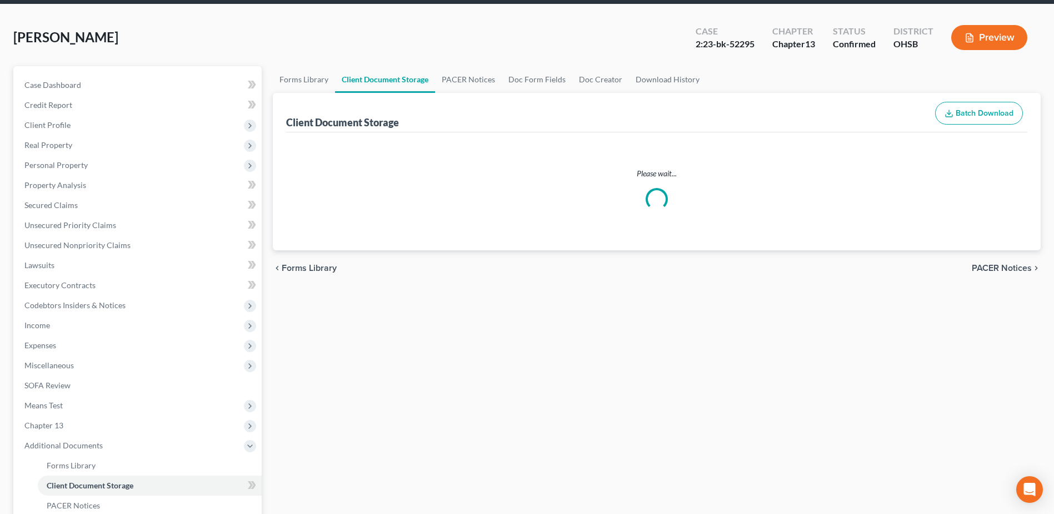
select select "7"
select select "61"
select select "52"
select select "7"
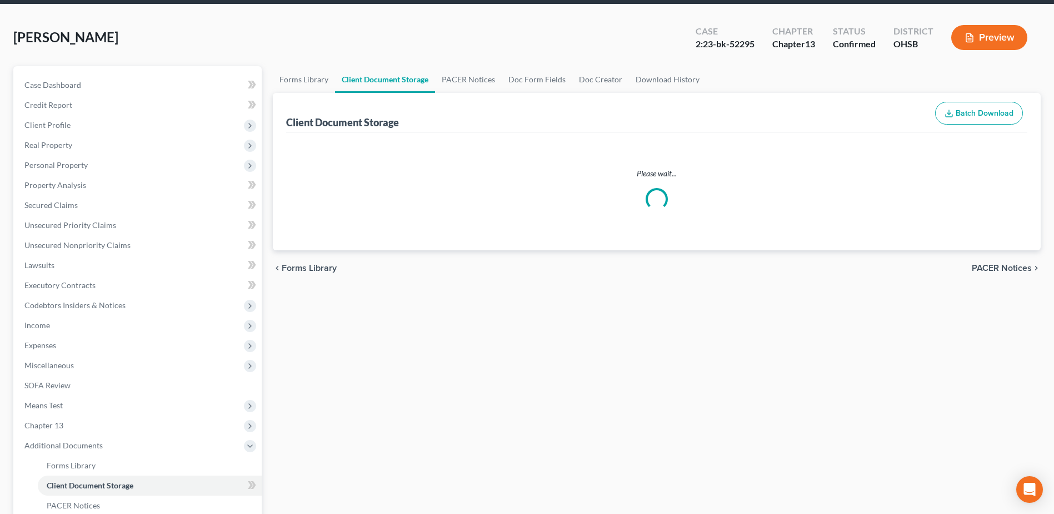
select select "7"
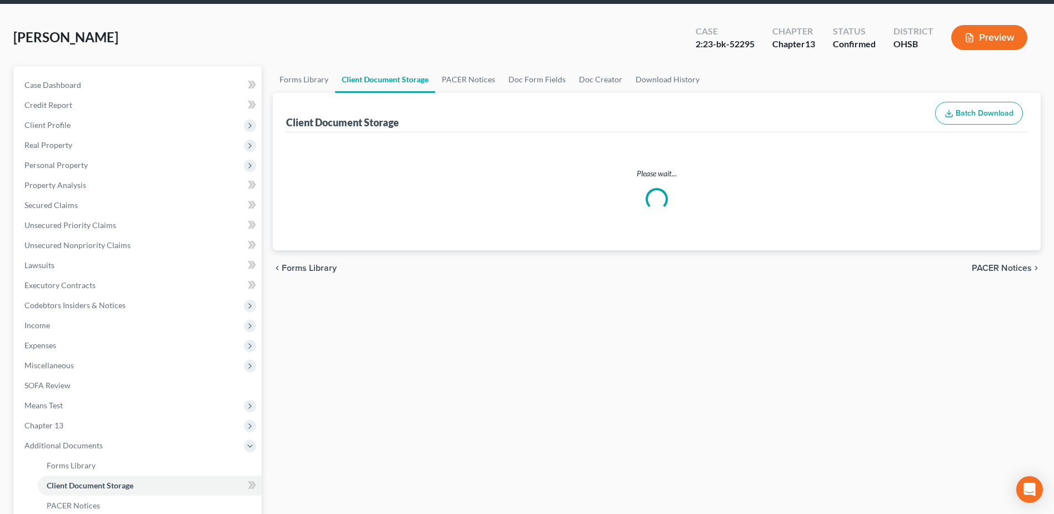
select select "7"
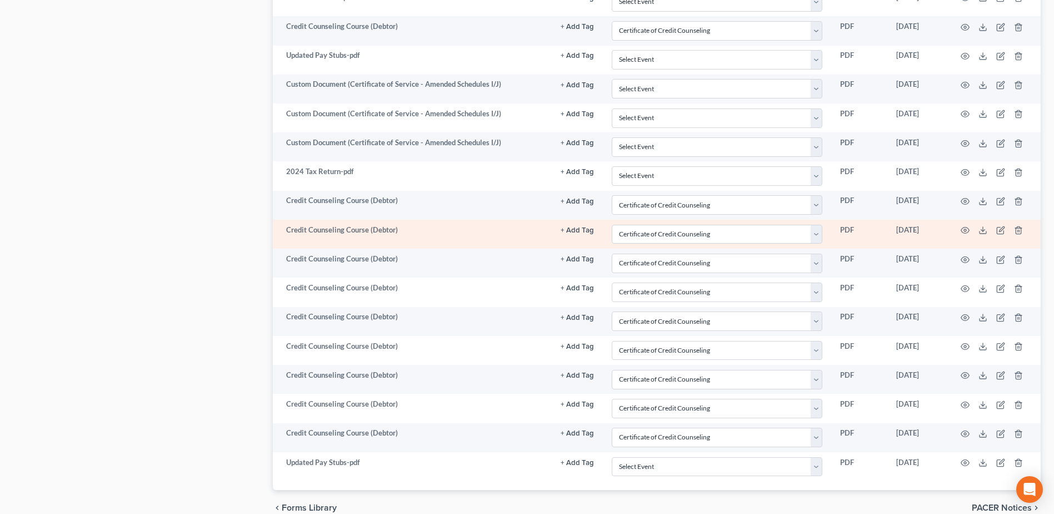
scroll to position [801, 0]
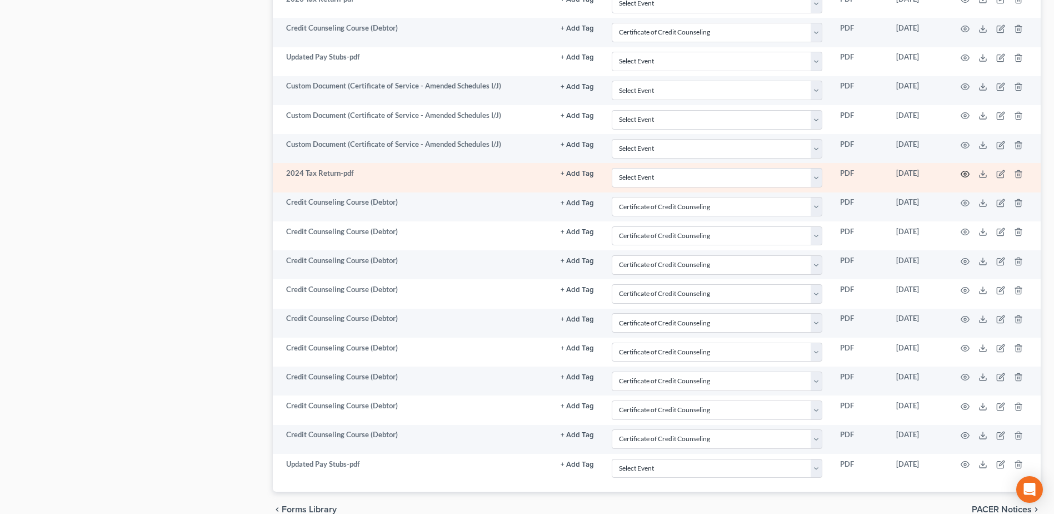
click at [967, 171] on icon "button" at bounding box center [965, 174] width 9 height 9
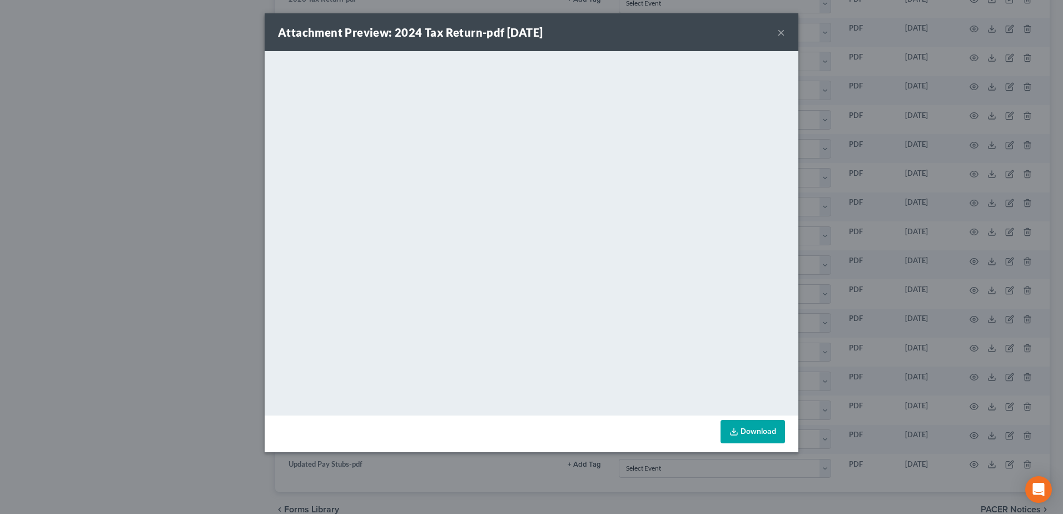
click at [779, 31] on button "×" at bounding box center [781, 32] width 8 height 13
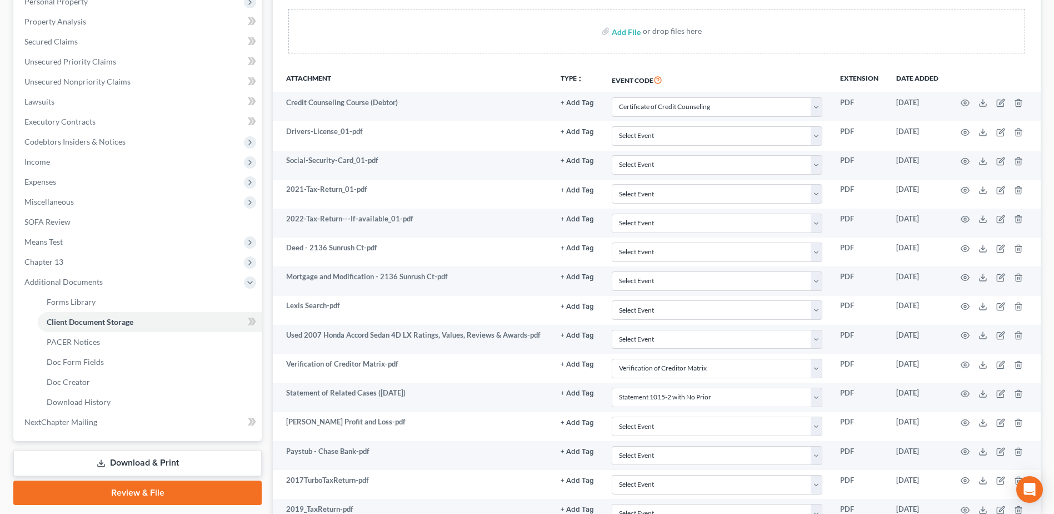
scroll to position [278, 0]
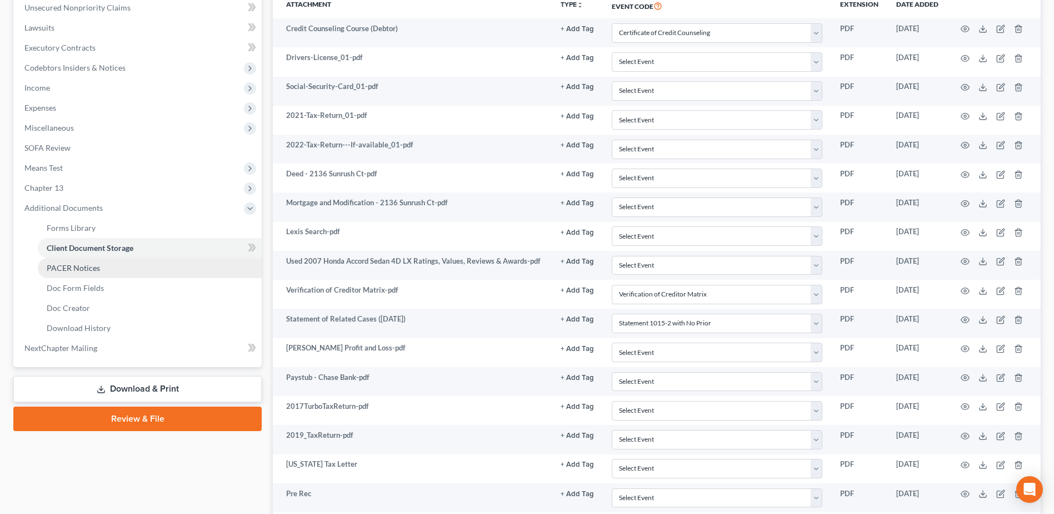
click at [109, 266] on link "PACER Notices" at bounding box center [150, 268] width 224 height 20
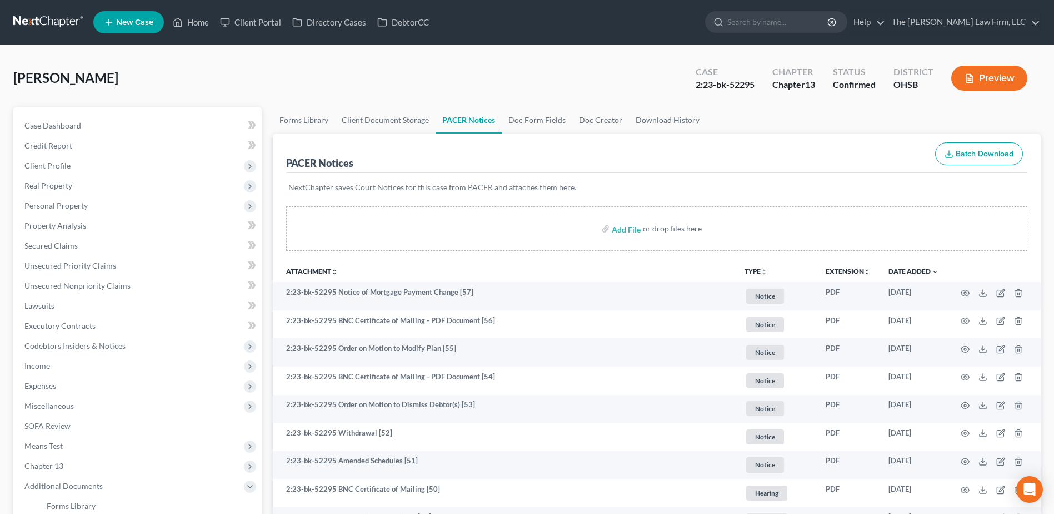
click at [761, 271] on icon "unfold_more" at bounding box center [764, 271] width 7 height 7
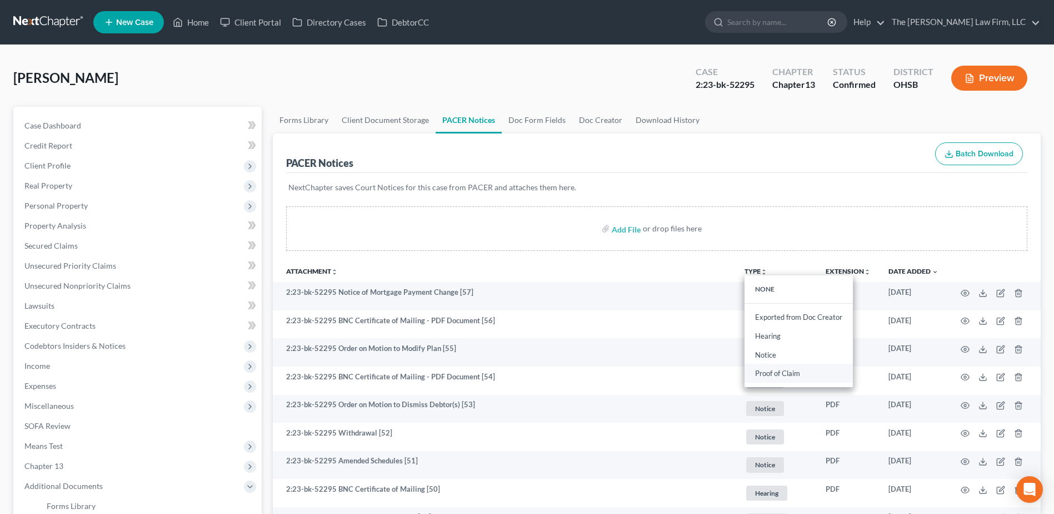
click at [767, 372] on link "Proof of Claim" at bounding box center [799, 373] width 108 height 19
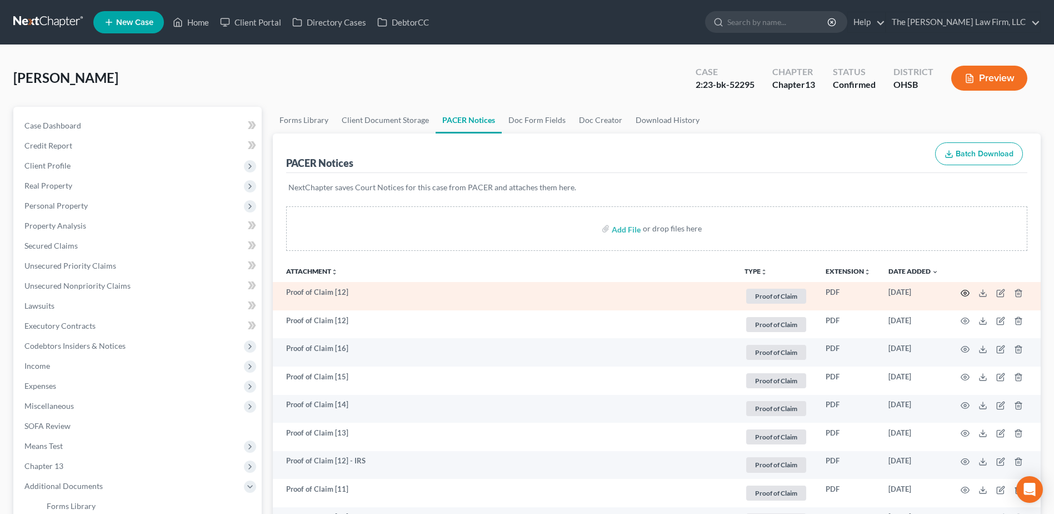
click at [965, 296] on icon "button" at bounding box center [966, 293] width 8 height 6
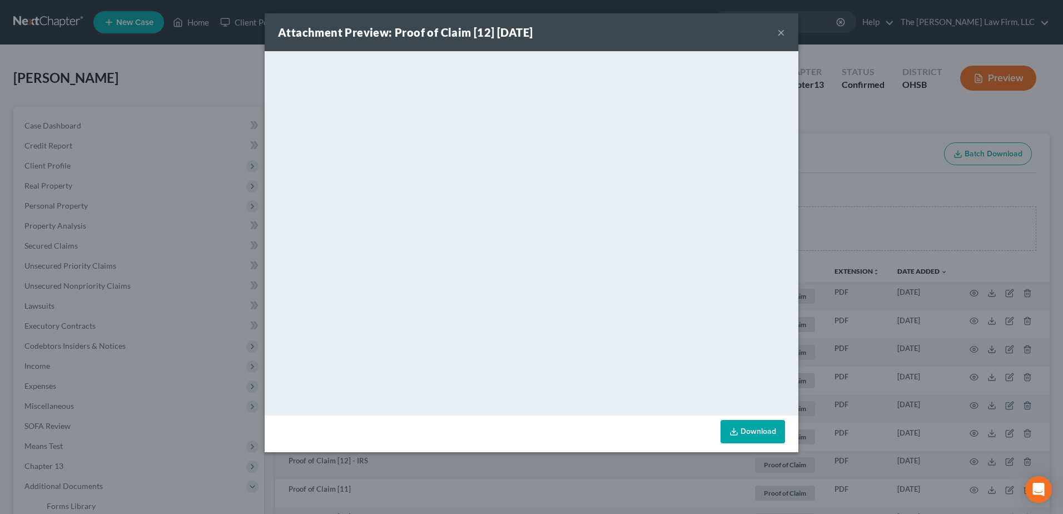
click at [781, 32] on button "×" at bounding box center [781, 32] width 8 height 13
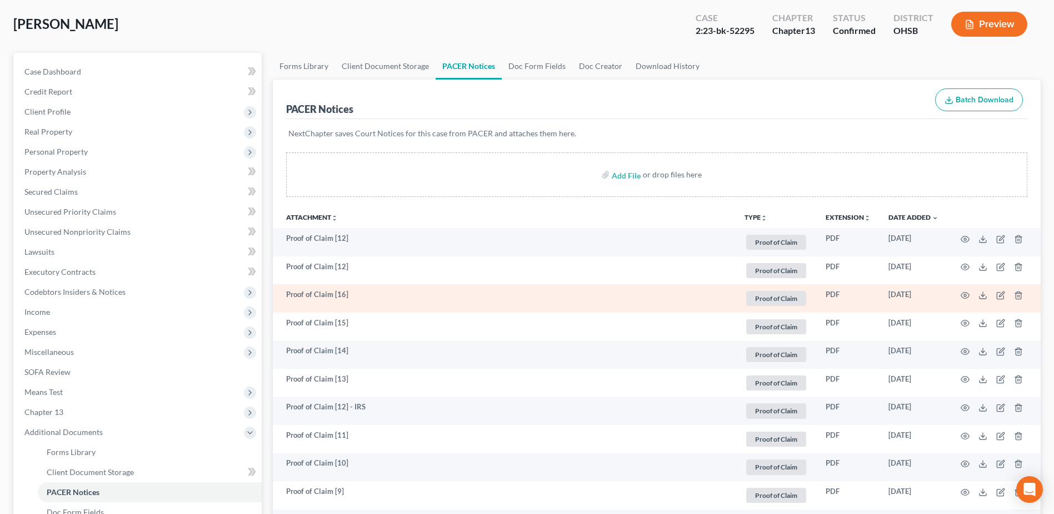
scroll to position [56, 0]
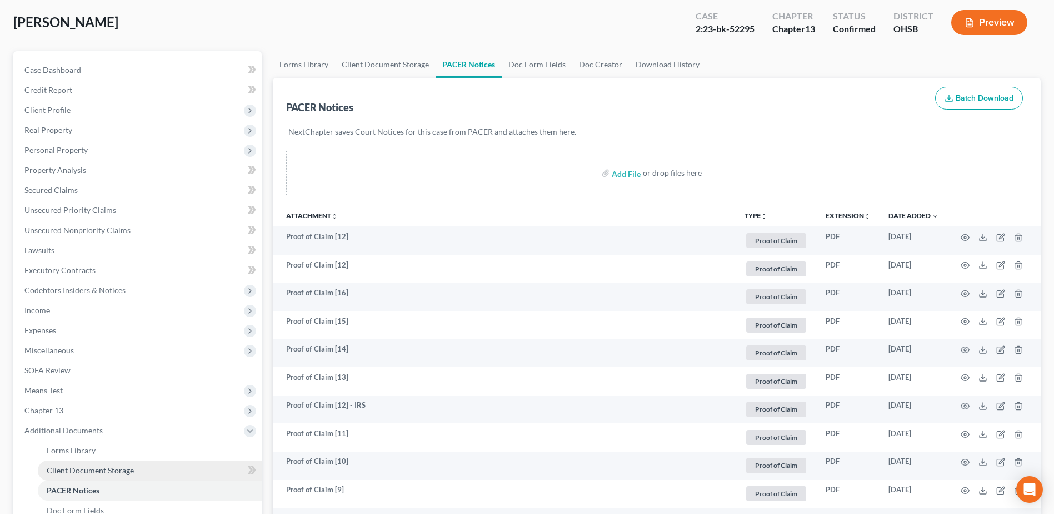
click at [152, 467] on link "Client Document Storage" at bounding box center [150, 470] width 224 height 20
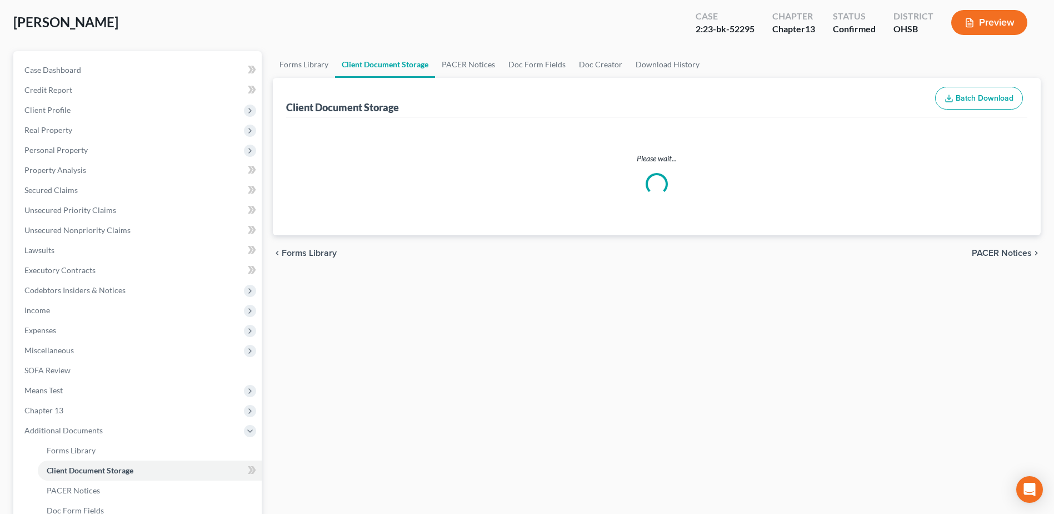
select select "7"
select select "61"
select select "52"
select select "7"
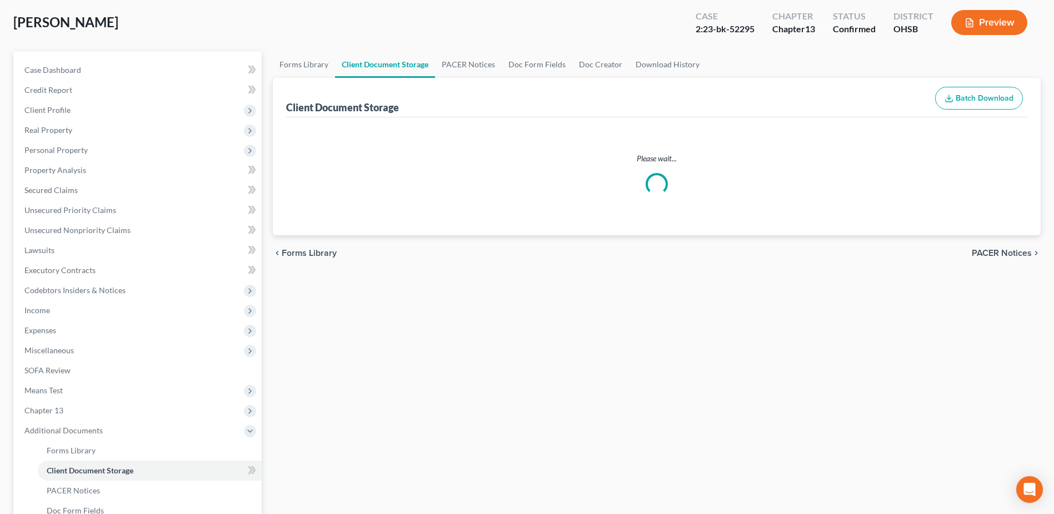
select select "7"
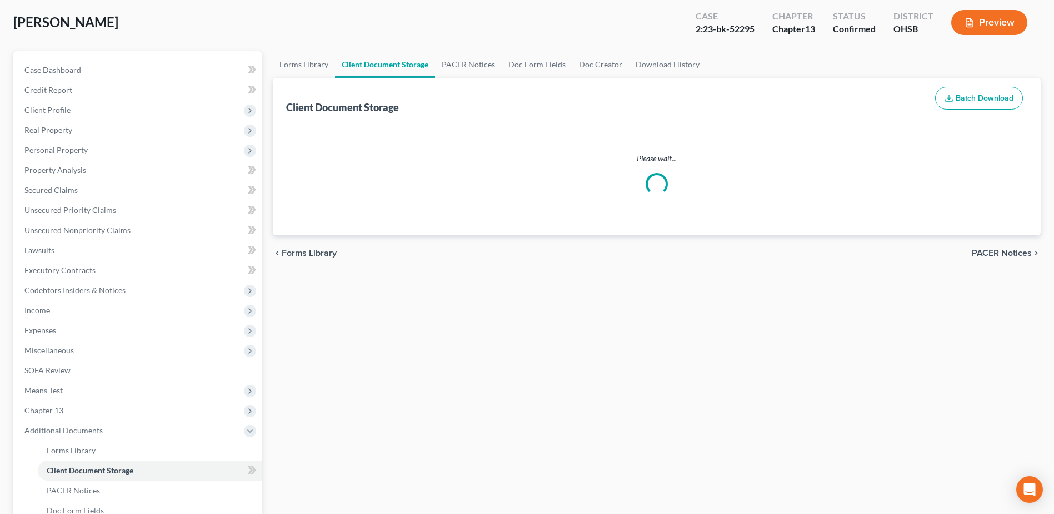
select select "7"
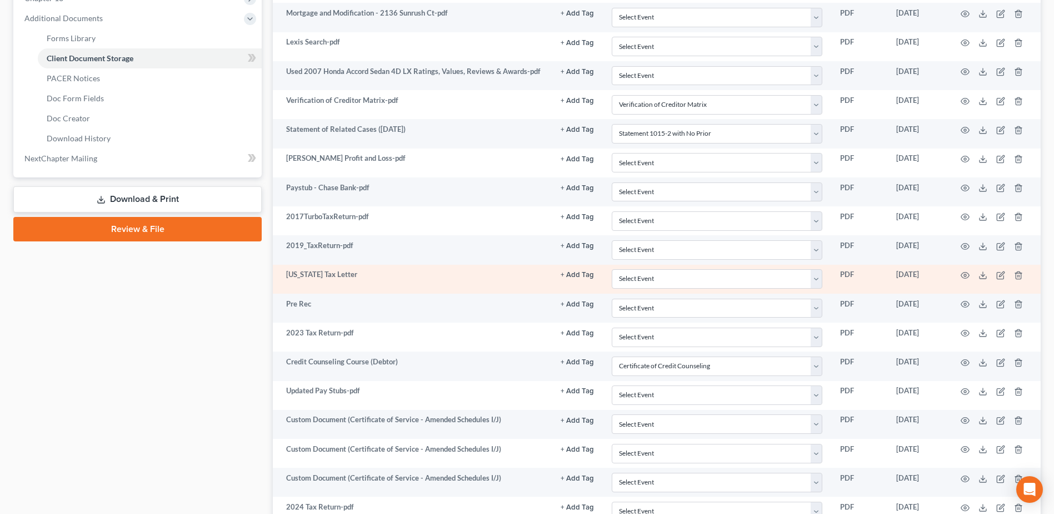
scroll to position [523, 0]
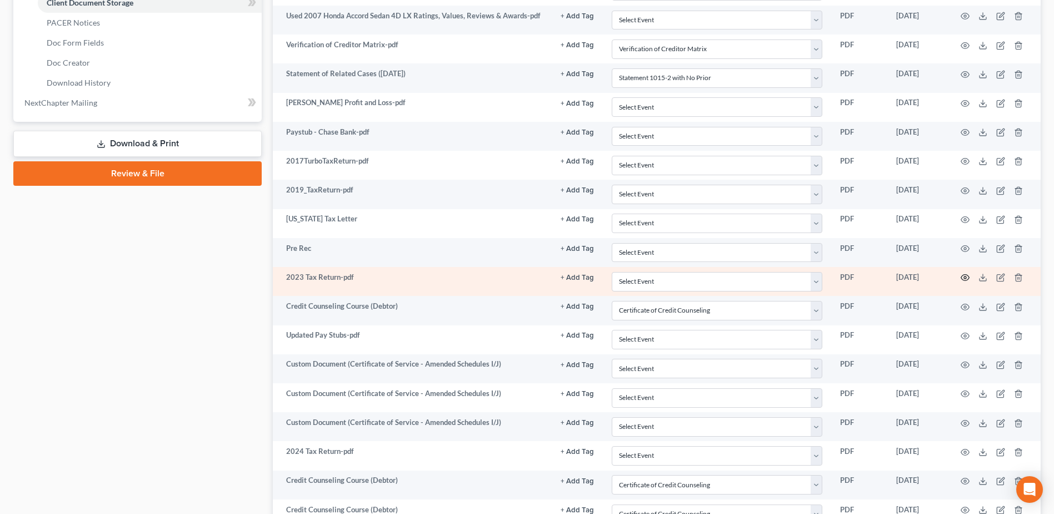
click at [965, 279] on icon "button" at bounding box center [965, 277] width 9 height 9
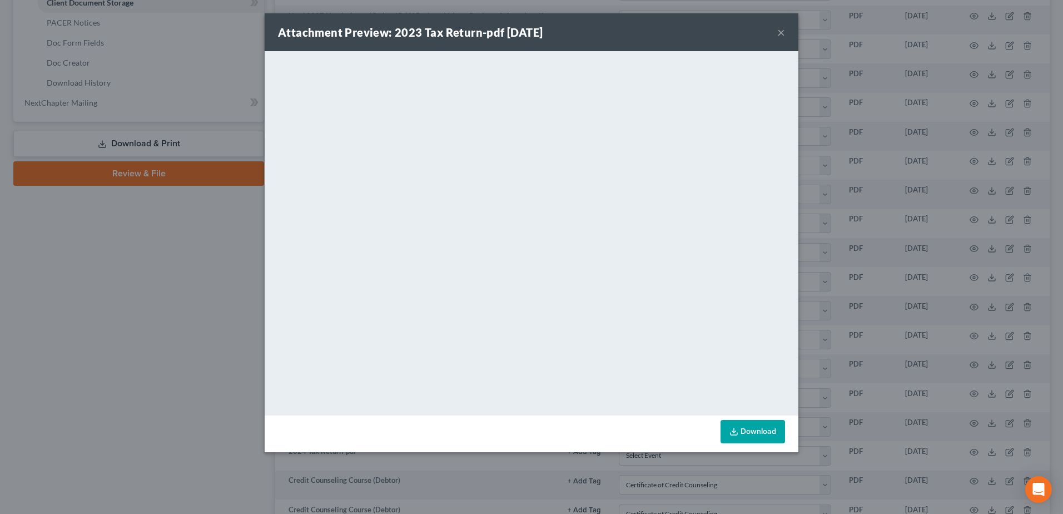
click at [777, 31] on button "×" at bounding box center [781, 32] width 8 height 13
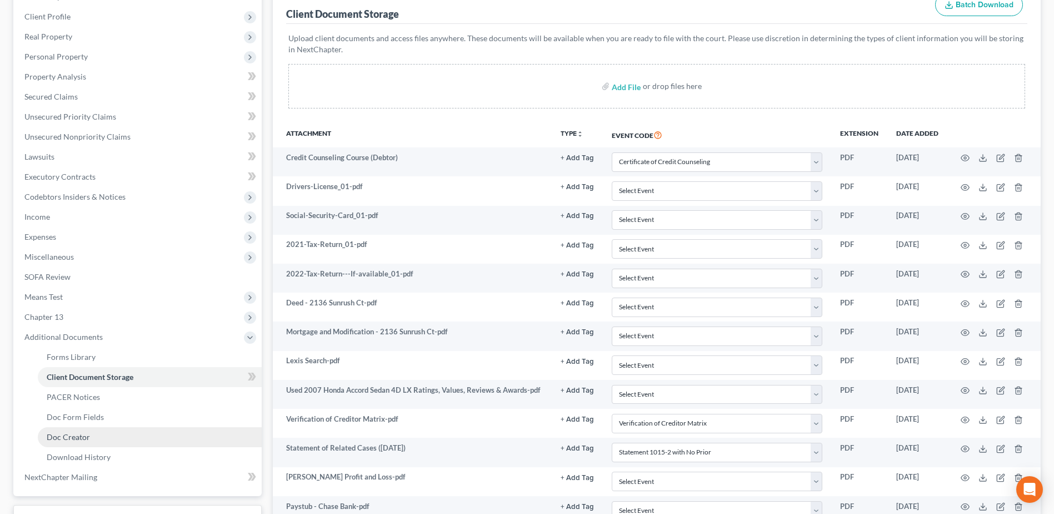
scroll to position [0, 0]
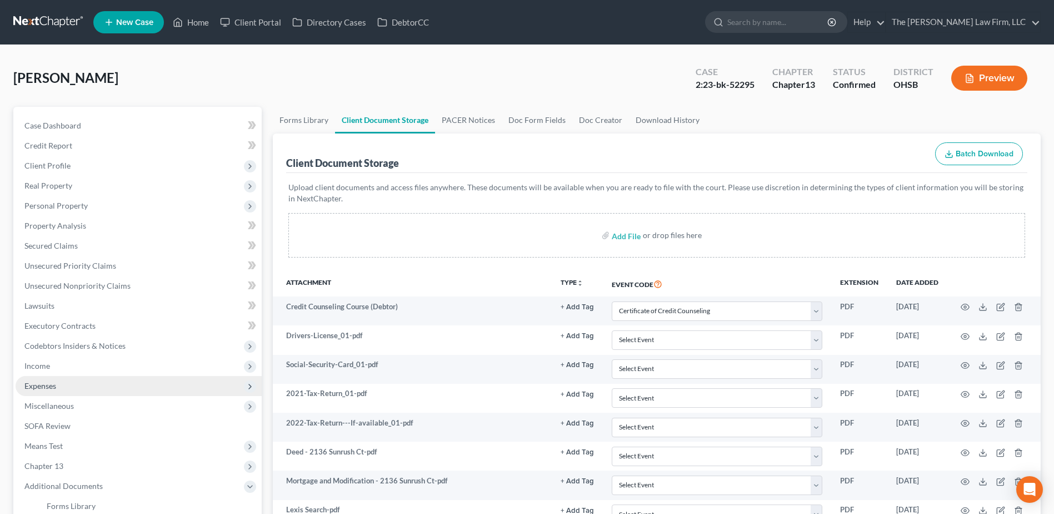
click at [83, 383] on span "Expenses" at bounding box center [139, 386] width 246 height 20
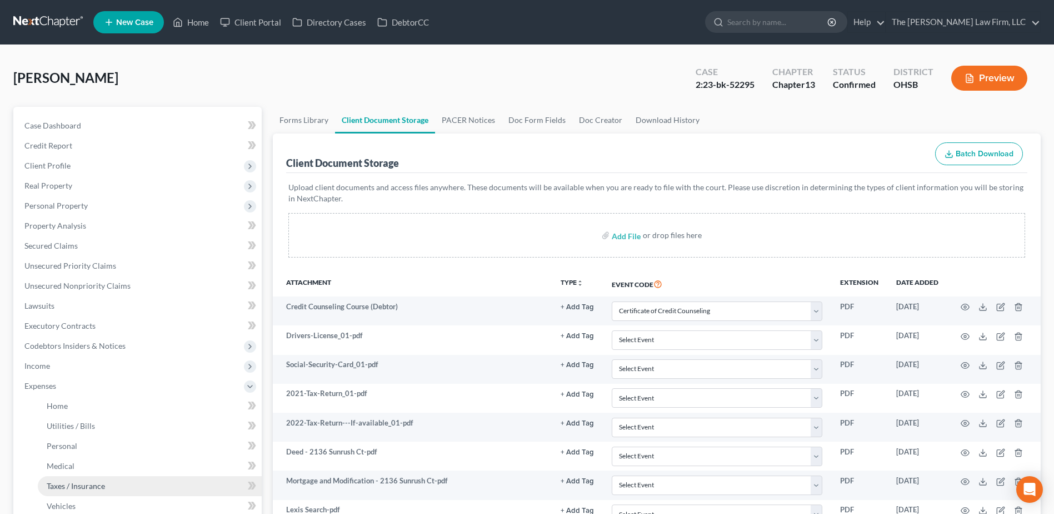
scroll to position [56, 0]
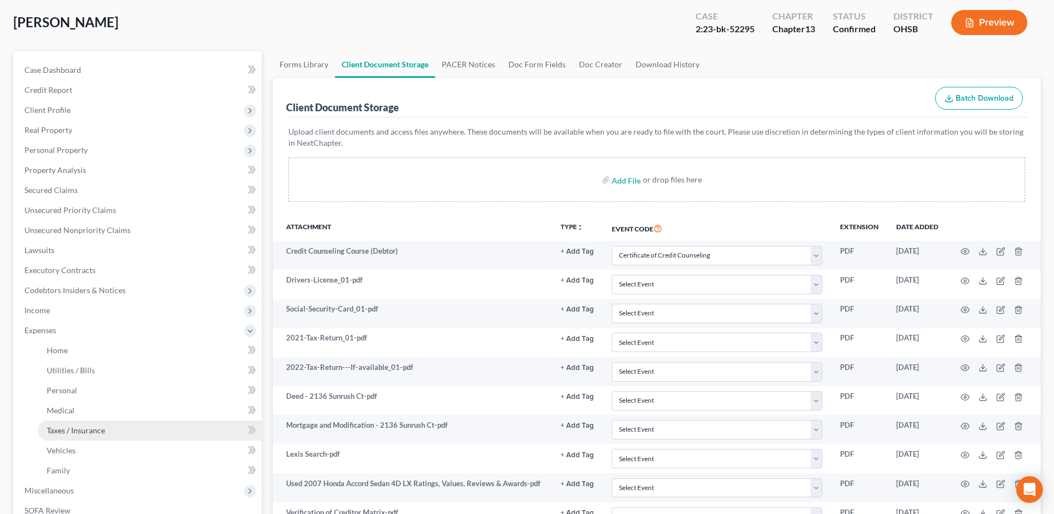
click at [93, 432] on span "Taxes / Insurance" at bounding box center [76, 429] width 58 height 9
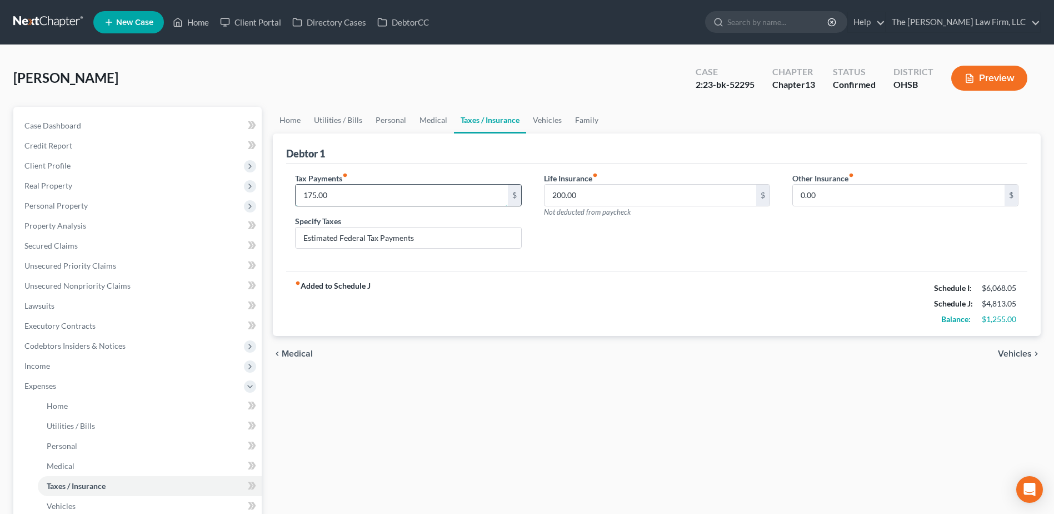
click at [367, 198] on input "175.00" at bounding box center [402, 195] width 212 height 21
type input "335.00"
click at [51, 360] on span "Income" at bounding box center [139, 366] width 246 height 20
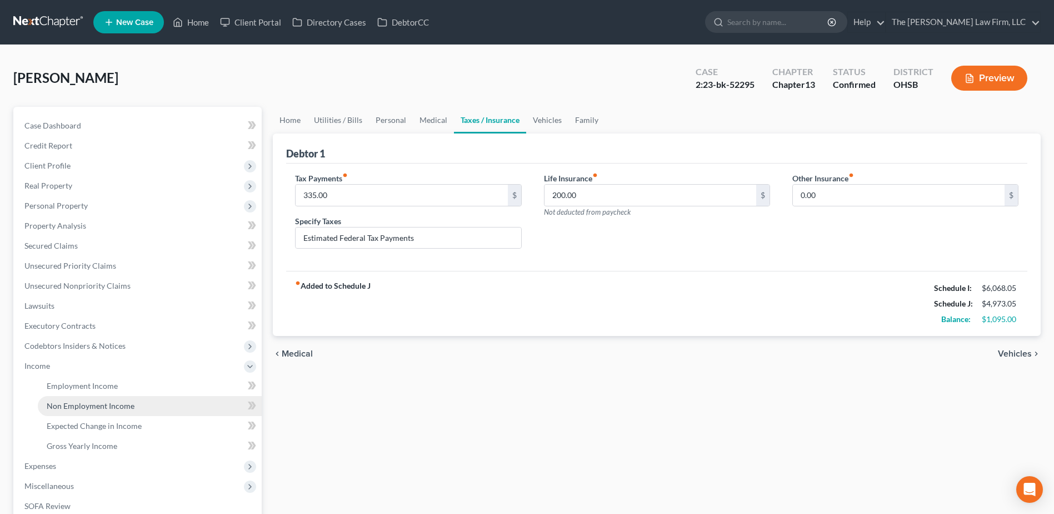
click at [62, 402] on span "Non Employment Income" at bounding box center [91, 405] width 88 height 9
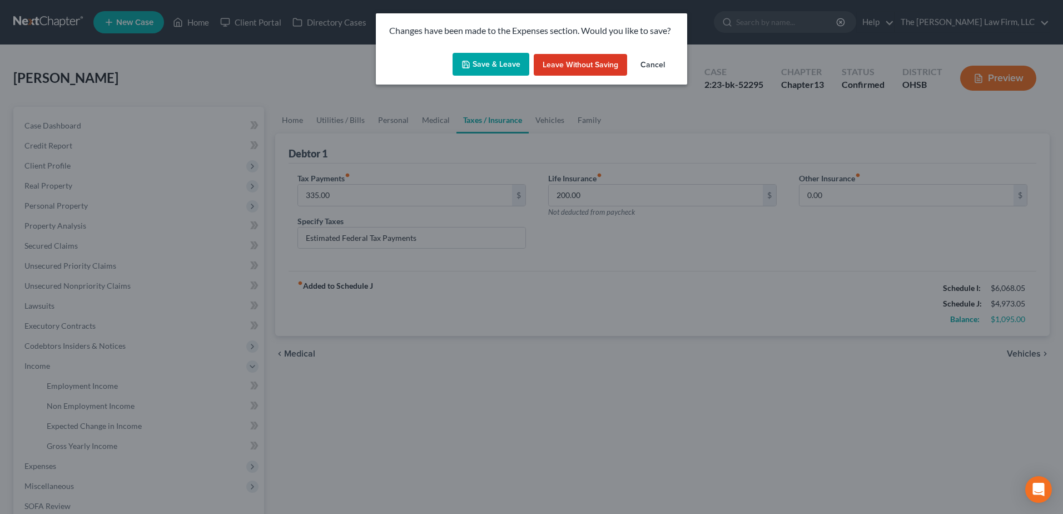
click at [460, 73] on button "Save & Leave" at bounding box center [490, 64] width 77 height 23
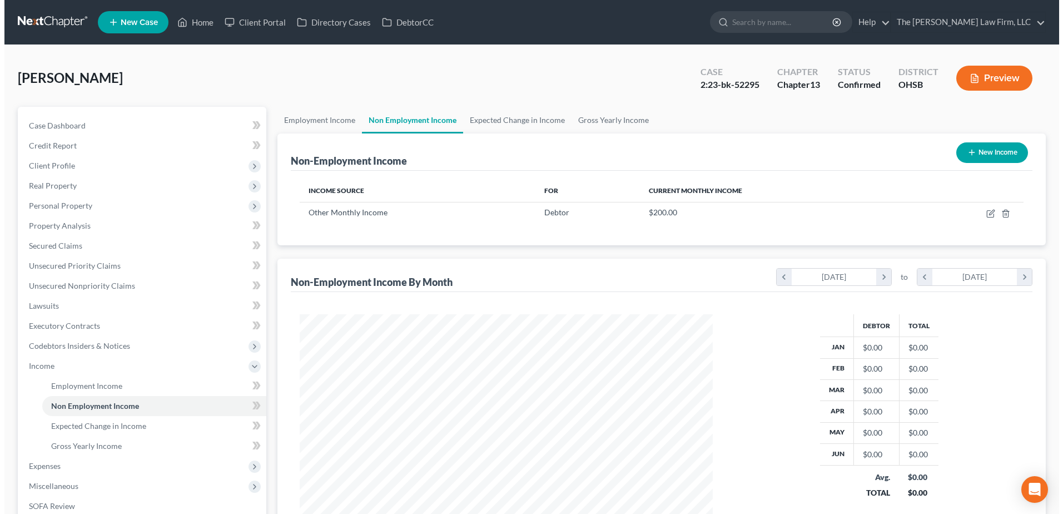
scroll to position [206, 435]
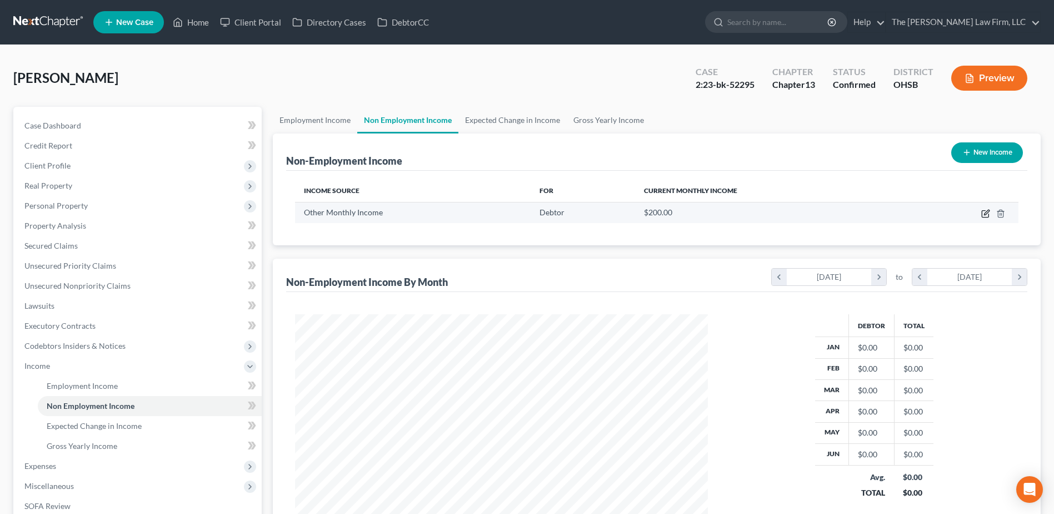
click at [985, 211] on icon "button" at bounding box center [986, 213] width 9 height 9
select select "13"
select select "0"
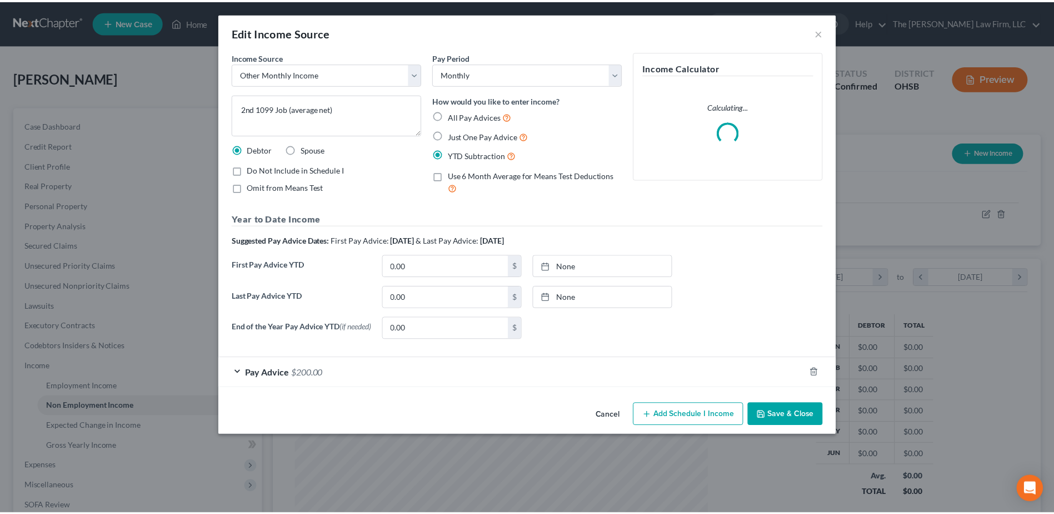
scroll to position [208, 439]
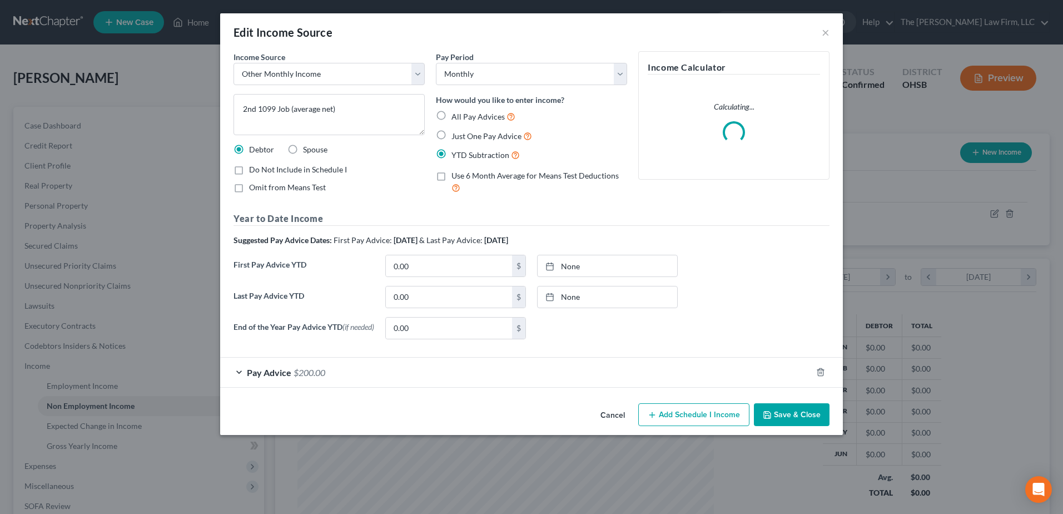
click at [318, 374] on span "$200.00" at bounding box center [309, 372] width 32 height 11
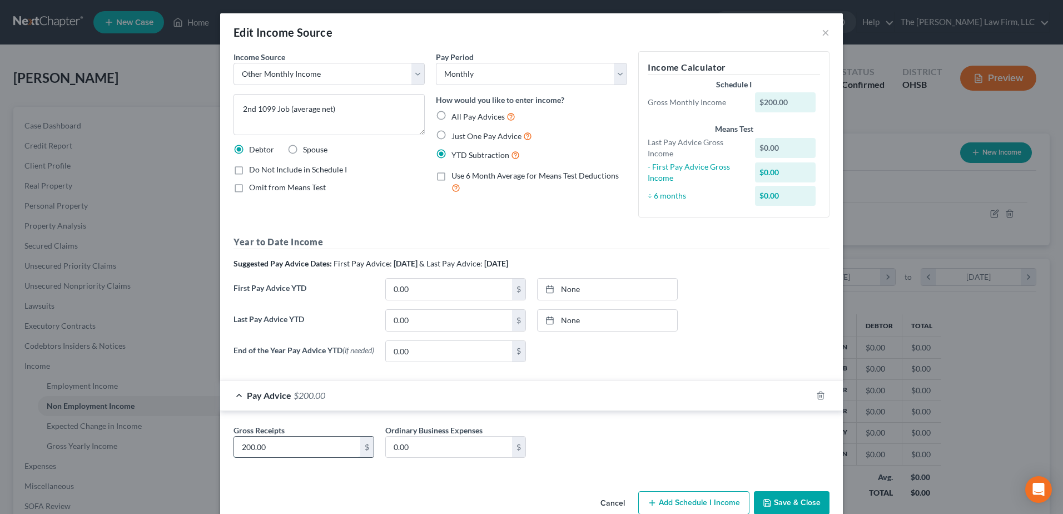
click at [286, 448] on input "200.00" at bounding box center [297, 446] width 126 height 21
type input "6,800.00"
click at [793, 499] on button "Save & Close" at bounding box center [792, 502] width 76 height 23
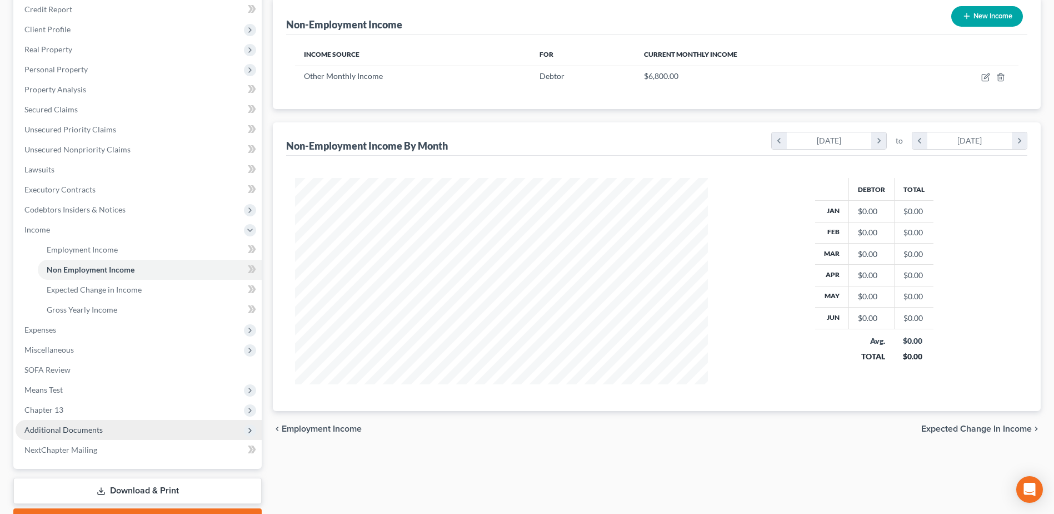
scroll to position [0, 0]
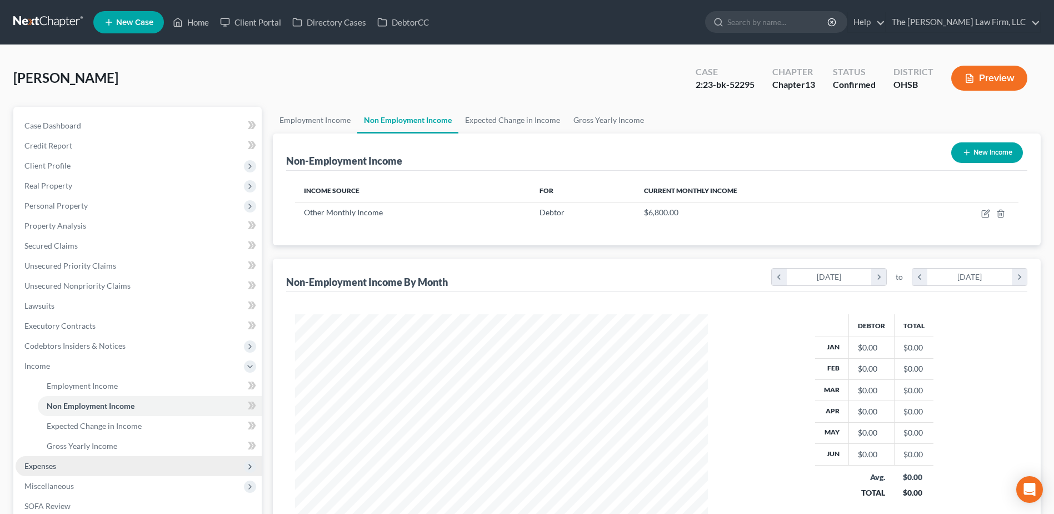
click at [51, 467] on span "Expenses" at bounding box center [40, 465] width 32 height 9
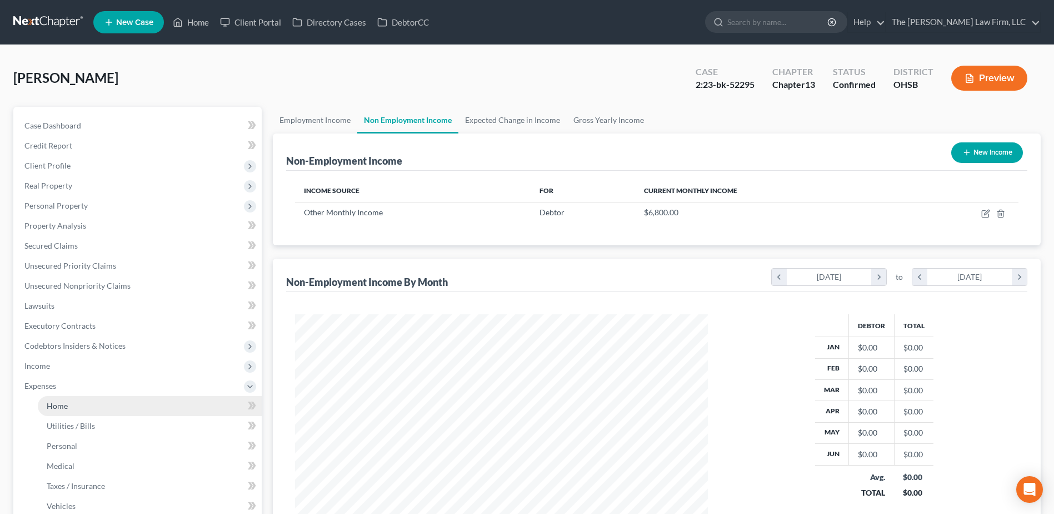
click at [55, 411] on link "Home" at bounding box center [150, 406] width 224 height 20
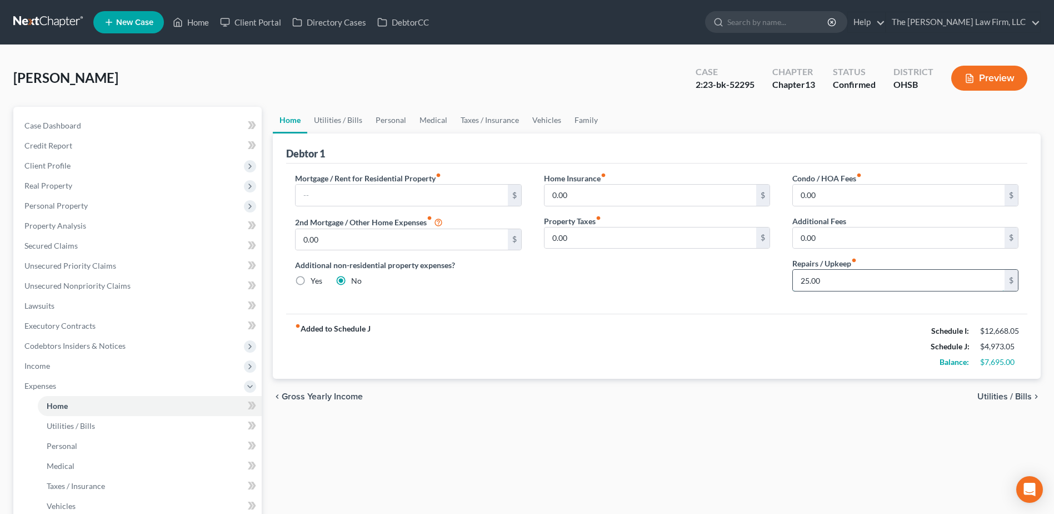
click at [835, 280] on input "25.00" at bounding box center [899, 280] width 212 height 21
type input "75.00"
click at [354, 114] on link "Utilities / Bills" at bounding box center [338, 120] width 62 height 27
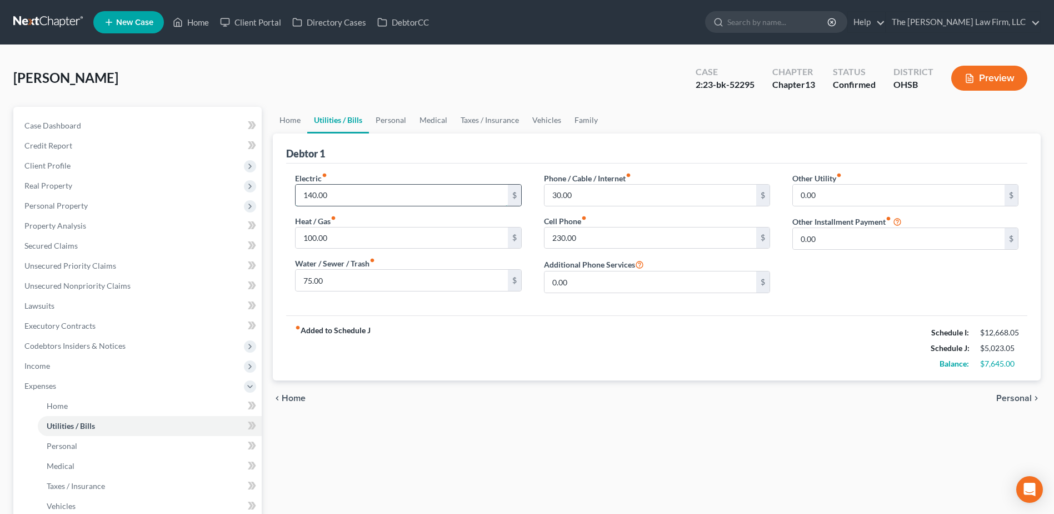
click at [343, 196] on input "140.00" at bounding box center [402, 195] width 212 height 21
type input "430.00"
click at [342, 286] on input "75.00" at bounding box center [402, 280] width 212 height 21
type input "100.00"
click at [587, 198] on input "30.00" at bounding box center [651, 195] width 212 height 21
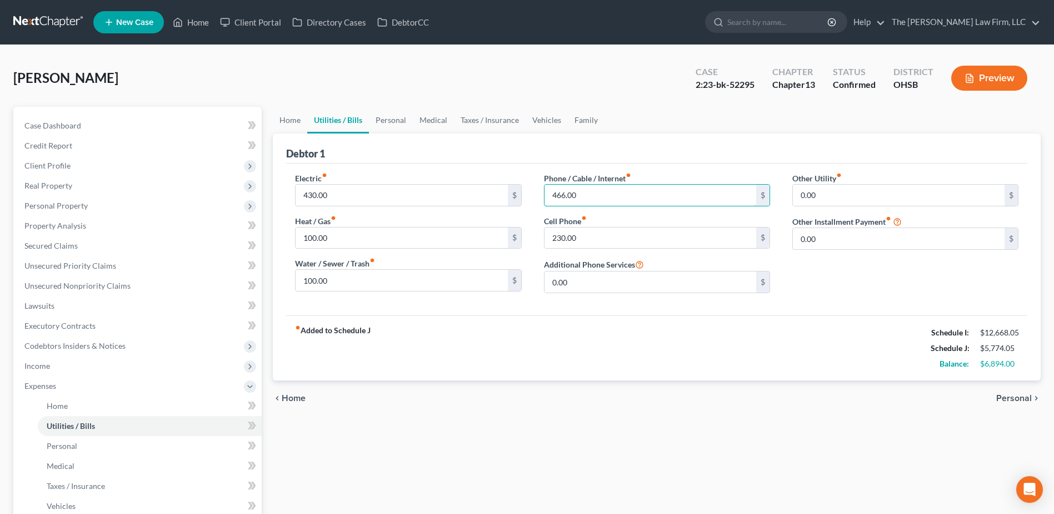
type input "466.00"
click at [610, 250] on div "Phone / Cable / Internet fiber_manual_record 466.00 $ Cell Phone fiber_manual_r…" at bounding box center [657, 237] width 248 height 130
click at [603, 235] on input "230.00" at bounding box center [651, 237] width 212 height 21
type input "80.00"
click at [586, 120] on link "Family" at bounding box center [586, 120] width 37 height 27
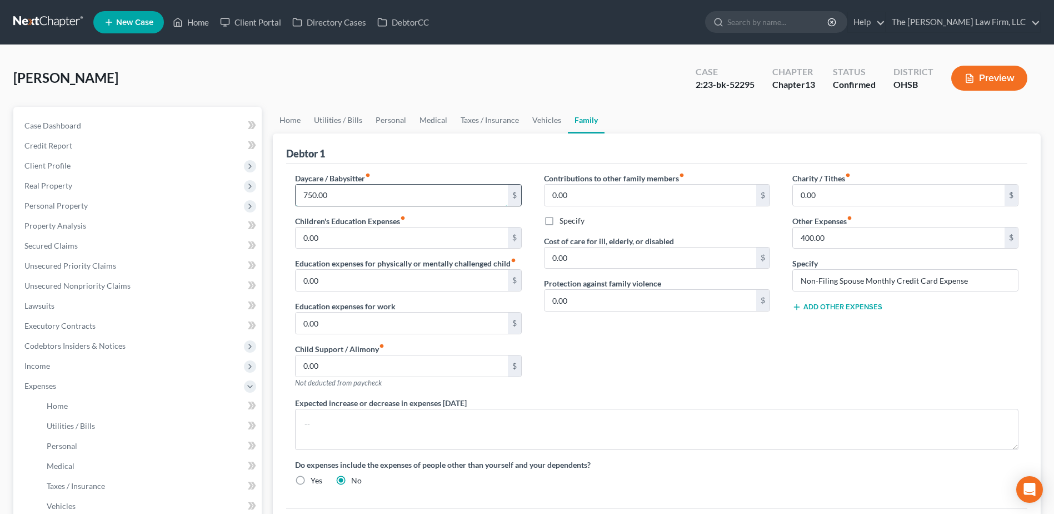
click at [375, 195] on input "750.00" at bounding box center [402, 195] width 212 height 21
type input "840.00"
click at [436, 122] on link "Medical" at bounding box center [433, 120] width 41 height 27
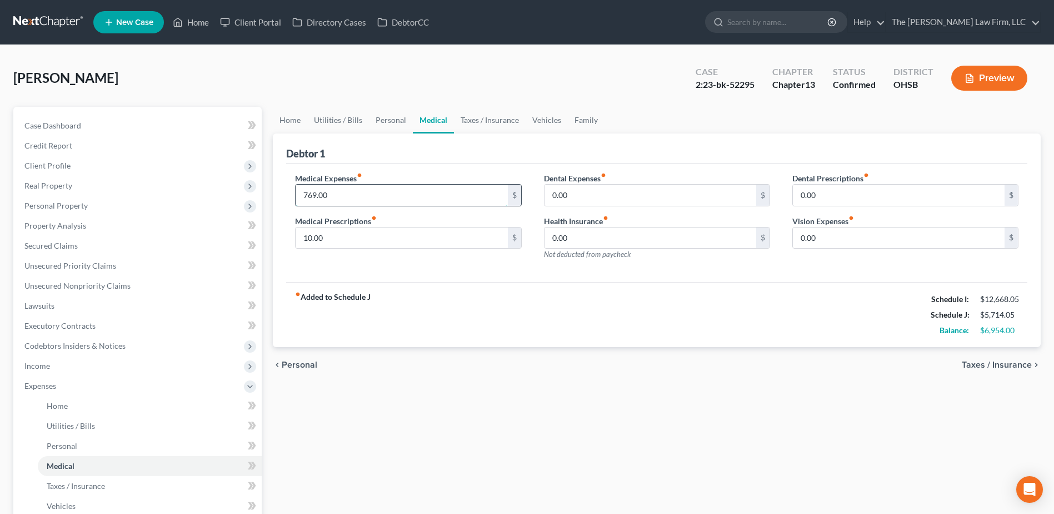
click at [361, 197] on input "769.00" at bounding box center [402, 195] width 212 height 21
click at [334, 191] on input "769.00" at bounding box center [402, 195] width 212 height 21
click at [340, 190] on input "769.00" at bounding box center [402, 195] width 212 height 21
type input "70.00"
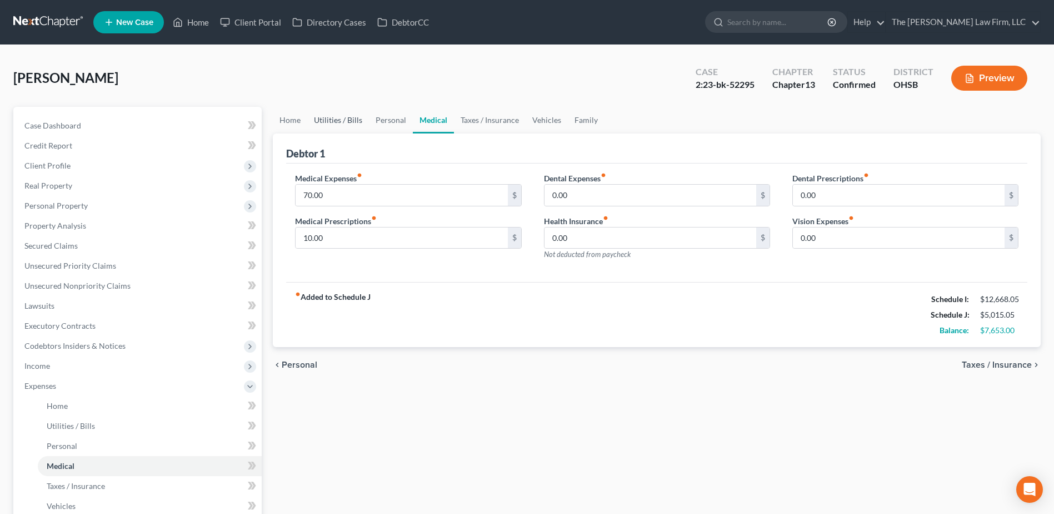
click at [345, 119] on link "Utilities / Bills" at bounding box center [338, 120] width 62 height 27
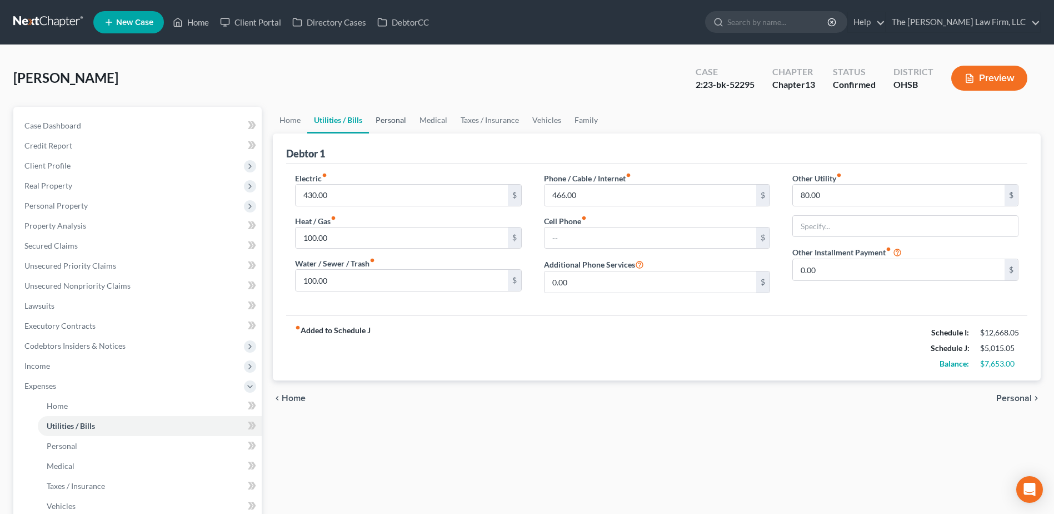
click at [379, 117] on link "Personal" at bounding box center [391, 120] width 44 height 27
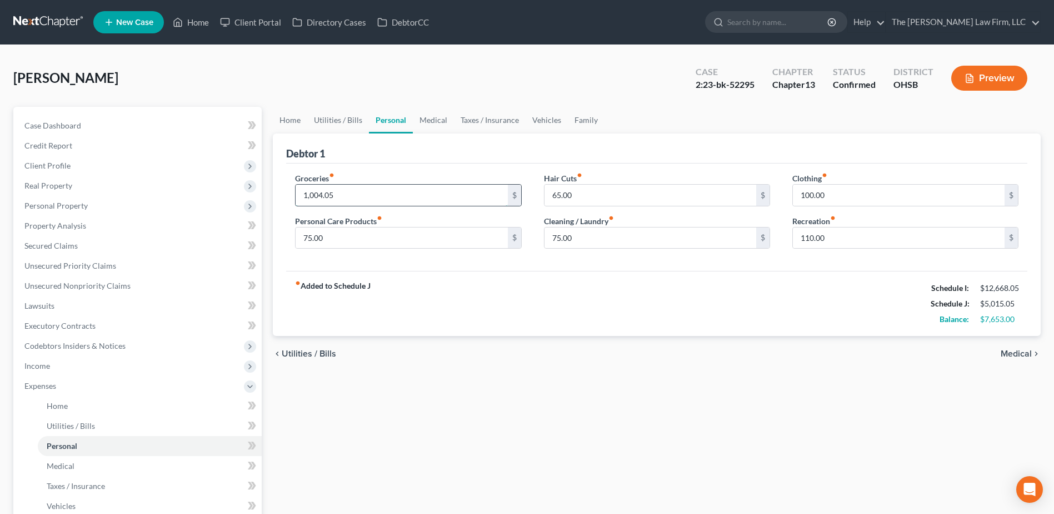
click at [379, 193] on input "1,004.05" at bounding box center [402, 195] width 212 height 21
type input "1,000.00"
click at [846, 240] on input "110.00" at bounding box center [899, 237] width 212 height 21
type input "200.00"
click at [829, 195] on input "100.00" at bounding box center [899, 195] width 212 height 21
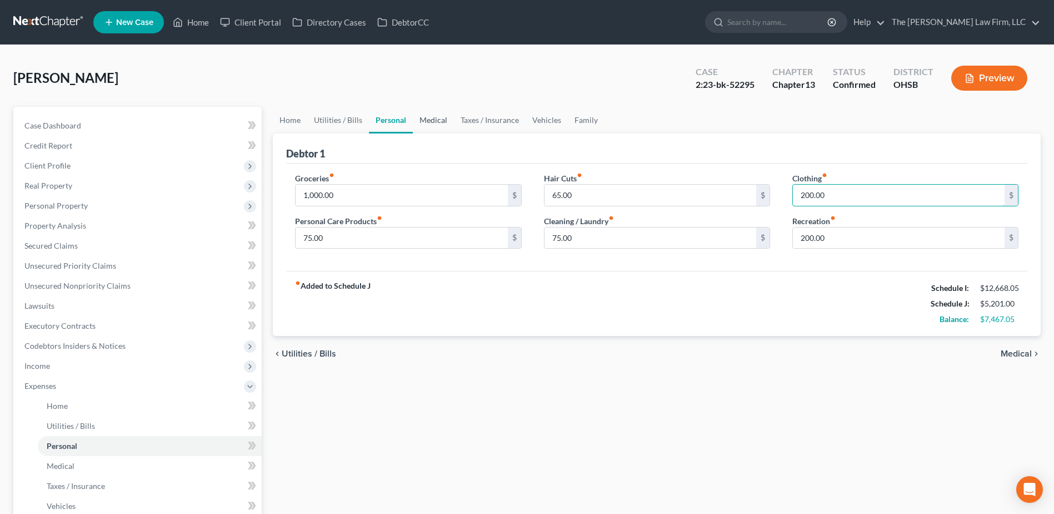
type input "200.00"
click at [431, 120] on link "Medical" at bounding box center [433, 120] width 41 height 27
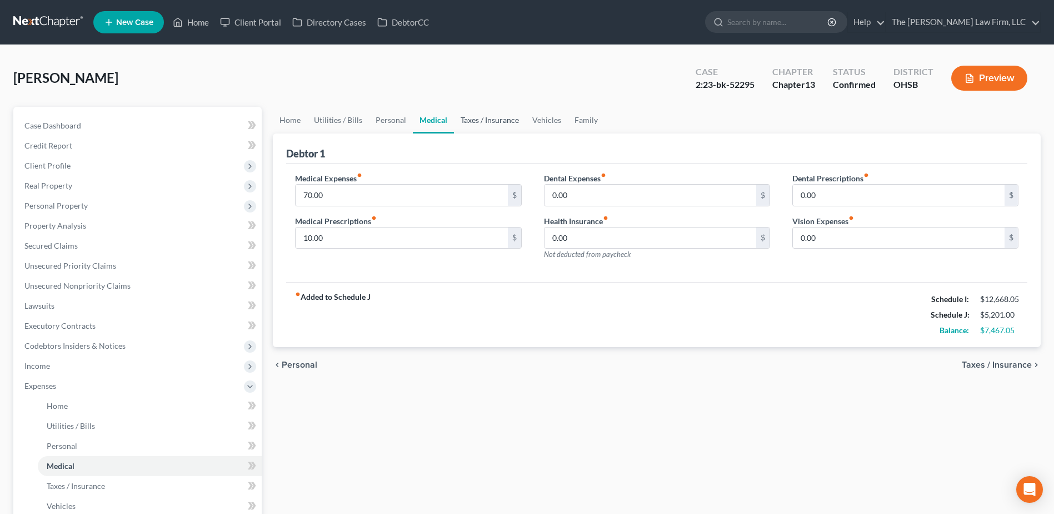
click at [484, 118] on link "Taxes / Insurance" at bounding box center [490, 120] width 72 height 27
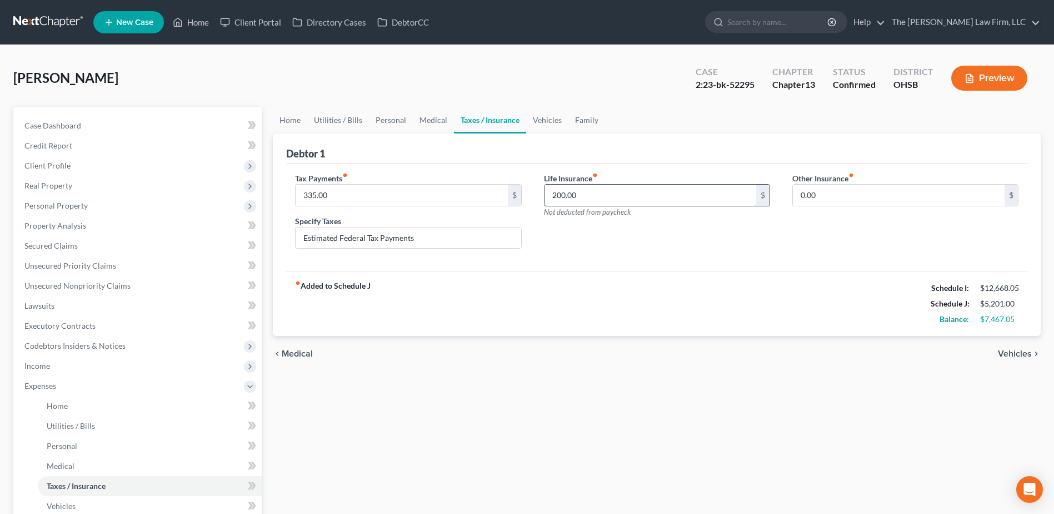
click at [596, 195] on input "200.00" at bounding box center [651, 195] width 212 height 21
type input "50.00"
click at [369, 198] on input "335.00" at bounding box center [402, 195] width 212 height 21
type input "400.00"
click at [579, 117] on link "Family" at bounding box center [587, 120] width 37 height 27
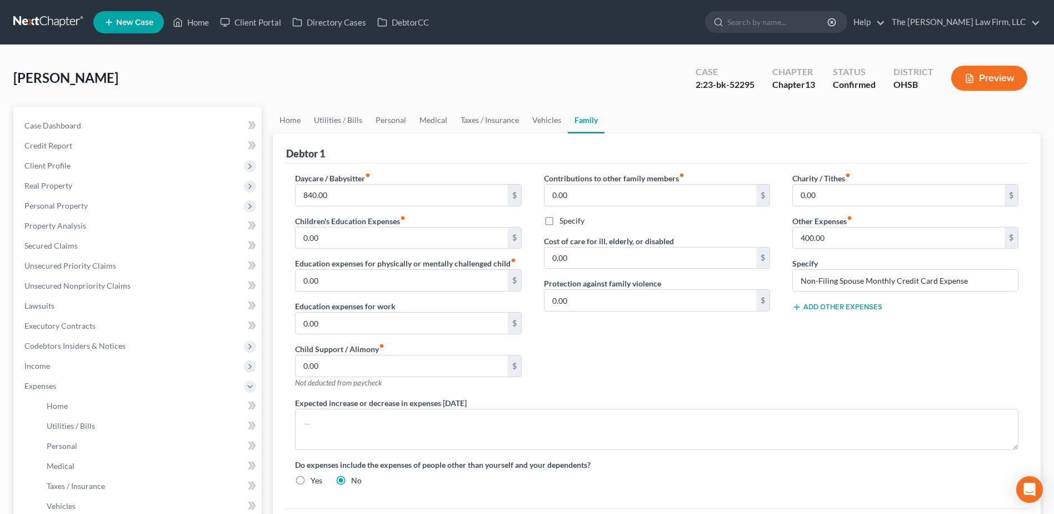
click at [820, 307] on button "Add Other Expenses" at bounding box center [838, 306] width 90 height 9
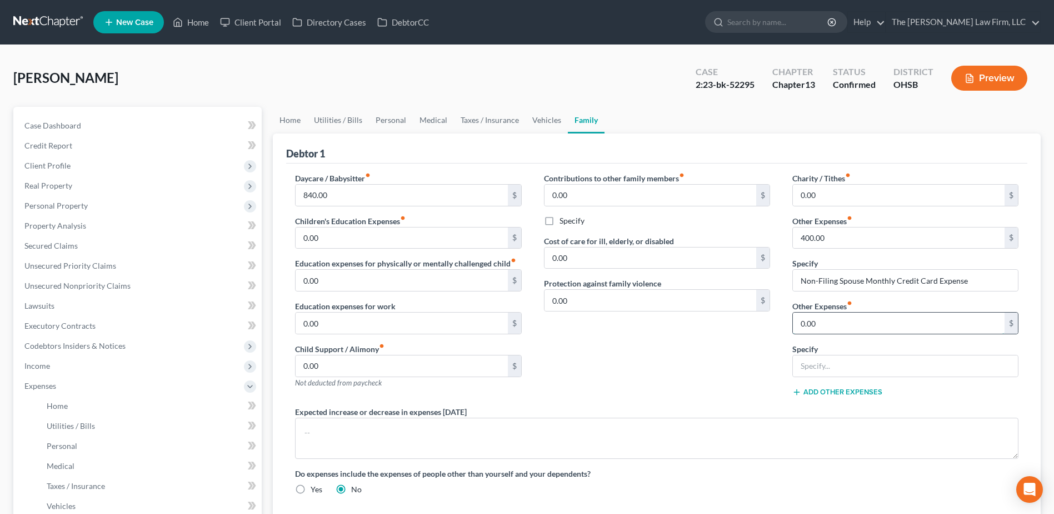
click at [824, 328] on input "0.00" at bounding box center [899, 322] width 212 height 21
type input "216.00"
type input "Home Alarm System"
click at [537, 121] on link "Vehicles" at bounding box center [547, 120] width 42 height 27
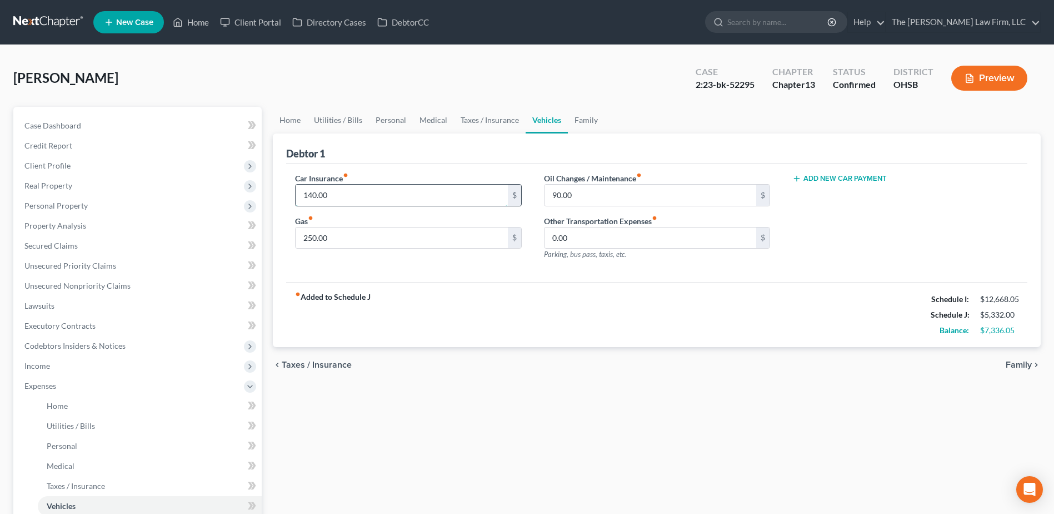
click at [409, 205] on input "140.00" at bounding box center [402, 195] width 212 height 21
type input "180.00"
click at [585, 123] on link "Family" at bounding box center [586, 120] width 37 height 27
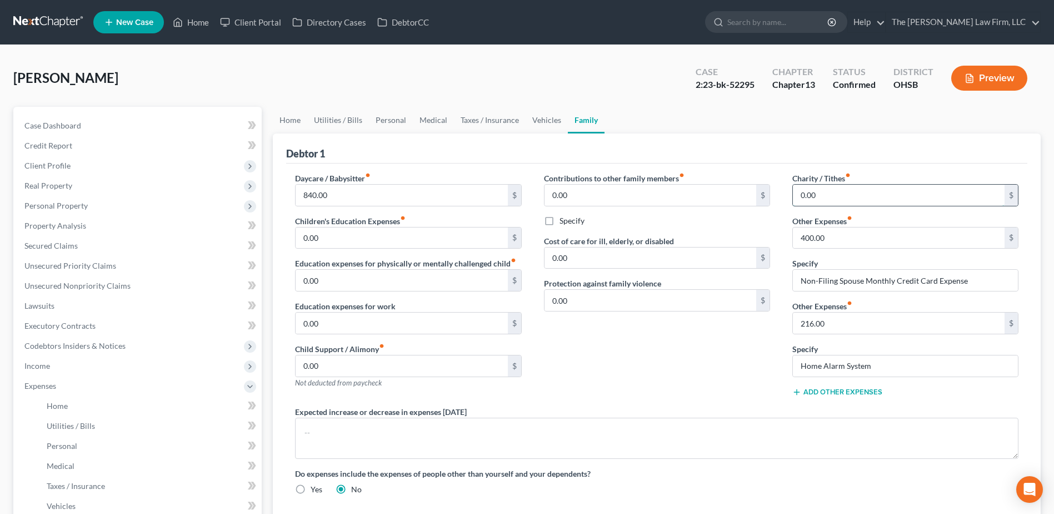
click at [807, 190] on input "0.00" at bounding box center [899, 195] width 212 height 21
type input "100.00"
click at [157, 150] on link "Credit Report" at bounding box center [139, 146] width 246 height 20
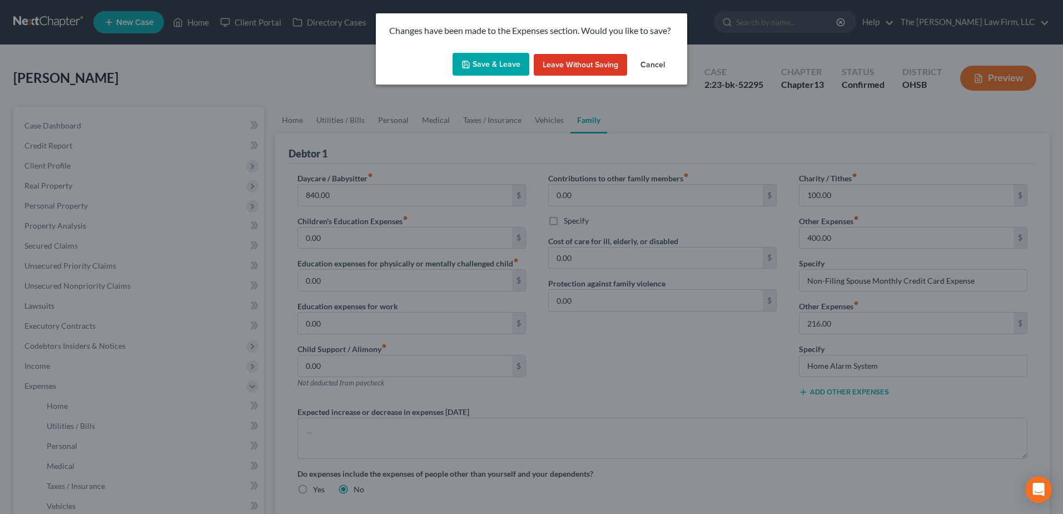
click at [465, 69] on button "Save & Leave" at bounding box center [490, 64] width 77 height 23
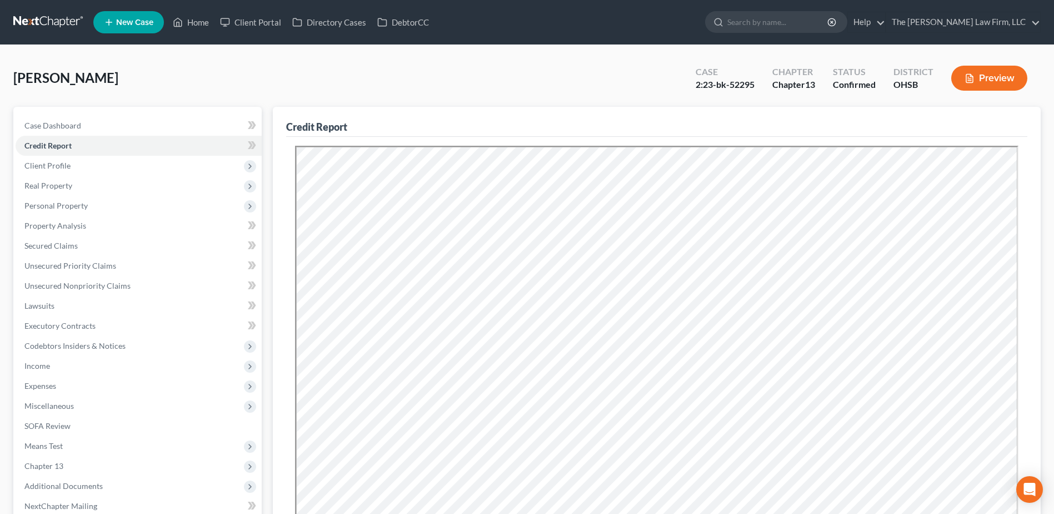
click at [981, 81] on button "Preview" at bounding box center [990, 78] width 76 height 25
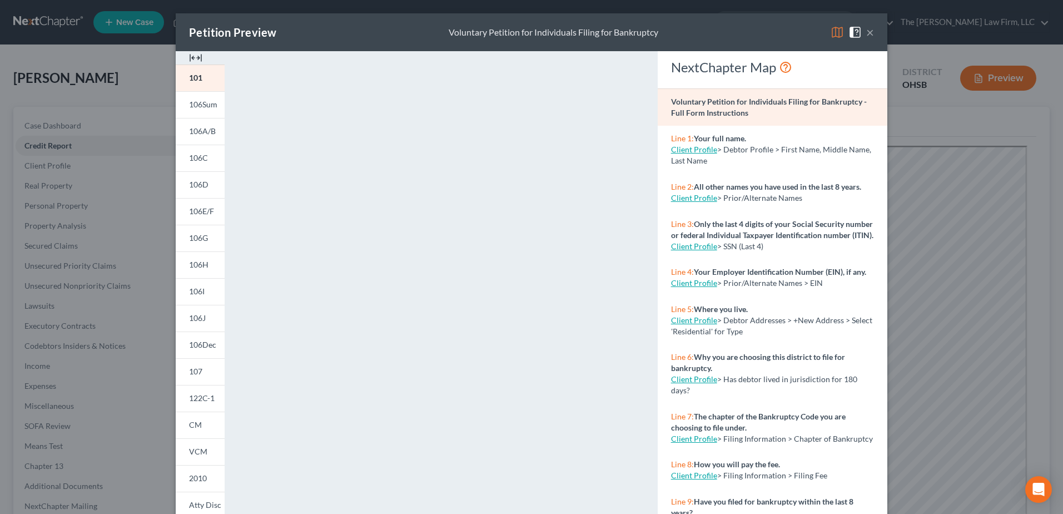
click at [830, 29] on img at bounding box center [836, 32] width 13 height 13
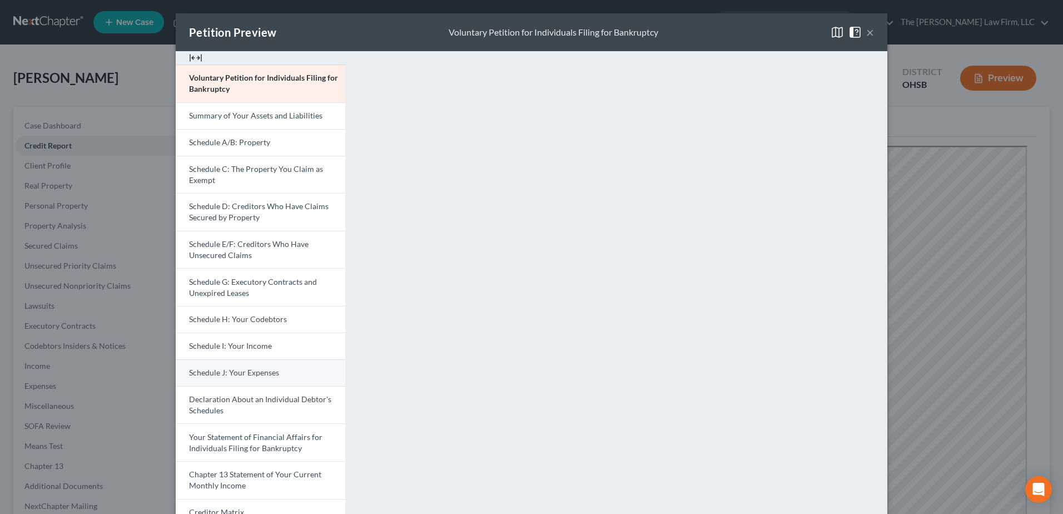
click at [240, 371] on span "Schedule J: Your Expenses" at bounding box center [234, 371] width 90 height 9
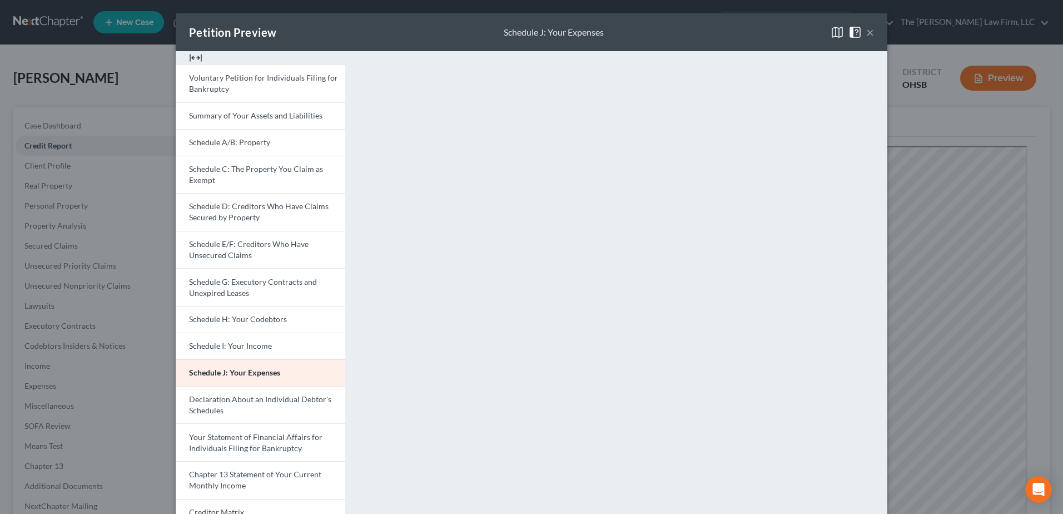
click at [867, 29] on button "×" at bounding box center [870, 32] width 8 height 13
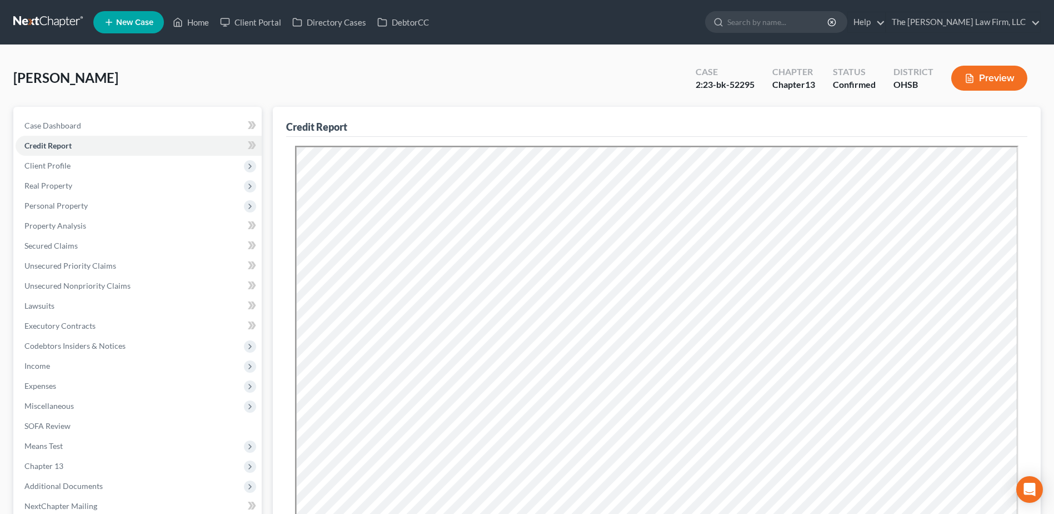
click at [57, 19] on link at bounding box center [48, 22] width 71 height 20
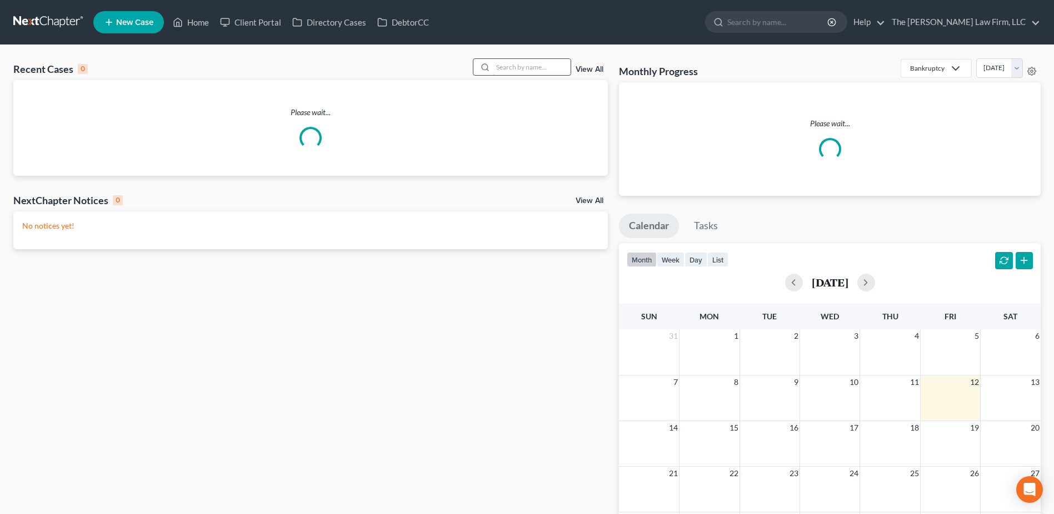
click at [511, 63] on input "search" at bounding box center [532, 67] width 78 height 16
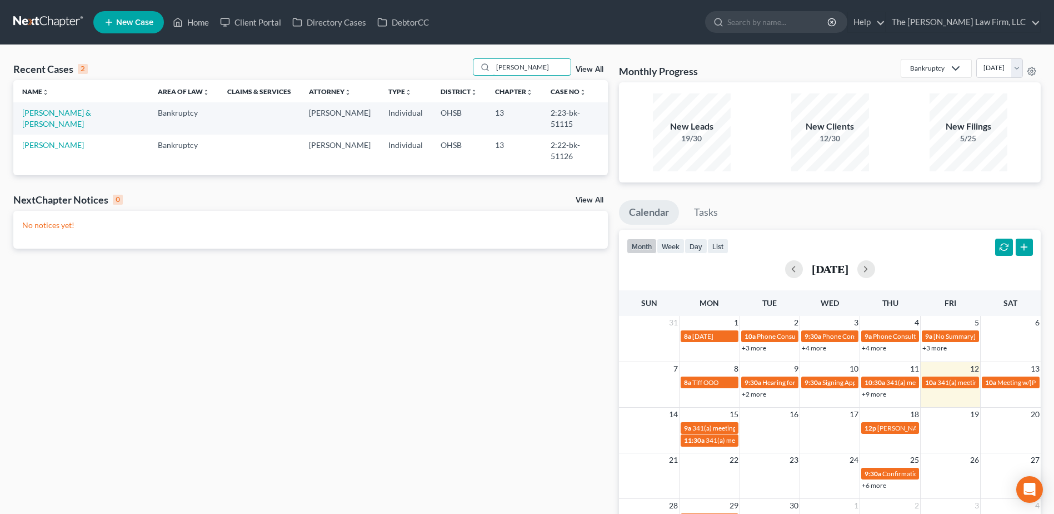
type input "[PERSON_NAME]"
click at [76, 107] on td "[PERSON_NAME] & [PERSON_NAME]" at bounding box center [81, 118] width 136 height 32
click at [81, 112] on link "[PERSON_NAME] & [PERSON_NAME]" at bounding box center [56, 118] width 69 height 21
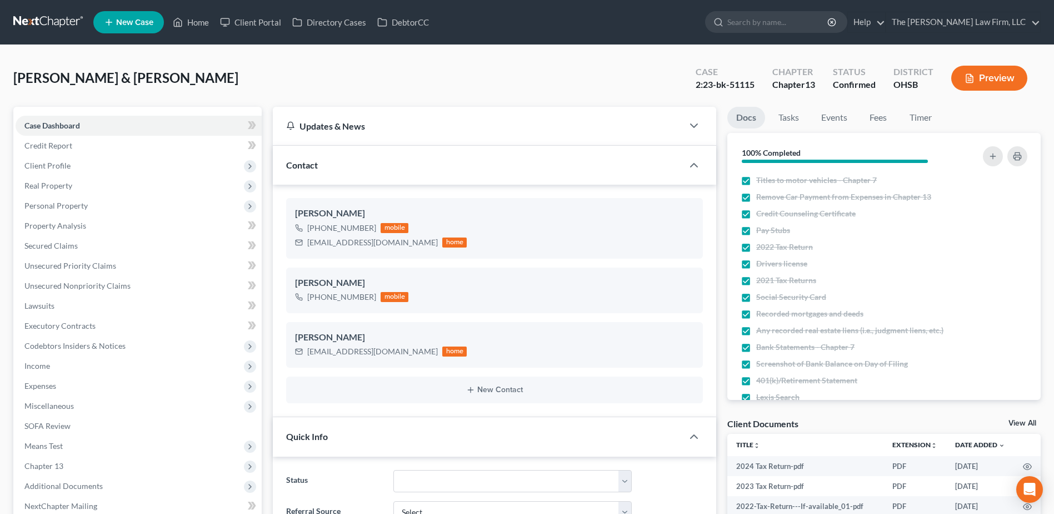
scroll to position [1933, 0]
drag, startPoint x: 52, startPoint y: 367, endPoint x: 53, endPoint y: 373, distance: 6.3
click at [52, 367] on span "Income" at bounding box center [139, 366] width 246 height 20
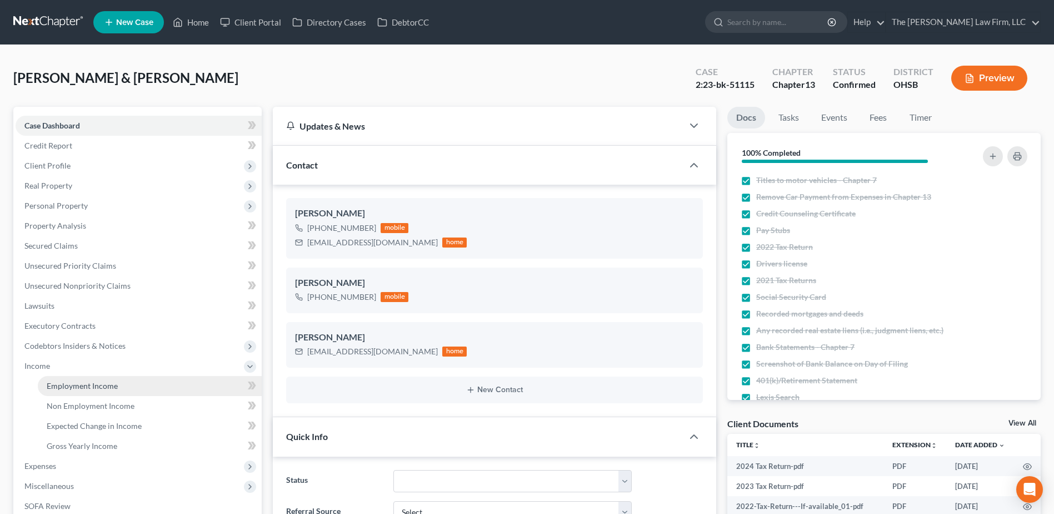
click at [57, 382] on span "Employment Income" at bounding box center [82, 385] width 71 height 9
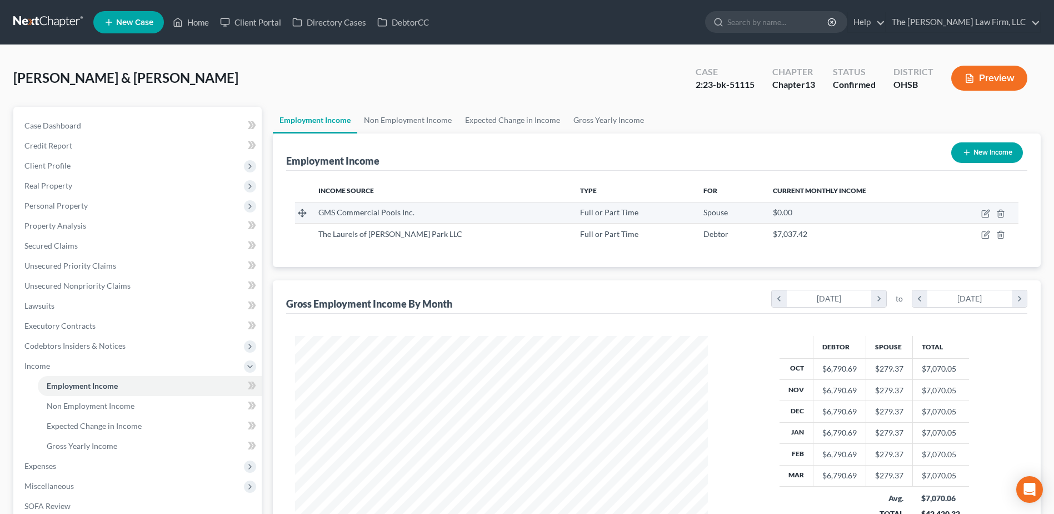
scroll to position [206, 435]
click at [407, 113] on link "Non Employment Income" at bounding box center [407, 120] width 101 height 27
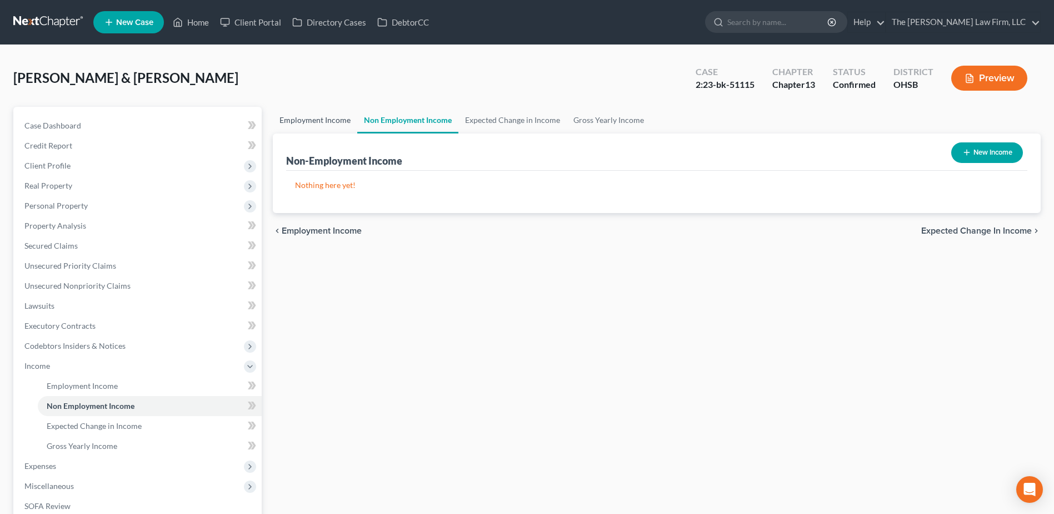
click at [317, 126] on link "Employment Income" at bounding box center [315, 120] width 84 height 27
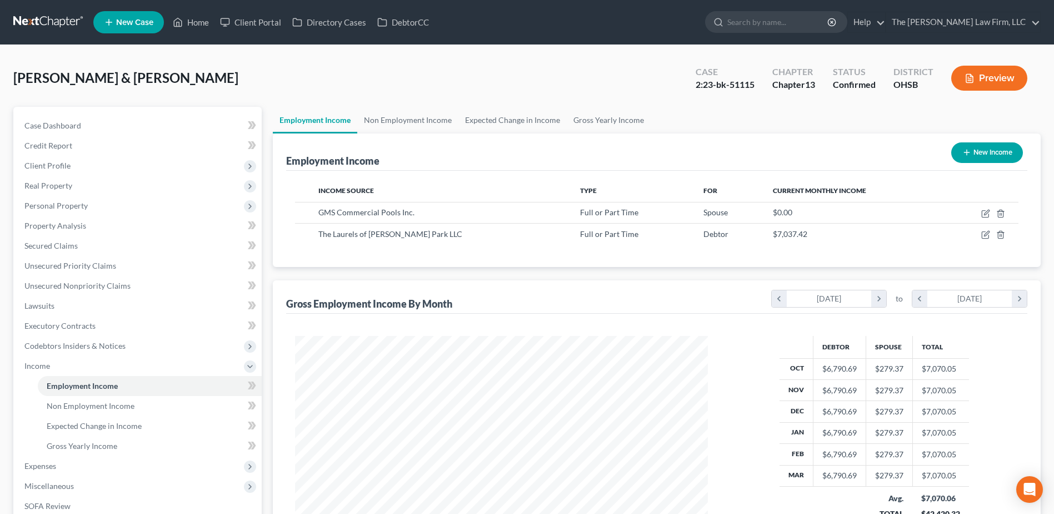
scroll to position [206, 435]
drag, startPoint x: 59, startPoint y: 167, endPoint x: 63, endPoint y: 176, distance: 10.4
click at [59, 167] on span "Client Profile" at bounding box center [47, 165] width 46 height 9
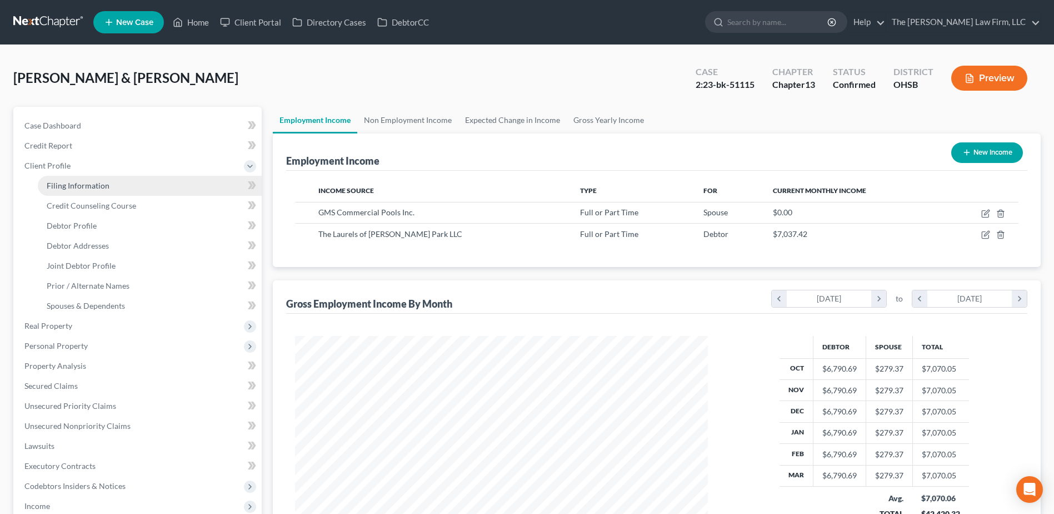
click at [65, 189] on span "Filing Information" at bounding box center [78, 185] width 63 height 9
select select "1"
select select "3"
select select "36"
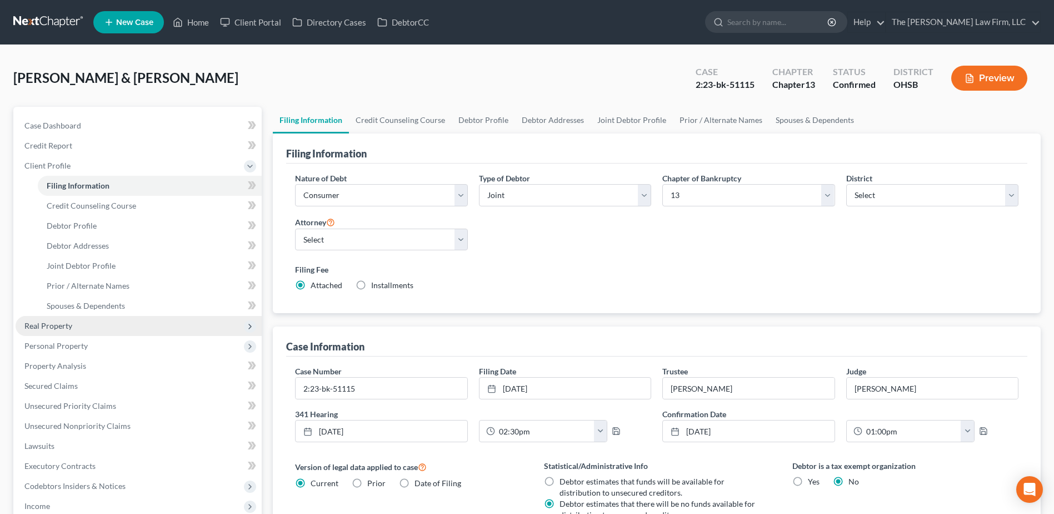
click at [86, 329] on span "Real Property" at bounding box center [139, 326] width 246 height 20
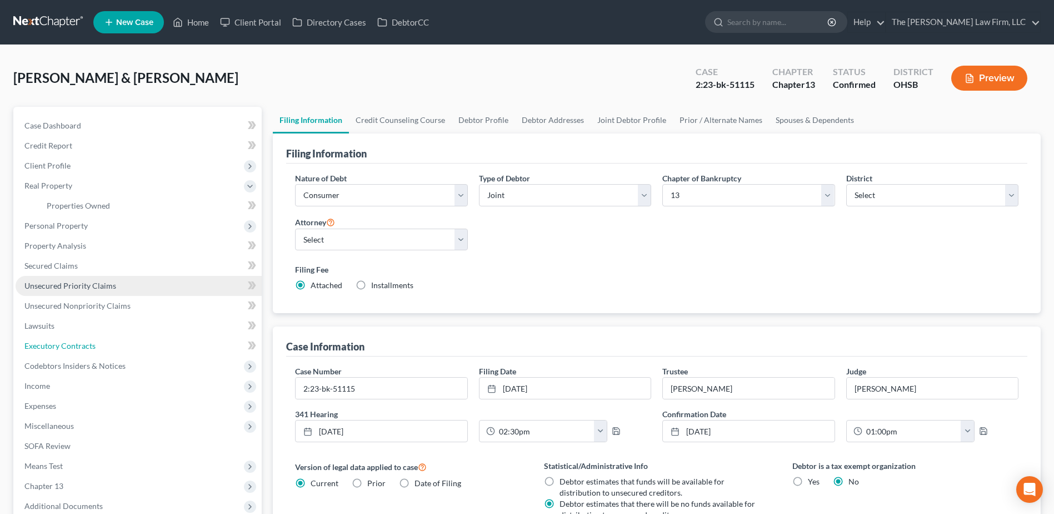
click at [91, 345] on span "Executory Contracts" at bounding box center [59, 345] width 71 height 9
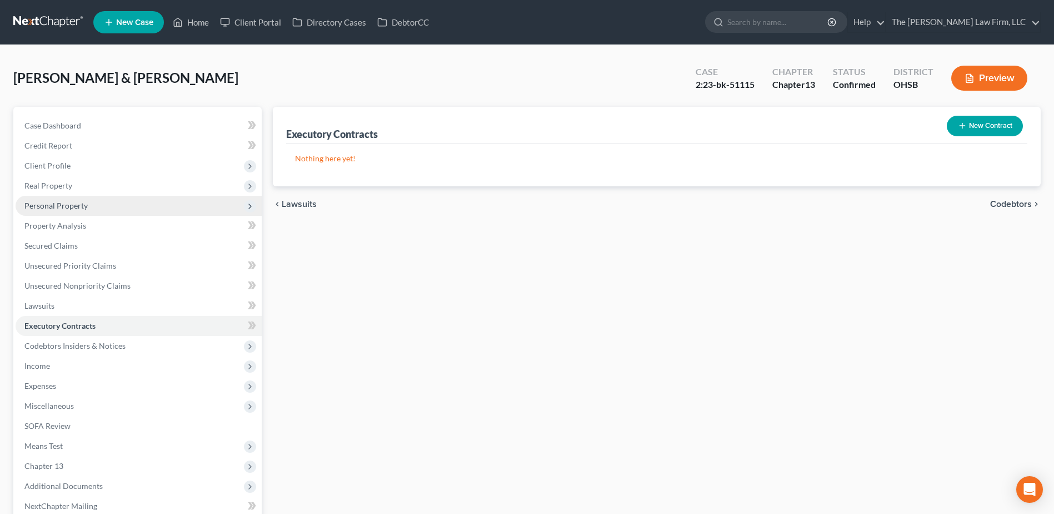
click at [70, 201] on span "Personal Property" at bounding box center [55, 205] width 63 height 9
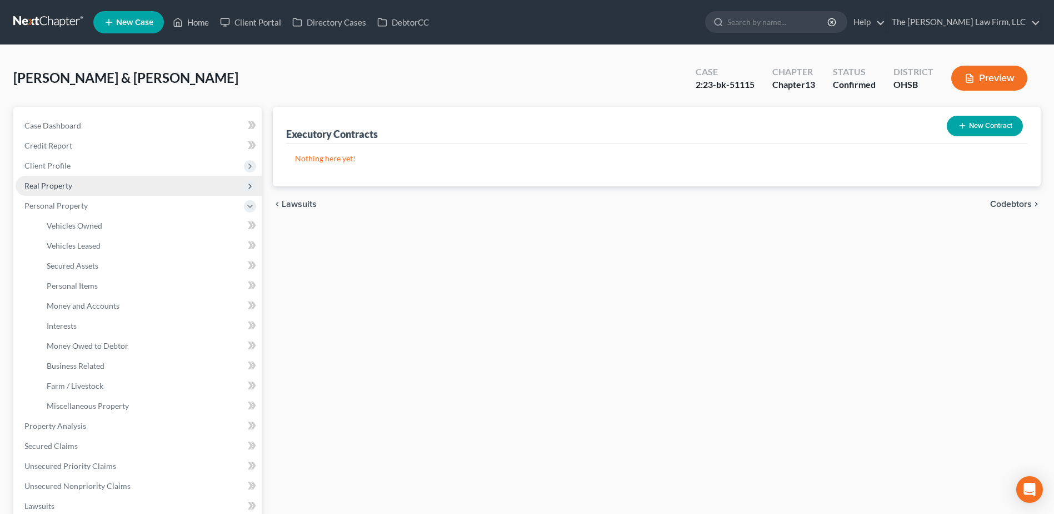
click at [56, 188] on span "Real Property" at bounding box center [48, 185] width 48 height 9
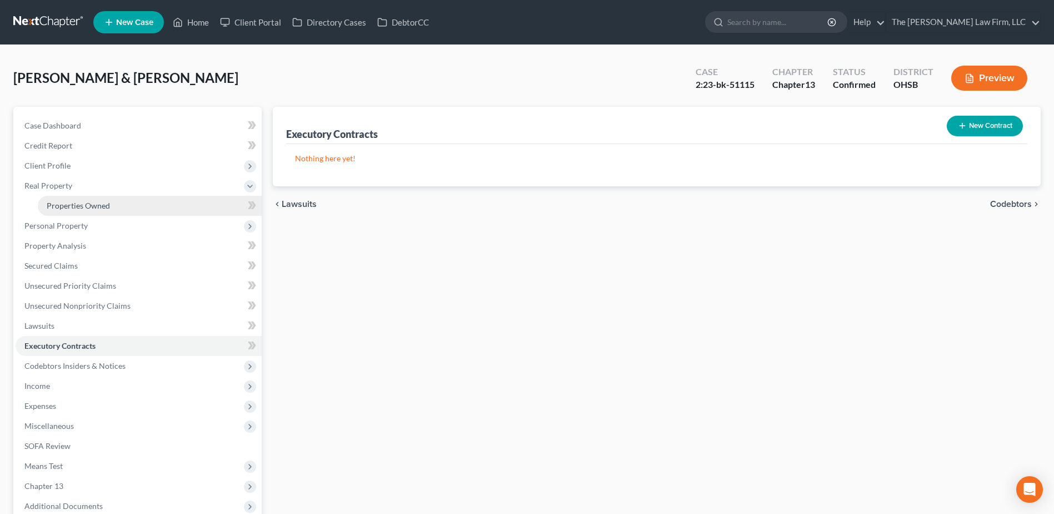
click at [58, 208] on span "Properties Owned" at bounding box center [78, 205] width 63 height 9
click at [41, 19] on link at bounding box center [48, 22] width 71 height 20
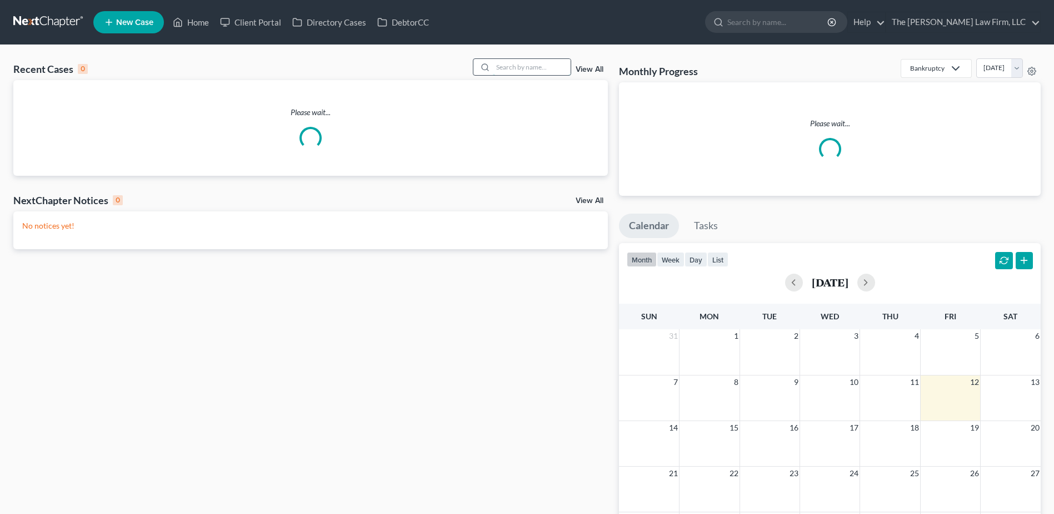
click at [539, 66] on input "search" at bounding box center [532, 67] width 78 height 16
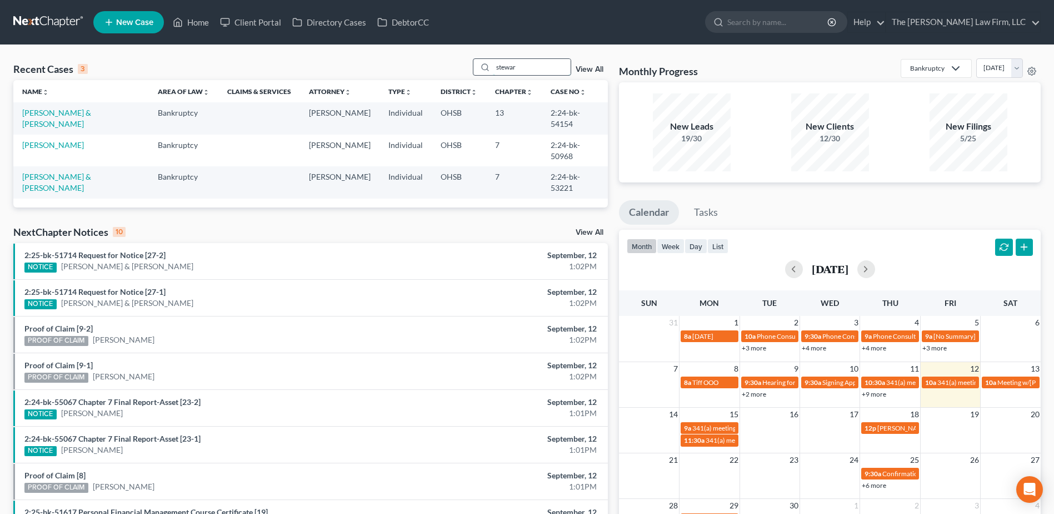
click at [527, 62] on input "stewar" at bounding box center [532, 67] width 78 height 16
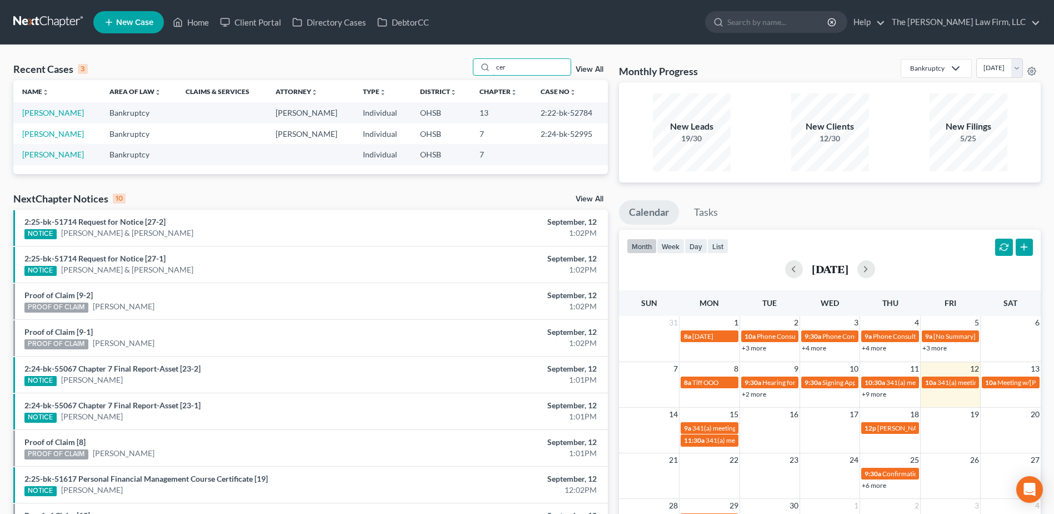
type input "cer"
click at [50, 113] on link "[PERSON_NAME]" at bounding box center [53, 112] width 62 height 9
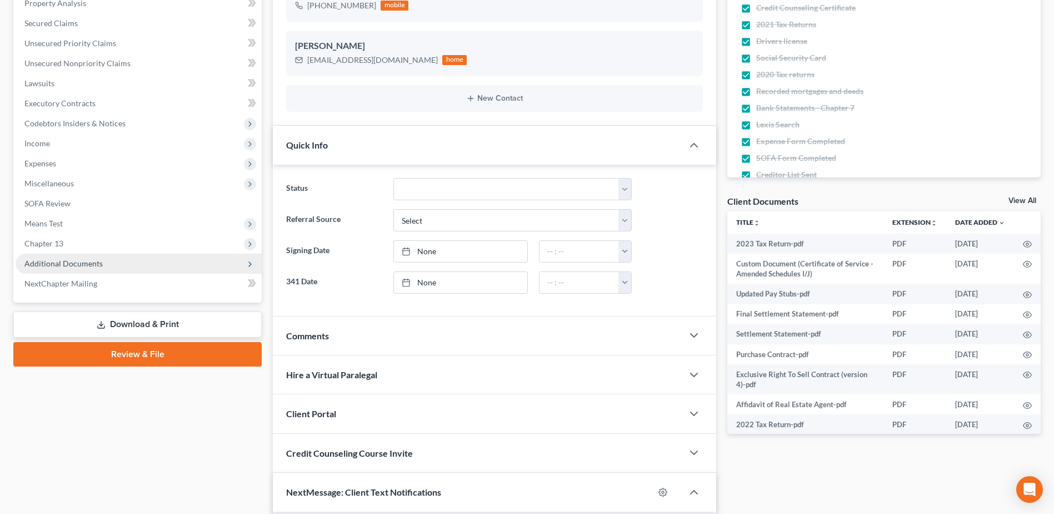
scroll to position [7099, 0]
click at [75, 265] on span "Additional Documents" at bounding box center [63, 262] width 78 height 9
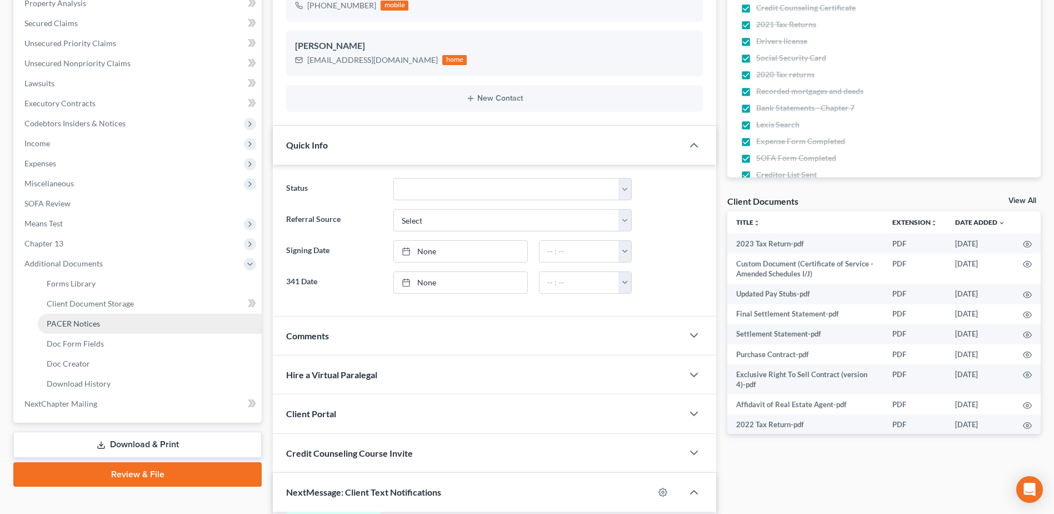
click at [71, 323] on span "PACER Notices" at bounding box center [73, 322] width 53 height 9
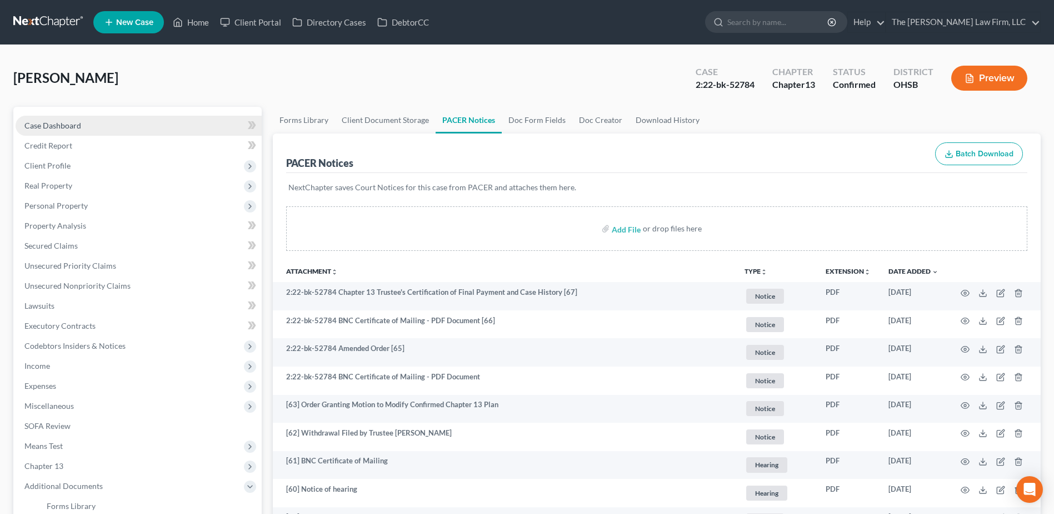
click at [73, 125] on span "Case Dashboard" at bounding box center [52, 125] width 57 height 9
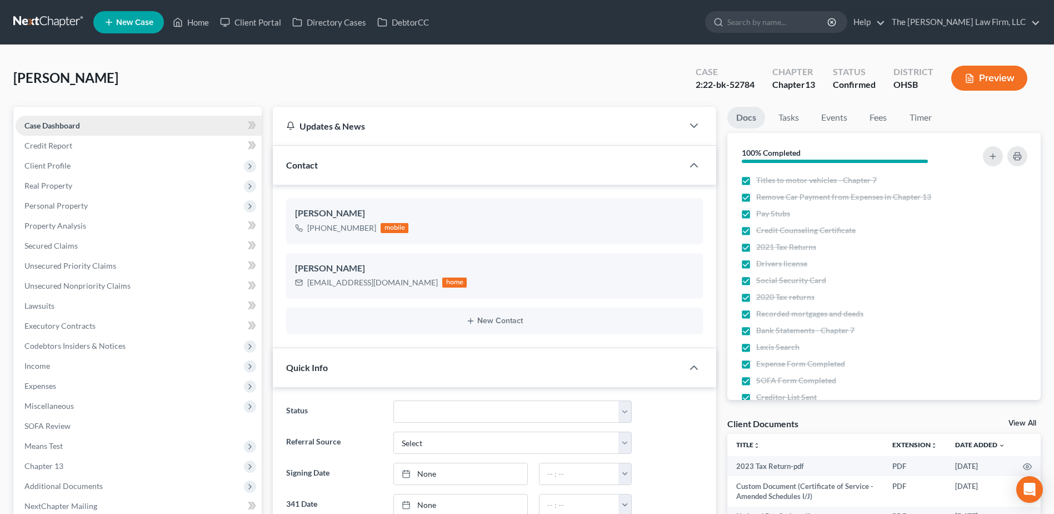
scroll to position [7099, 0]
click at [57, 20] on link at bounding box center [48, 22] width 71 height 20
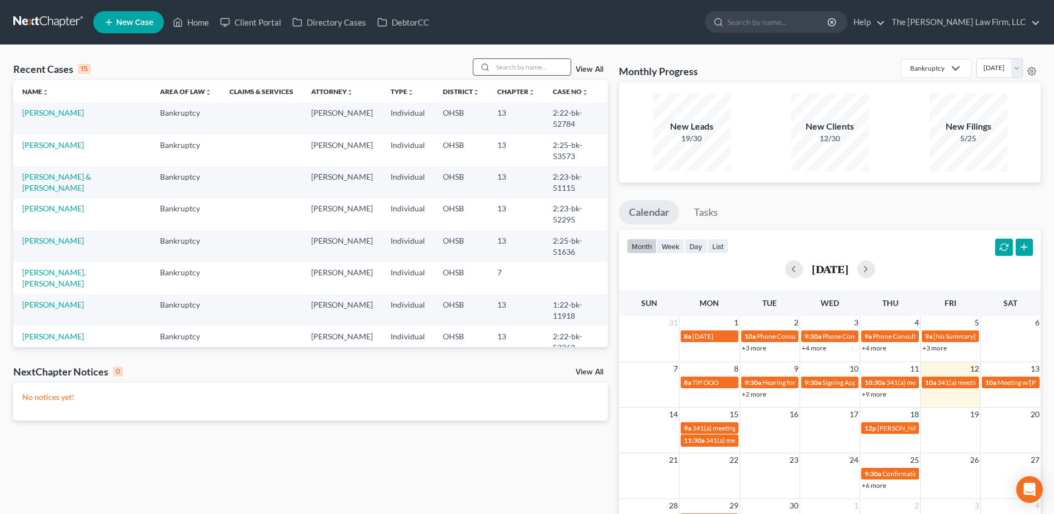
click at [520, 61] on input "search" at bounding box center [532, 67] width 78 height 16
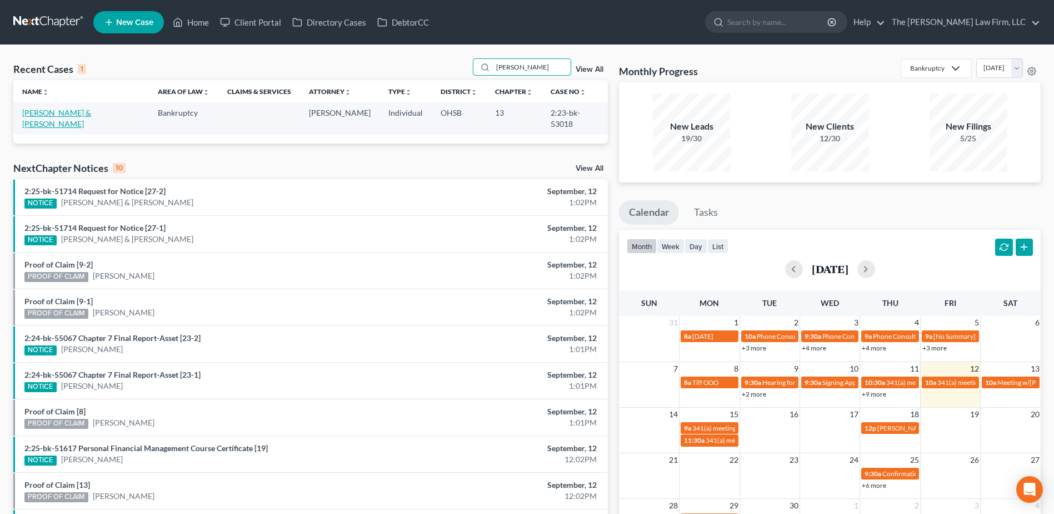
type input "[PERSON_NAME]"
click at [51, 116] on link "[PERSON_NAME] & [PERSON_NAME]" at bounding box center [56, 118] width 69 height 21
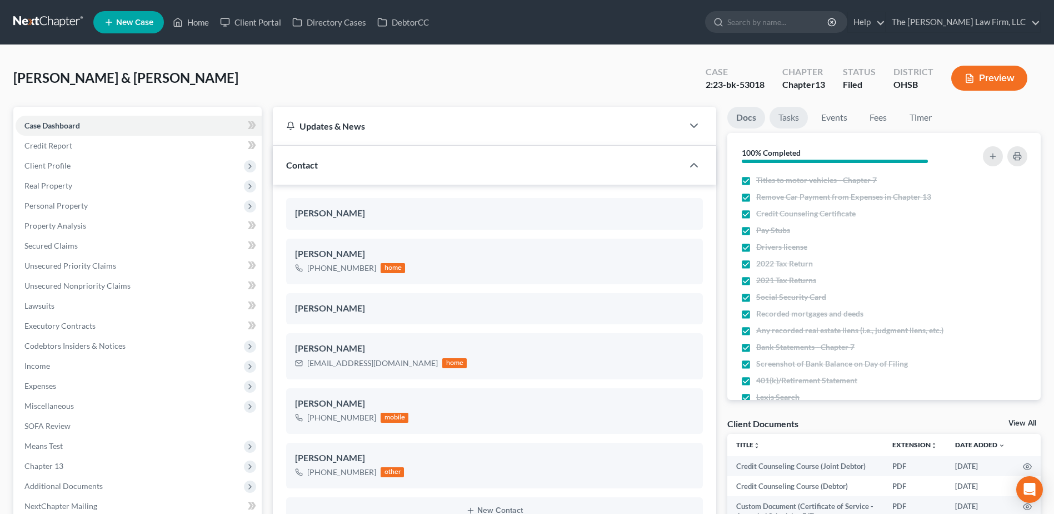
click at [795, 115] on link "Tasks" at bounding box center [789, 118] width 38 height 22
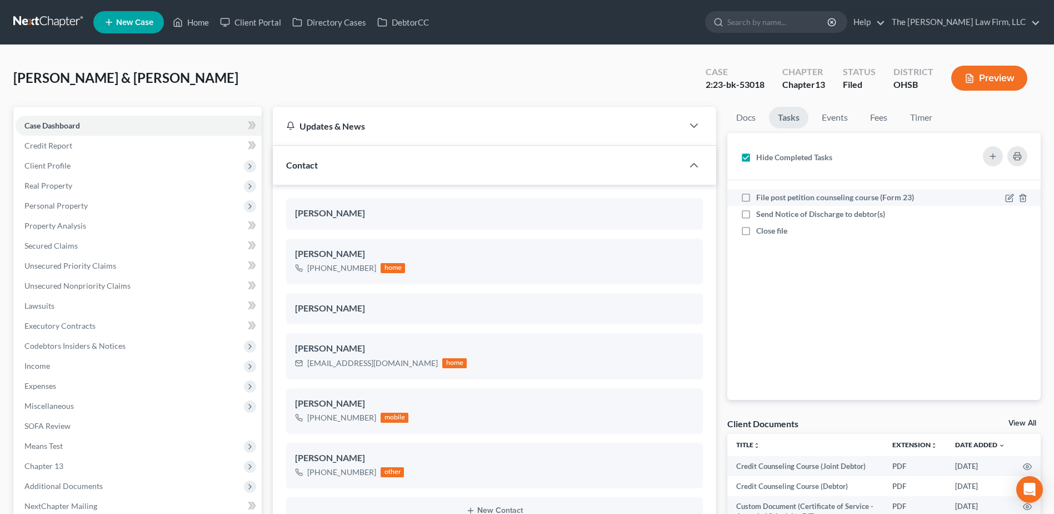
scroll to position [5590, 0]
click at [756, 195] on label "File post petition counseling course (Form 23)" at bounding box center [839, 197] width 167 height 11
click at [761, 195] on input "File post petition counseling course (Form 23)" at bounding box center [764, 195] width 7 height 7
checkbox input "true"
click at [756, 216] on label "Send Notice of Discharge to debtor(s)" at bounding box center [825, 213] width 138 height 11
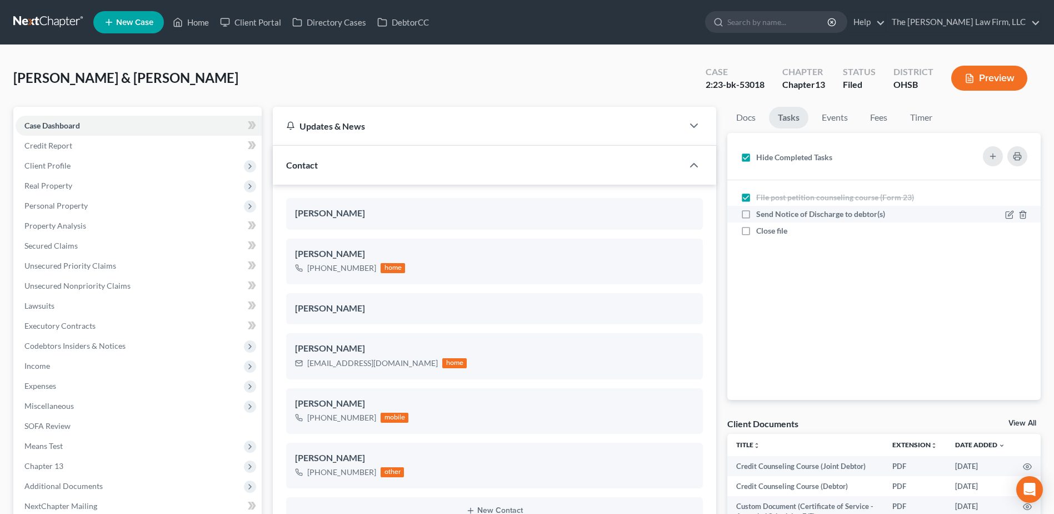
click at [761, 216] on input "Send Notice of Discharge to debtor(s)" at bounding box center [764, 211] width 7 height 7
checkbox input "true"
click at [756, 229] on label "Close file" at bounding box center [776, 230] width 40 height 11
click at [761, 229] on input "Close file" at bounding box center [764, 228] width 7 height 7
checkbox input "true"
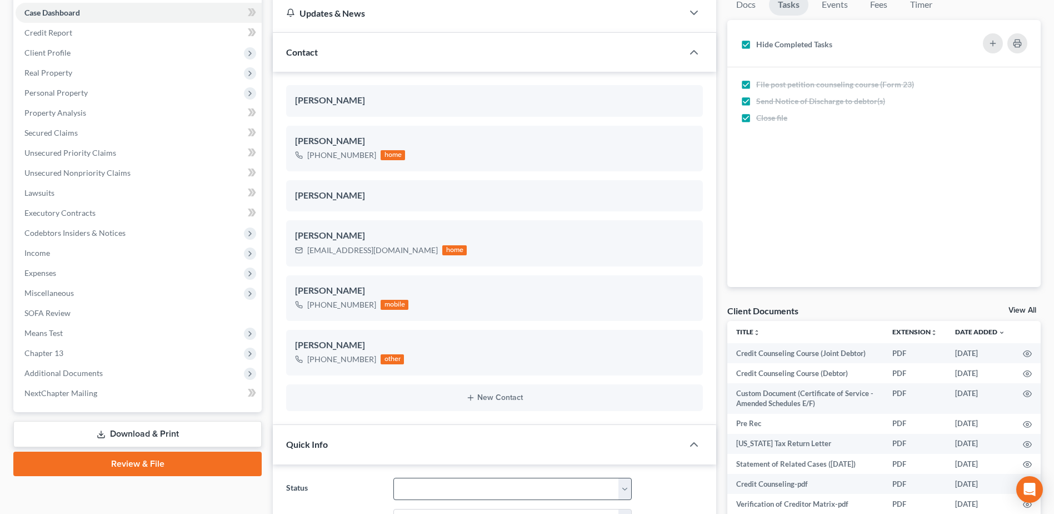
scroll to position [222, 0]
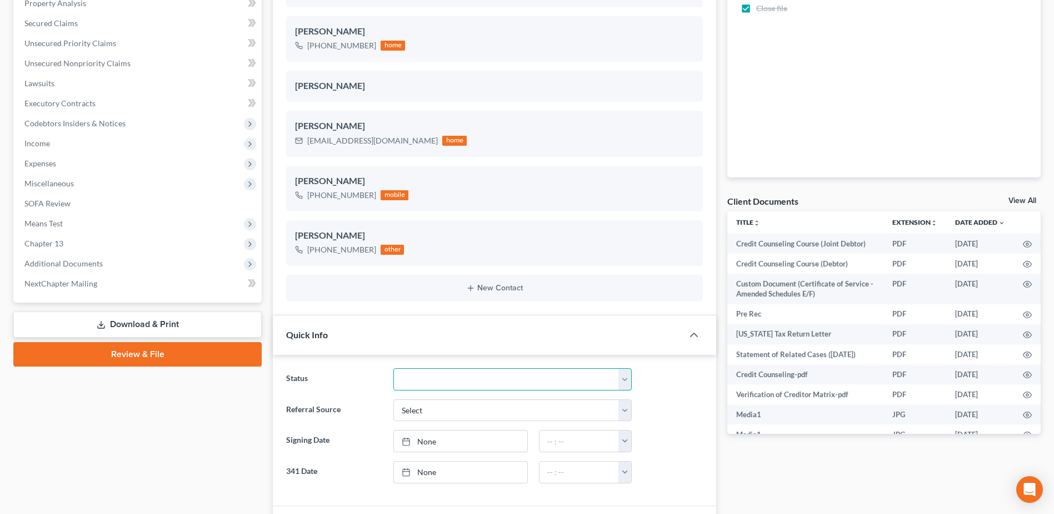
click at [415, 377] on select "341 Complete / Confirmation Pending 341 Pending Confirmed Discharged Dismissed …" at bounding box center [513, 379] width 238 height 22
select select "4"
click at [394, 368] on select "341 Complete / Confirmation Pending 341 Pending Confirmed Discharged Dismissed …" at bounding box center [513, 379] width 238 height 22
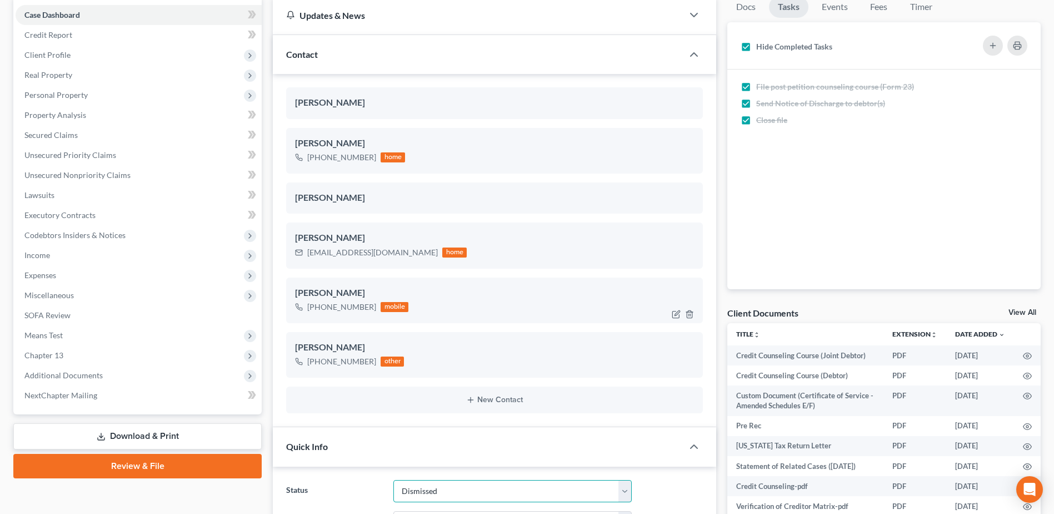
scroll to position [0, 0]
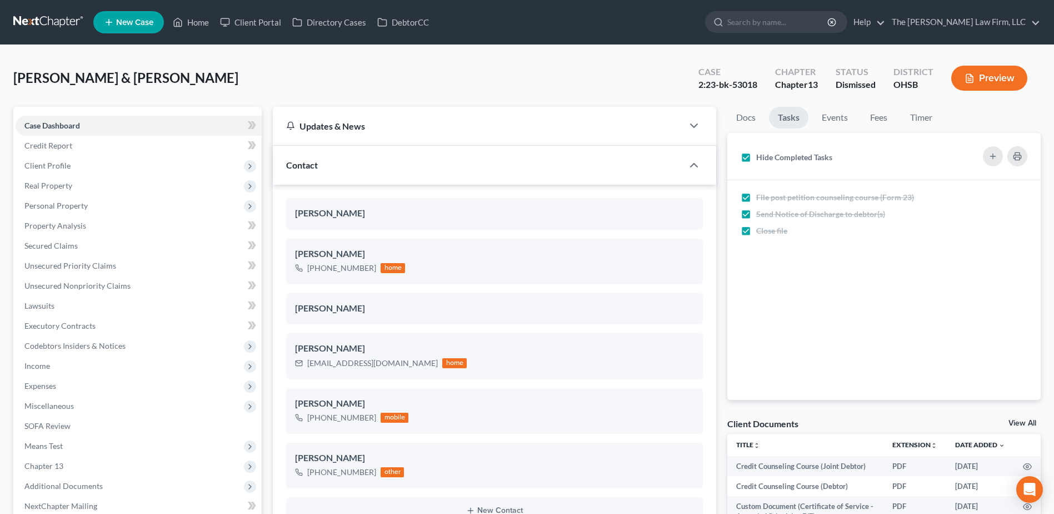
click at [61, 22] on link at bounding box center [48, 22] width 71 height 20
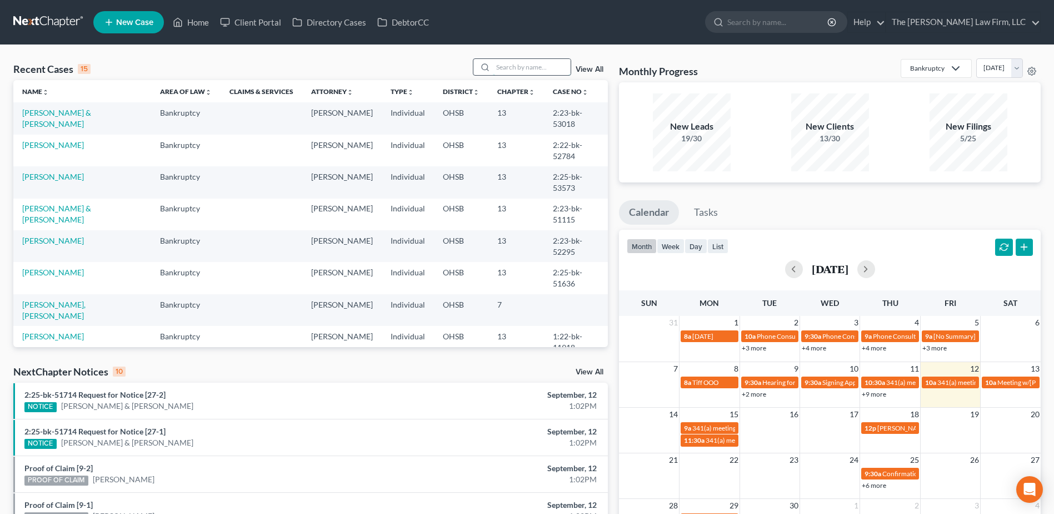
click at [536, 68] on input "search" at bounding box center [532, 67] width 78 height 16
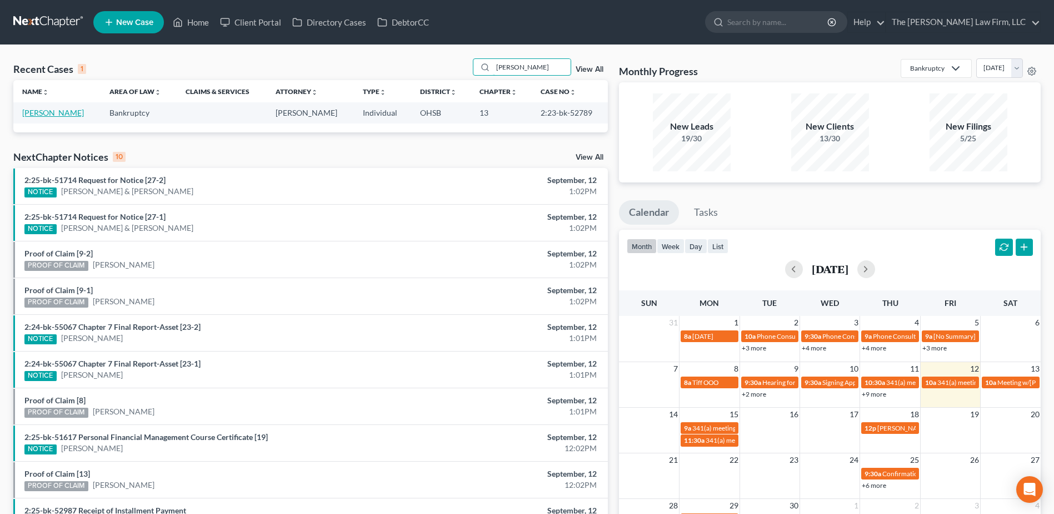
type input "[PERSON_NAME]"
click at [43, 111] on link "[PERSON_NAME]" at bounding box center [53, 112] width 62 height 9
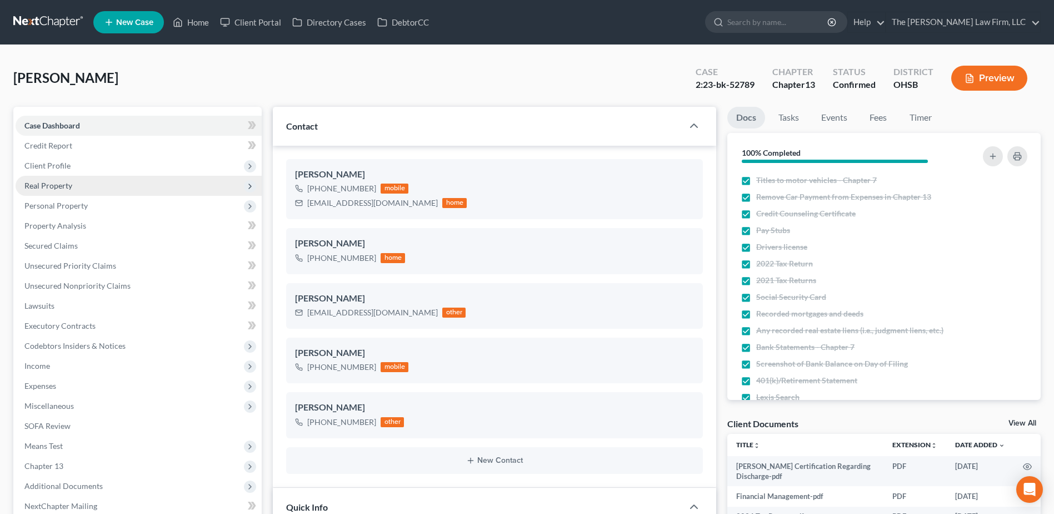
scroll to position [2767, 0]
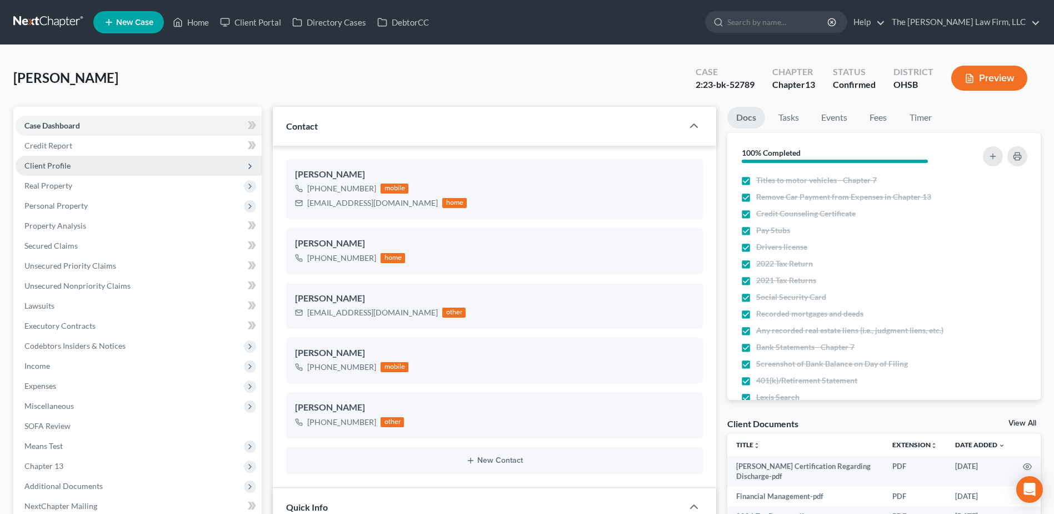
click at [67, 163] on span "Client Profile" at bounding box center [47, 165] width 46 height 9
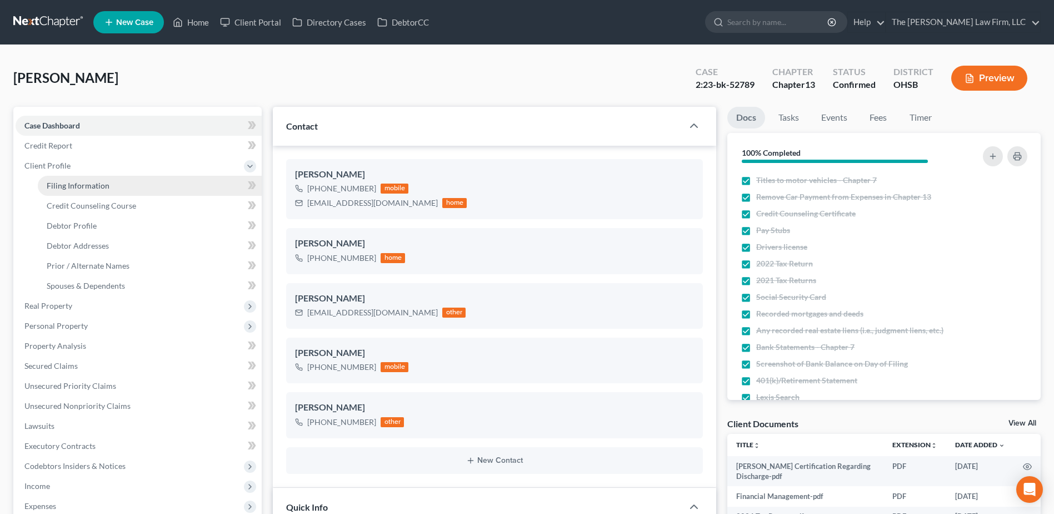
click at [71, 181] on span "Filing Information" at bounding box center [78, 185] width 63 height 9
select select "1"
select select "0"
select select "3"
select select "36"
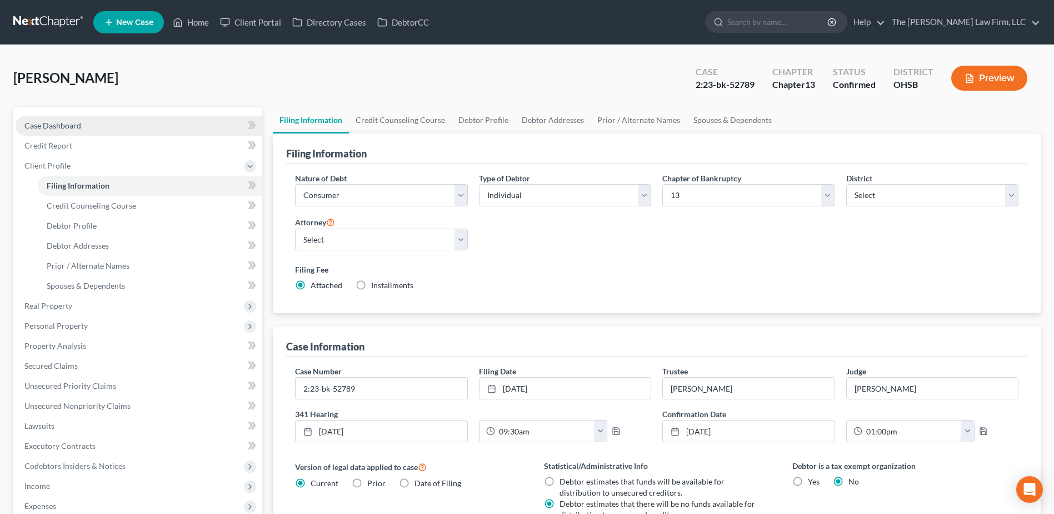
click at [43, 127] on span "Case Dashboard" at bounding box center [52, 125] width 57 height 9
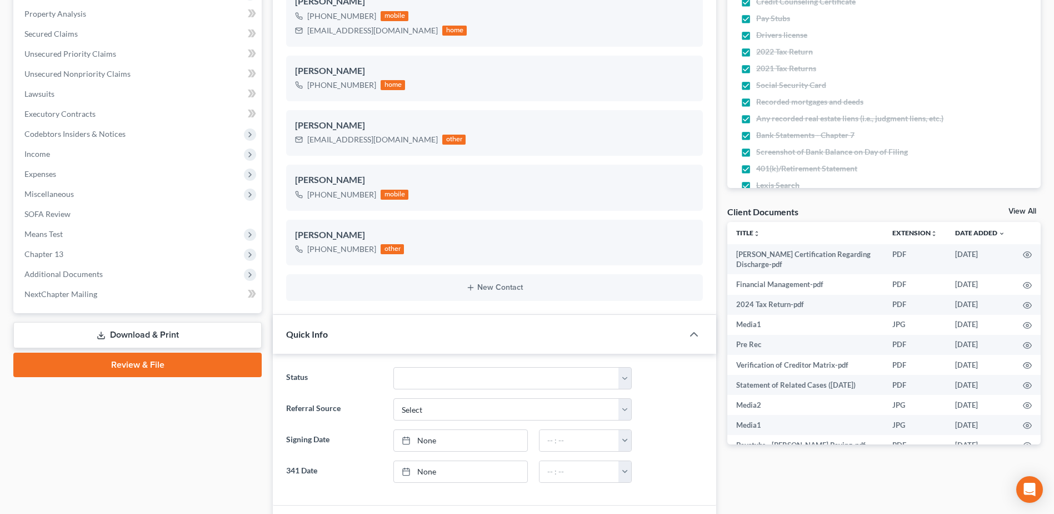
scroll to position [222, 0]
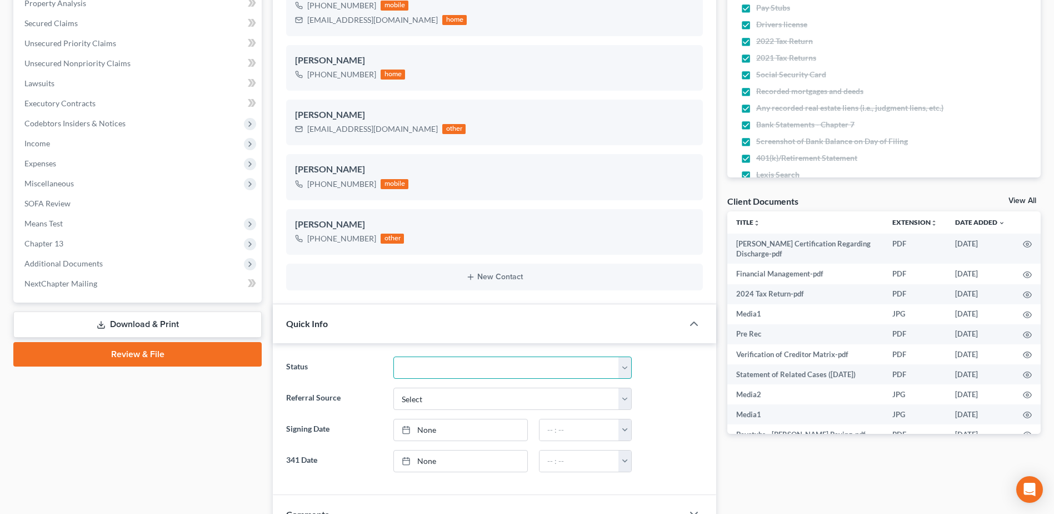
drag, startPoint x: 437, startPoint y: 365, endPoint x: 440, endPoint y: 374, distance: 9.2
click at [437, 365] on select "341 Complete / Confirmation Pending 341 Pending Confirmed Discharged Dismissed …" at bounding box center [513, 367] width 238 height 22
select select "3"
click at [394, 356] on select "341 Complete / Confirmation Pending 341 Pending Confirmed Discharged Dismissed …" at bounding box center [513, 367] width 238 height 22
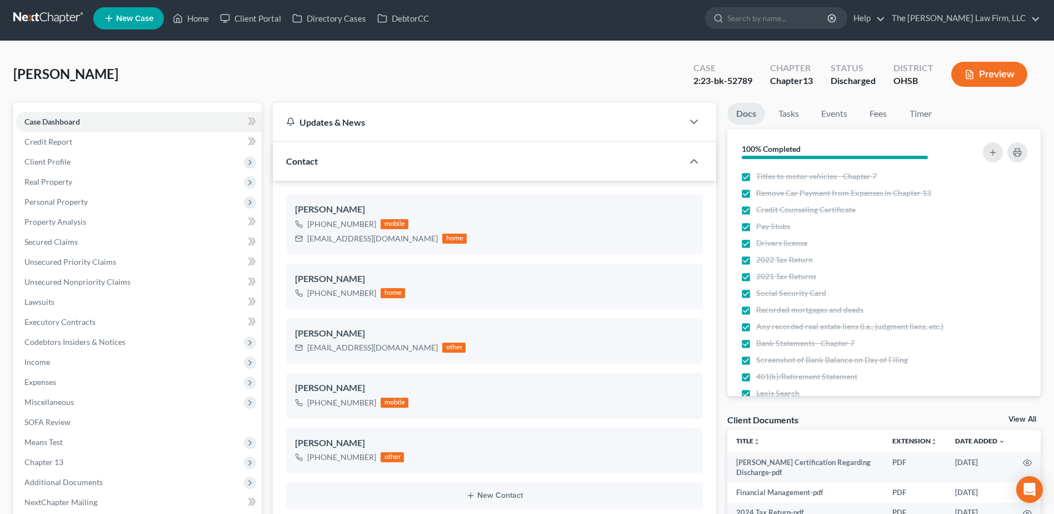
scroll to position [0, 0]
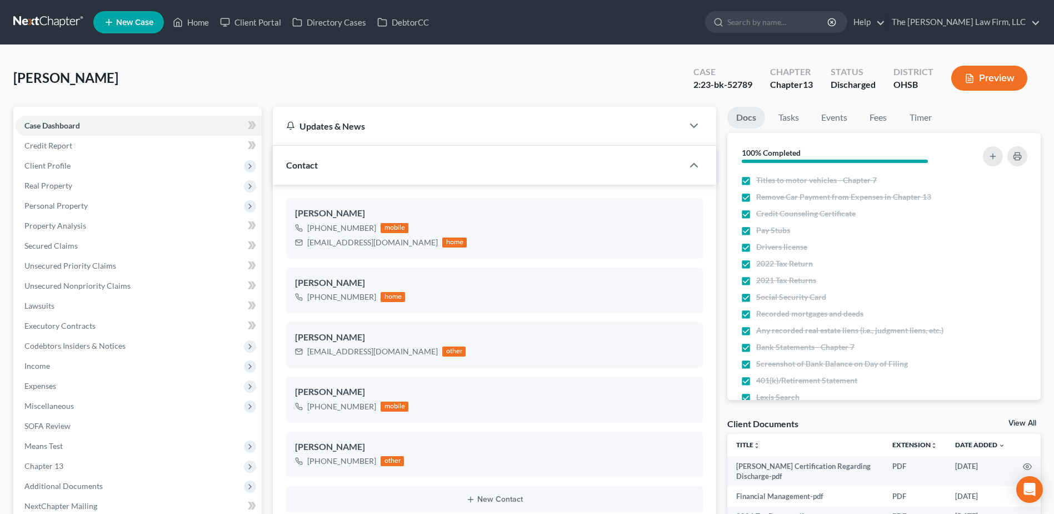
click at [33, 23] on link at bounding box center [48, 22] width 71 height 20
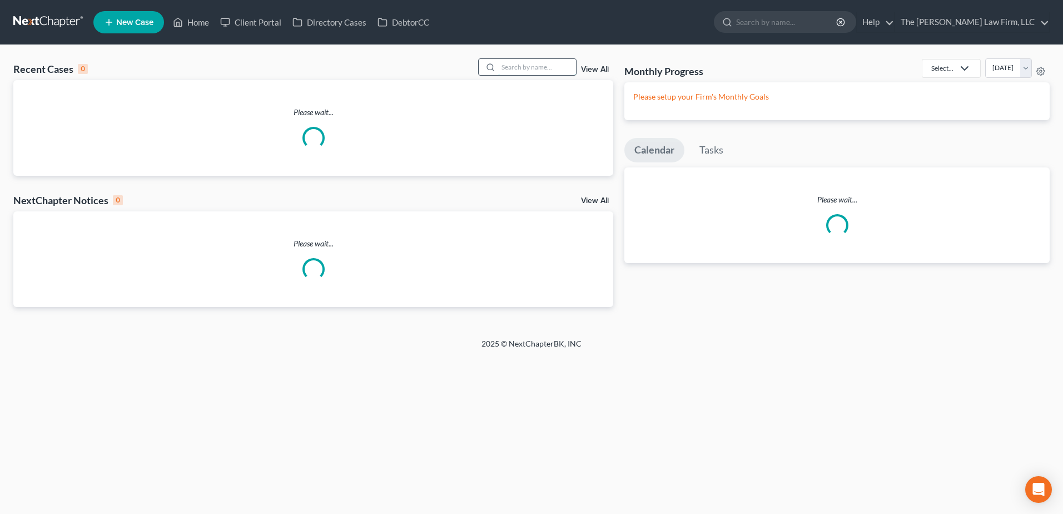
click at [517, 72] on input "search" at bounding box center [537, 67] width 78 height 16
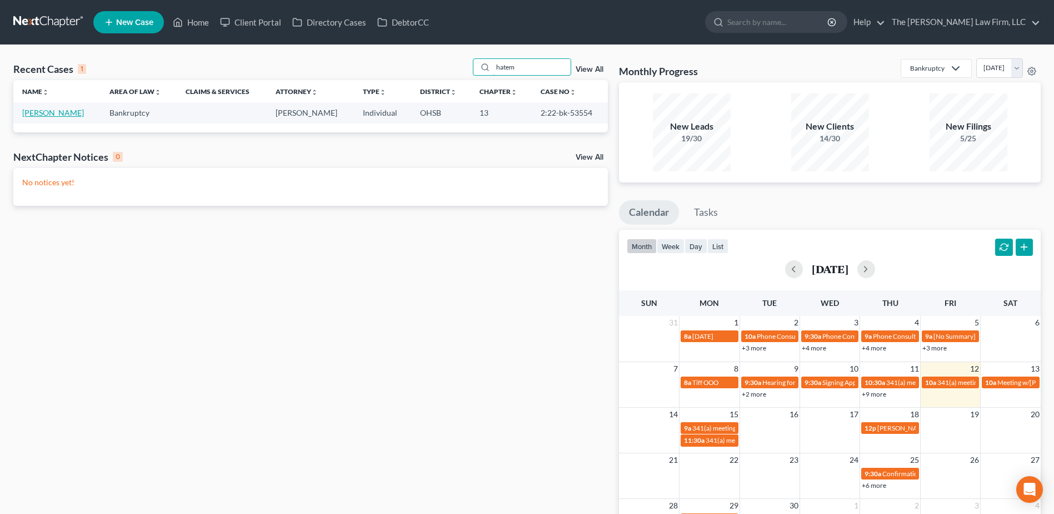
type input "hatem"
click at [46, 112] on link "[PERSON_NAME]" at bounding box center [53, 112] width 62 height 9
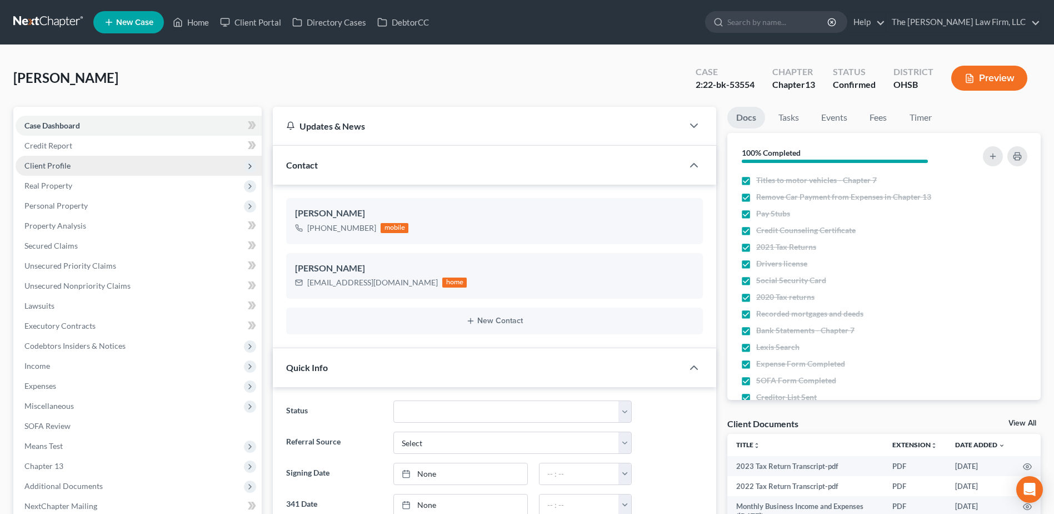
scroll to position [456, 0]
click at [416, 414] on select "341 Complete / Confirmation Pending 341 Pending Confirmed Discharged Dismissed …" at bounding box center [513, 411] width 238 height 22
select select "4"
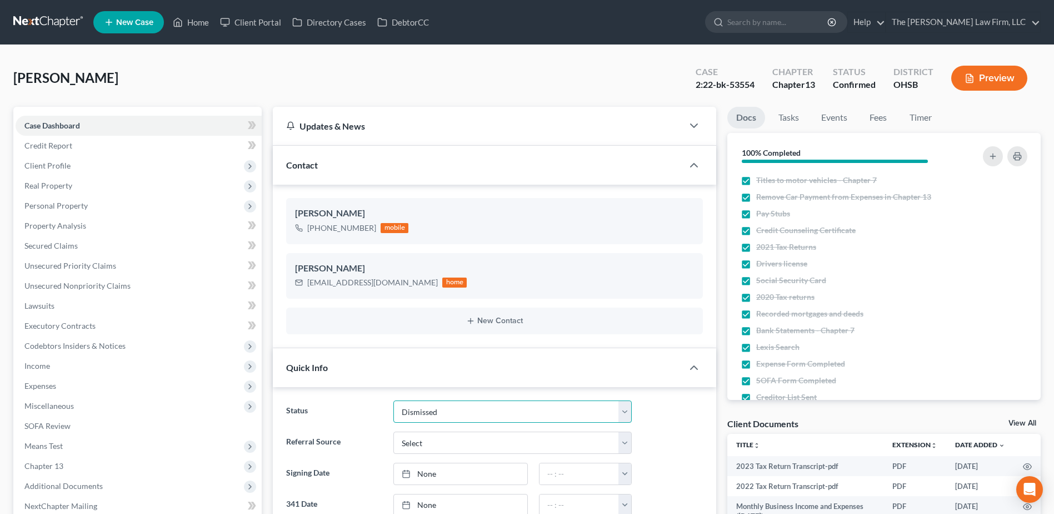
click at [394, 400] on select "341 Complete / Confirmation Pending 341 Pending Confirmed Discharged Dismissed …" at bounding box center [513, 411] width 238 height 22
click at [36, 28] on link at bounding box center [48, 22] width 71 height 20
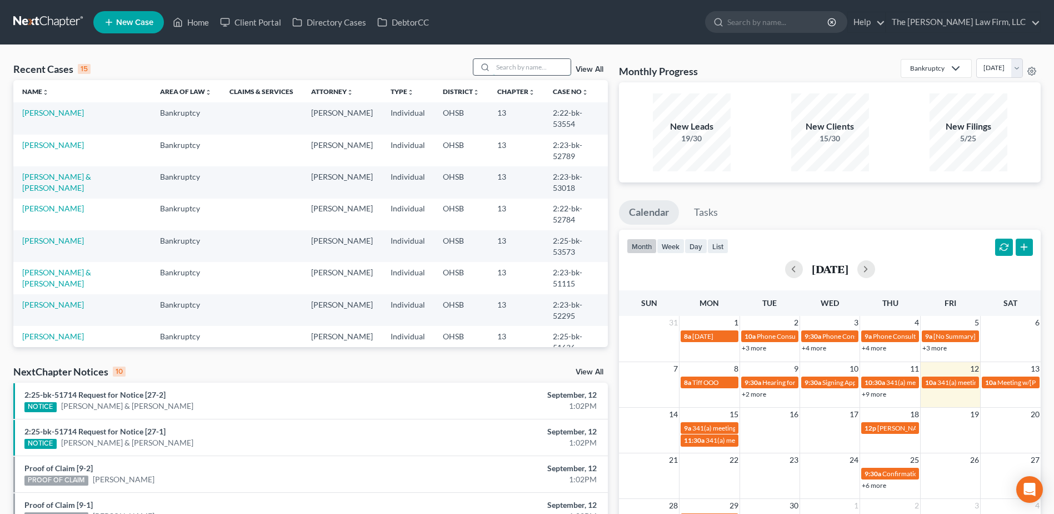
click at [527, 73] on input "search" at bounding box center [532, 67] width 78 height 16
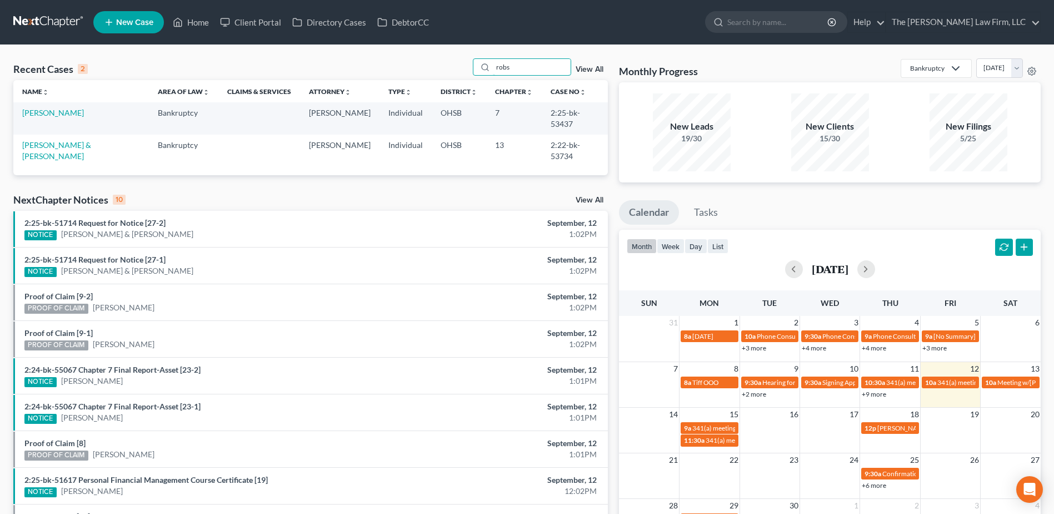
type input "robs"
click at [52, 114] on link "[PERSON_NAME]" at bounding box center [53, 112] width 62 height 9
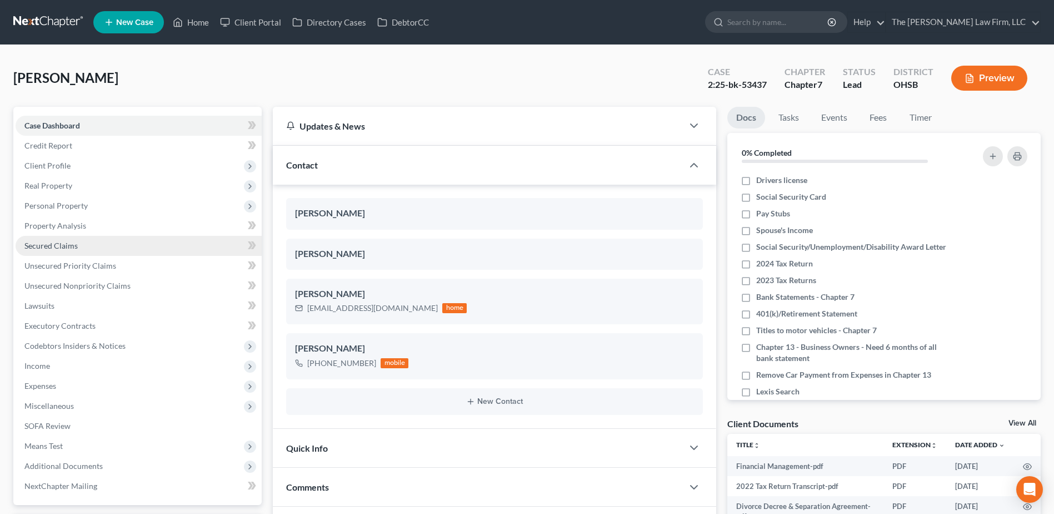
click at [56, 246] on span "Secured Claims" at bounding box center [50, 245] width 53 height 9
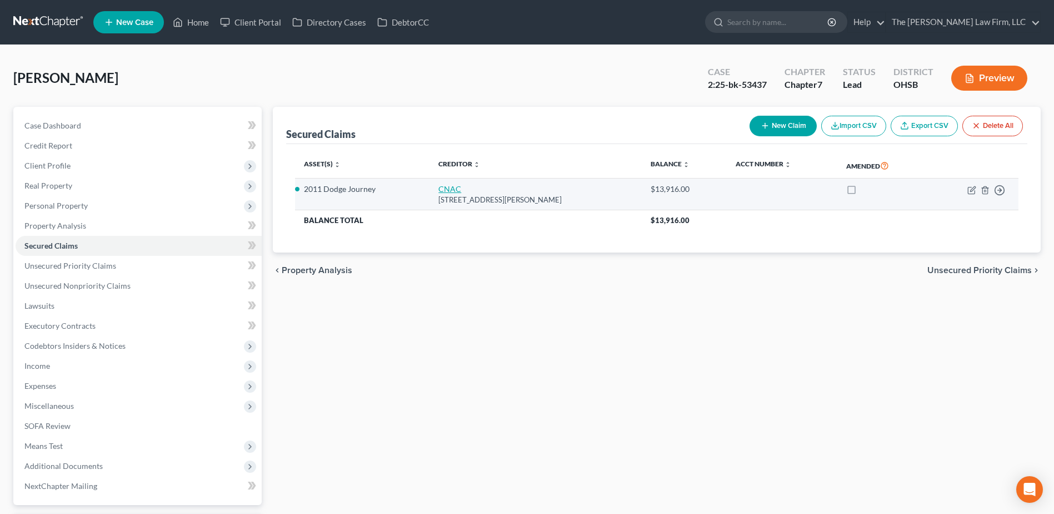
click at [443, 191] on link "CNAC" at bounding box center [450, 188] width 23 height 9
select select "15"
select select "12"
select select "0"
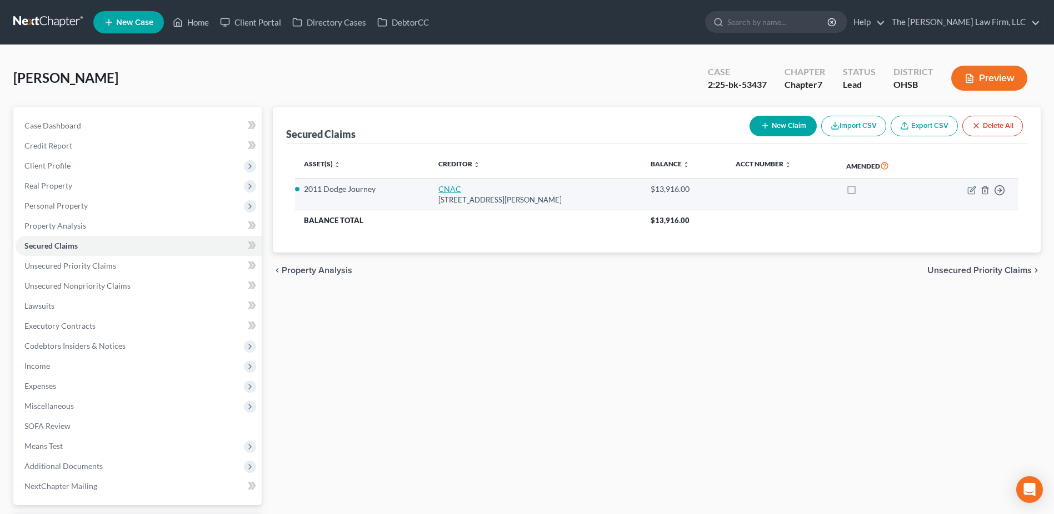
select select "0"
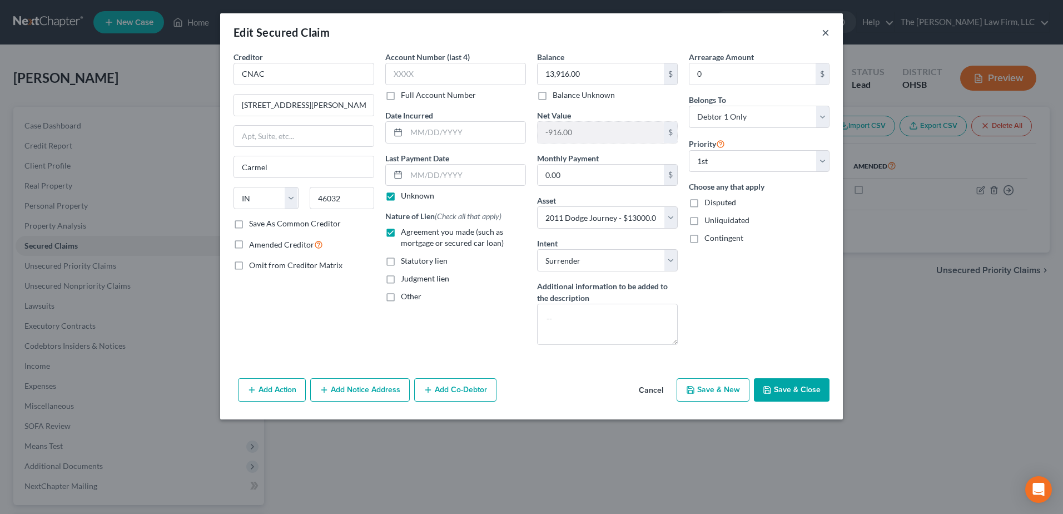
click at [826, 32] on button "×" at bounding box center [825, 32] width 8 height 13
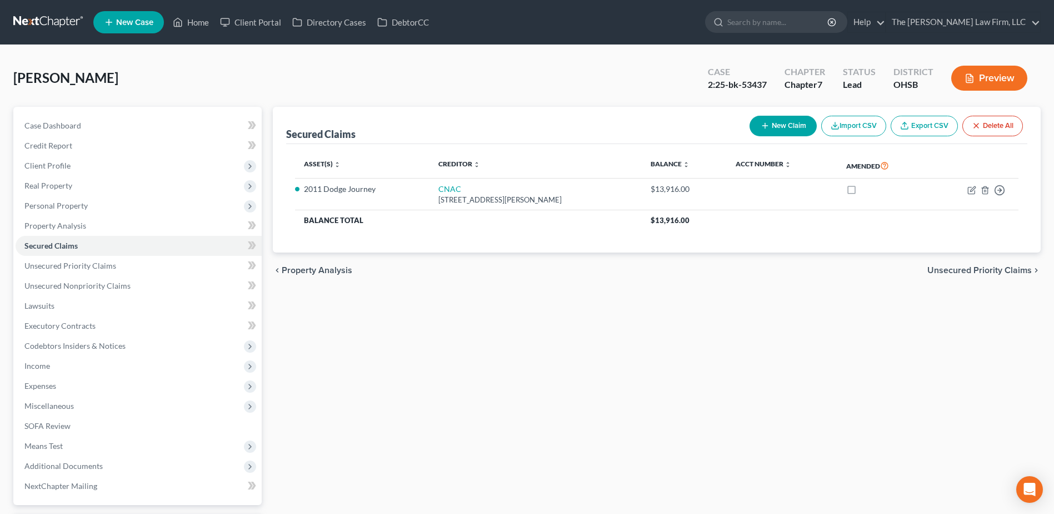
click at [66, 16] on link at bounding box center [48, 22] width 71 height 20
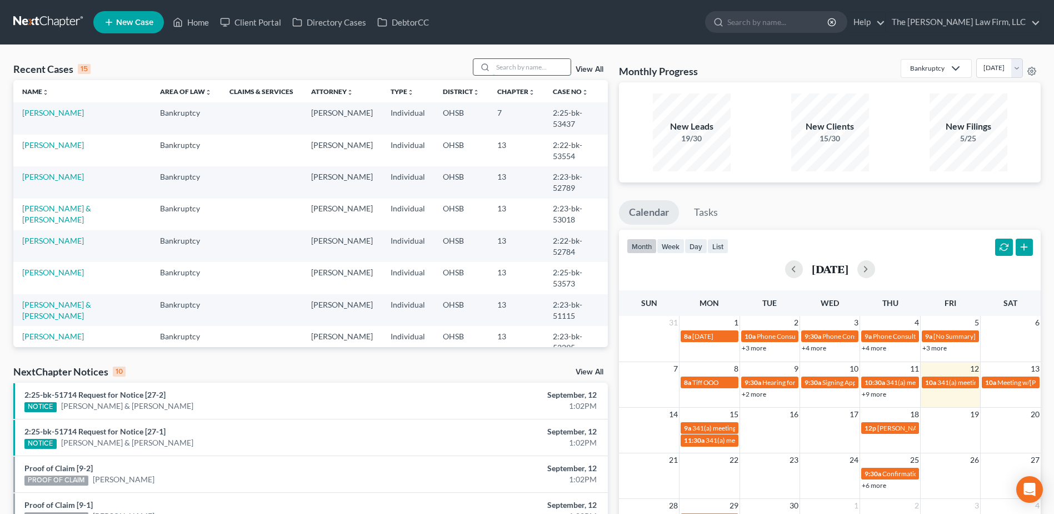
click at [524, 64] on input "search" at bounding box center [532, 67] width 78 height 16
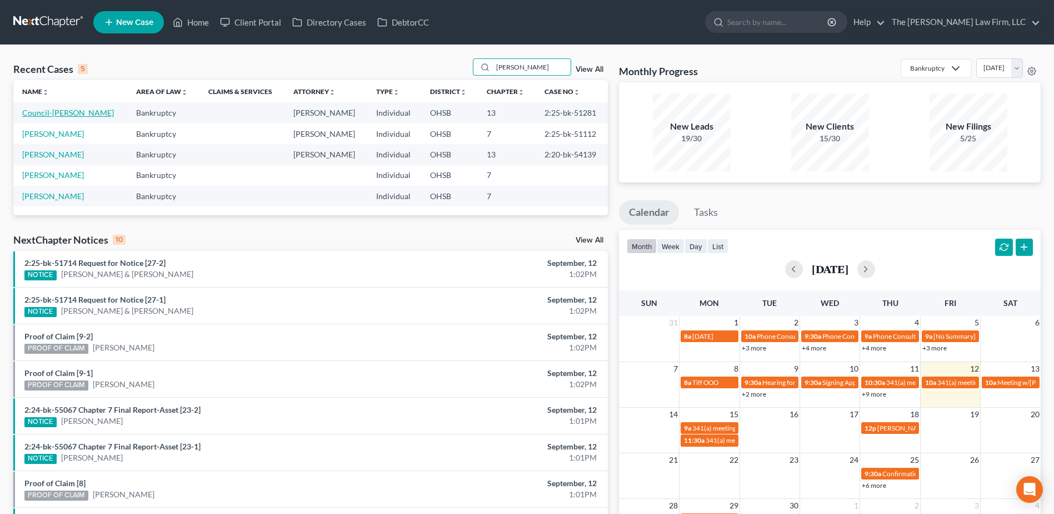
type input "[PERSON_NAME]"
click at [42, 114] on link "Council-[PERSON_NAME]" at bounding box center [68, 112] width 92 height 9
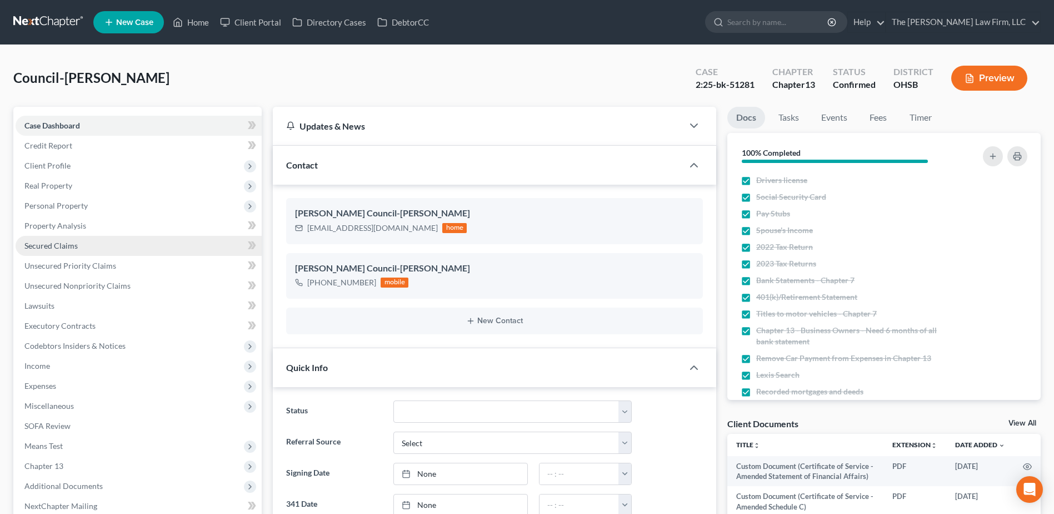
click at [60, 243] on span "Secured Claims" at bounding box center [50, 245] width 53 height 9
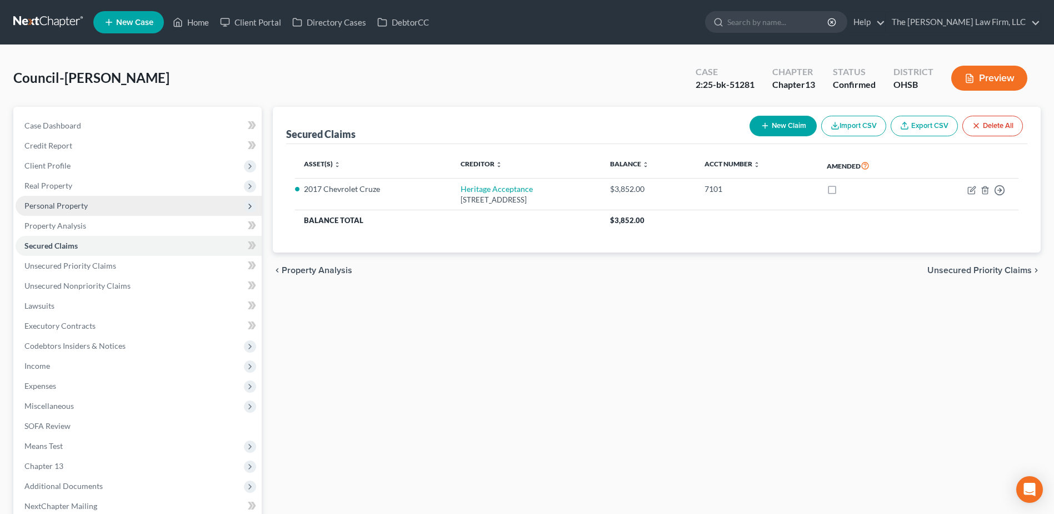
click at [78, 202] on span "Personal Property" at bounding box center [55, 205] width 63 height 9
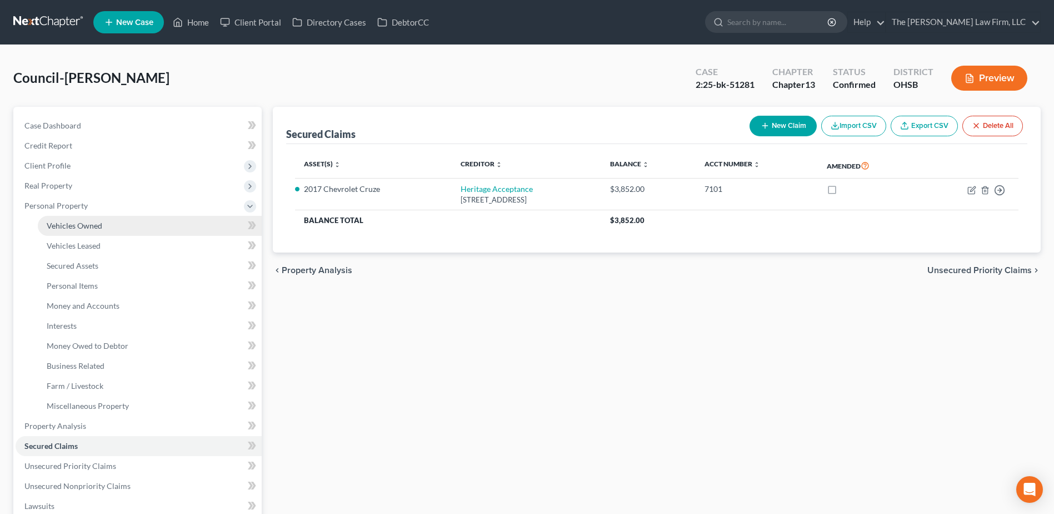
click at [80, 228] on span "Vehicles Owned" at bounding box center [75, 225] width 56 height 9
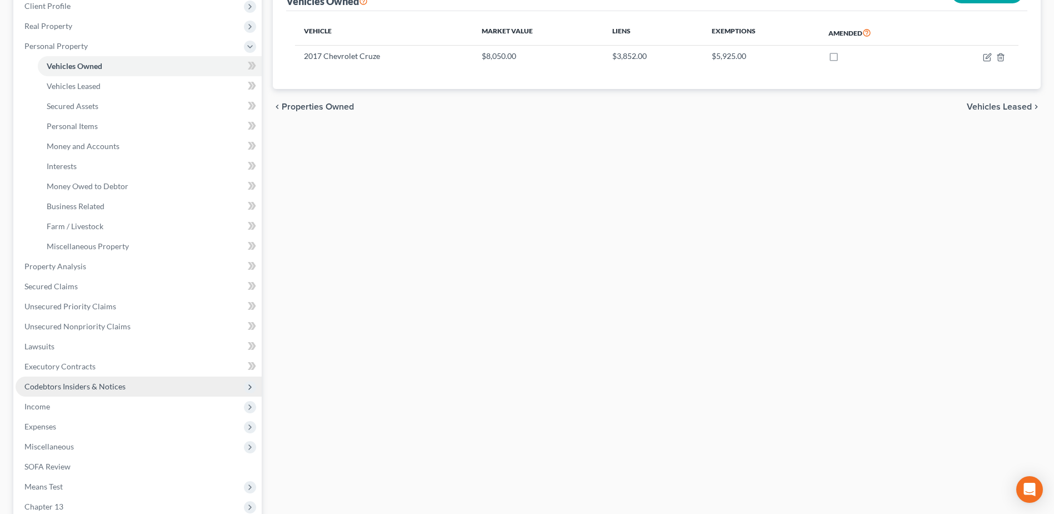
scroll to position [167, 0]
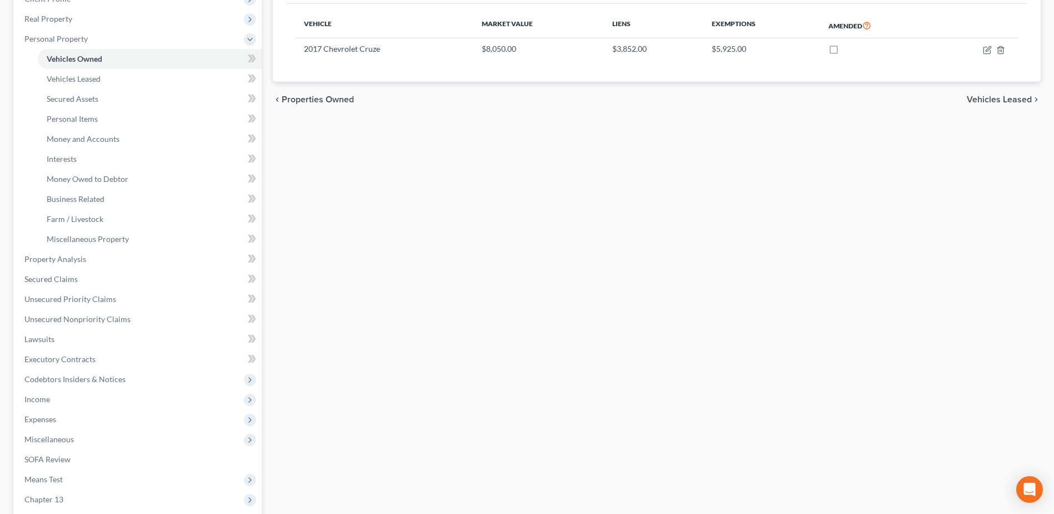
drag, startPoint x: 39, startPoint y: 396, endPoint x: 57, endPoint y: 402, distance: 19.0
click at [39, 396] on span "Income" at bounding box center [37, 398] width 26 height 9
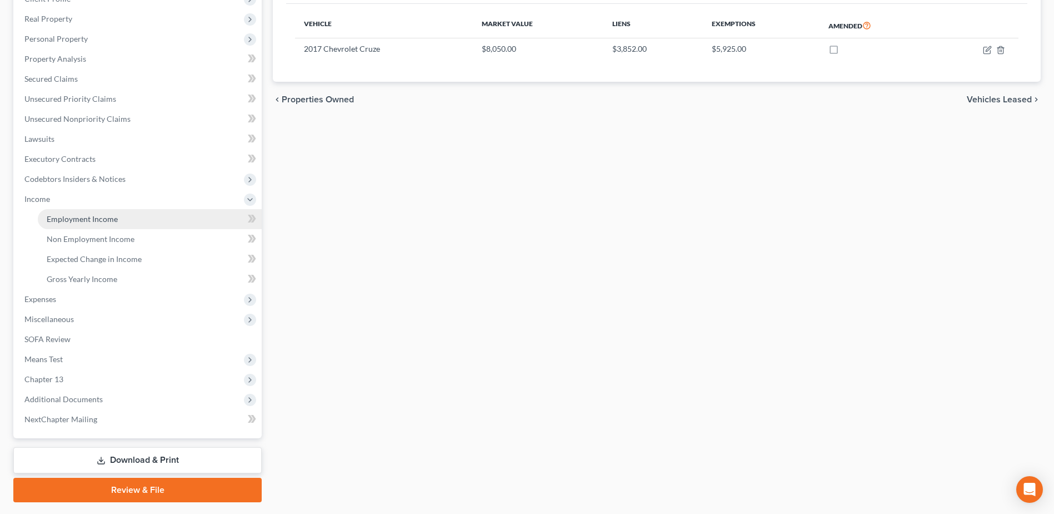
click at [81, 222] on span "Employment Income" at bounding box center [82, 218] width 71 height 9
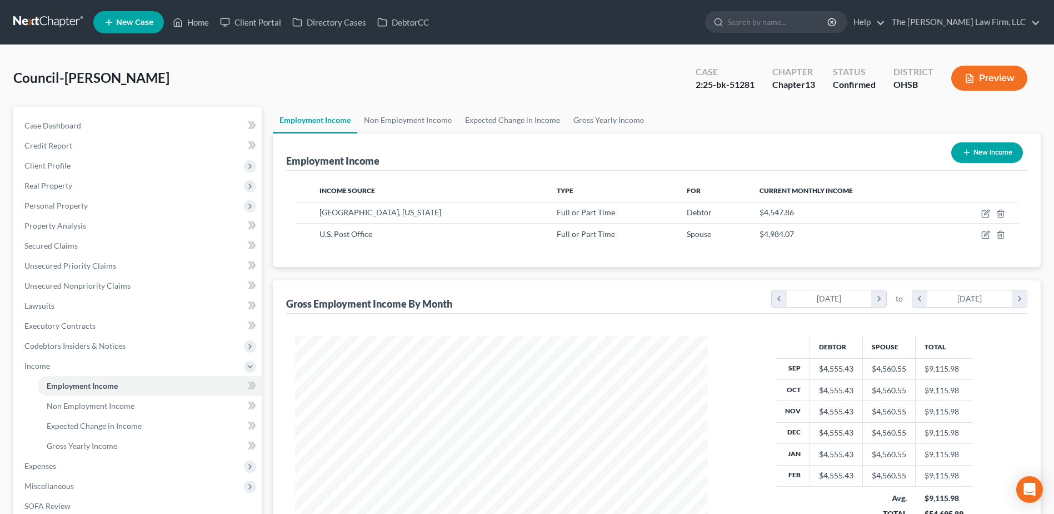
scroll to position [206, 435]
click at [73, 168] on span "Client Profile" at bounding box center [139, 166] width 246 height 20
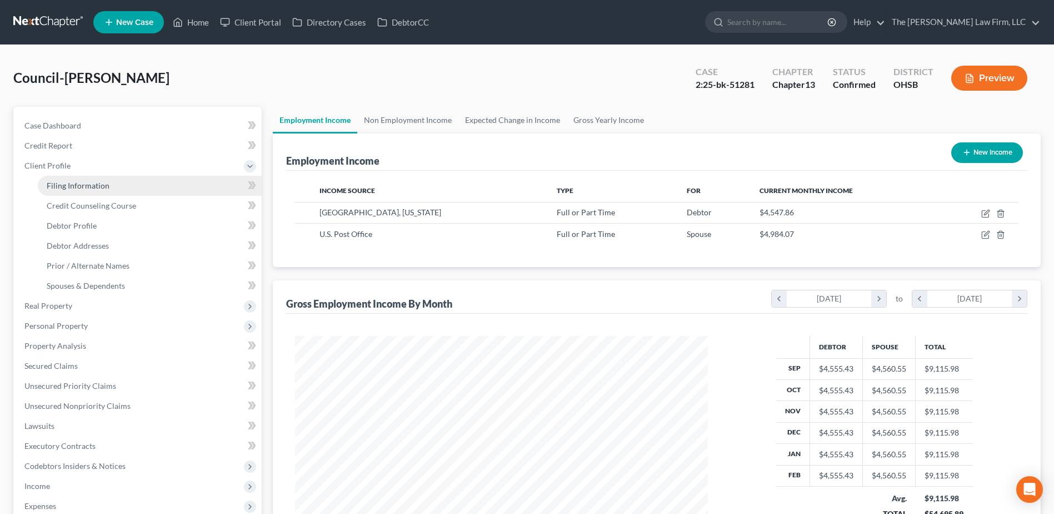
click at [81, 181] on span "Filing Information" at bounding box center [78, 185] width 63 height 9
select select "1"
select select "0"
select select "3"
select select "36"
